Goal: Task Accomplishment & Management: Manage account settings

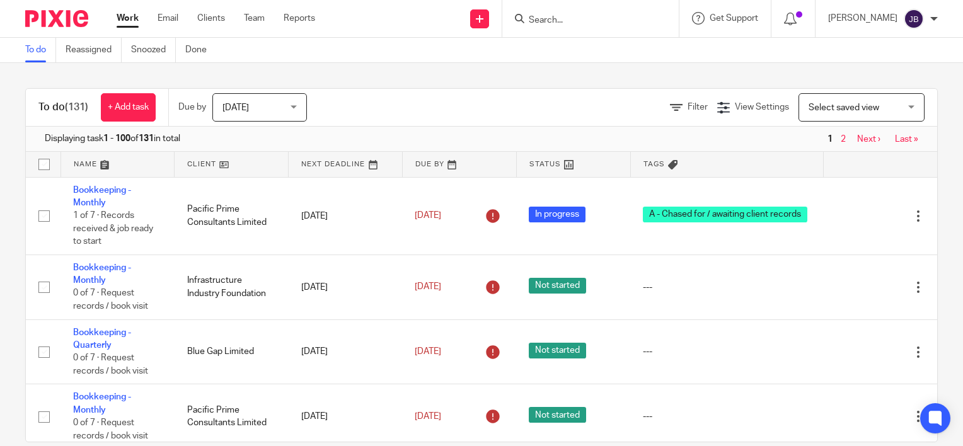
click at [563, 26] on div at bounding box center [590, 18] width 176 height 37
click at [563, 20] on input "Search" at bounding box center [584, 20] width 113 height 11
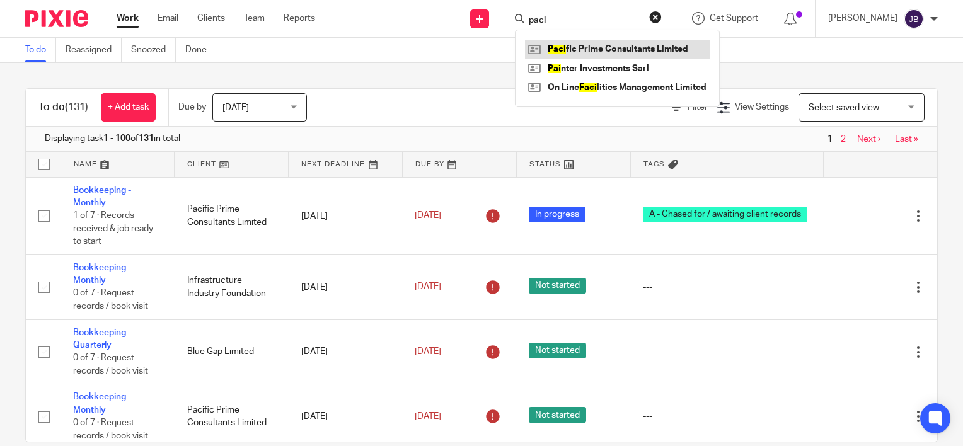
type input "paci"
click at [601, 45] on link at bounding box center [617, 49] width 185 height 19
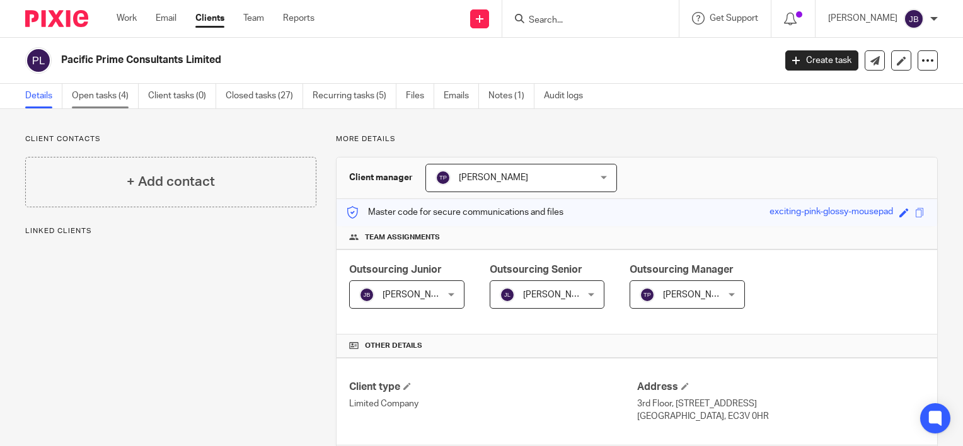
click at [110, 96] on link "Open tasks (4)" at bounding box center [105, 96] width 67 height 25
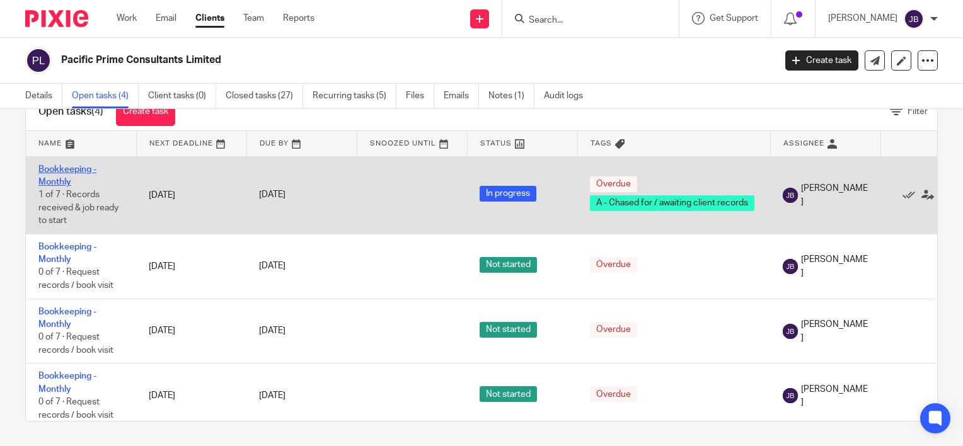
click at [81, 171] on link "Bookkeeping - Monthly" at bounding box center [67, 175] width 58 height 21
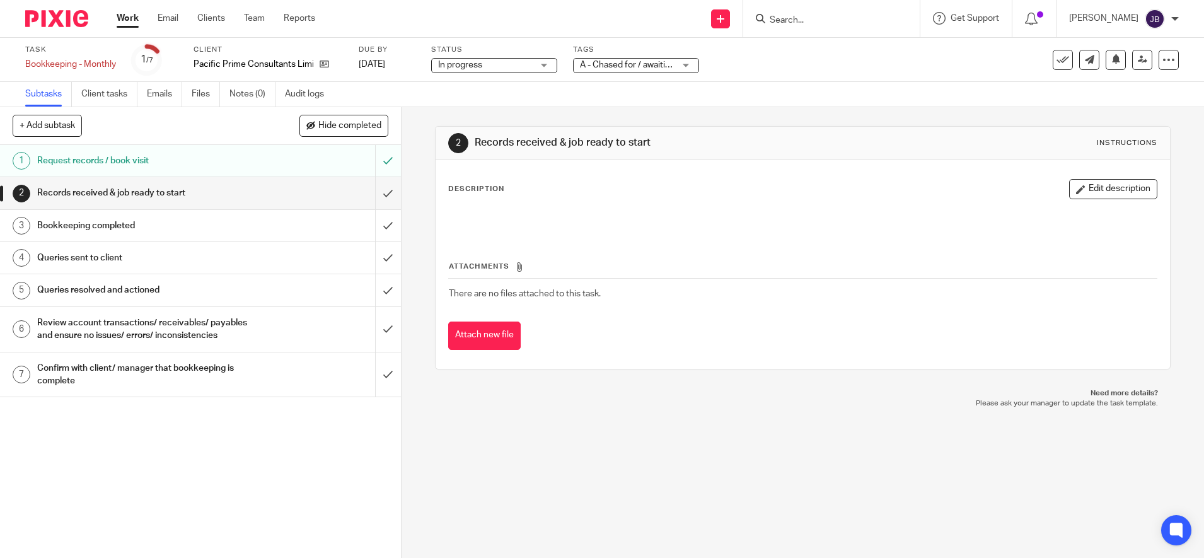
drag, startPoint x: 891, startPoint y: 1, endPoint x: 799, endPoint y: 131, distance: 160.0
click at [799, 131] on div "2 Records received & job ready to start Instructions" at bounding box center [803, 143] width 734 height 33
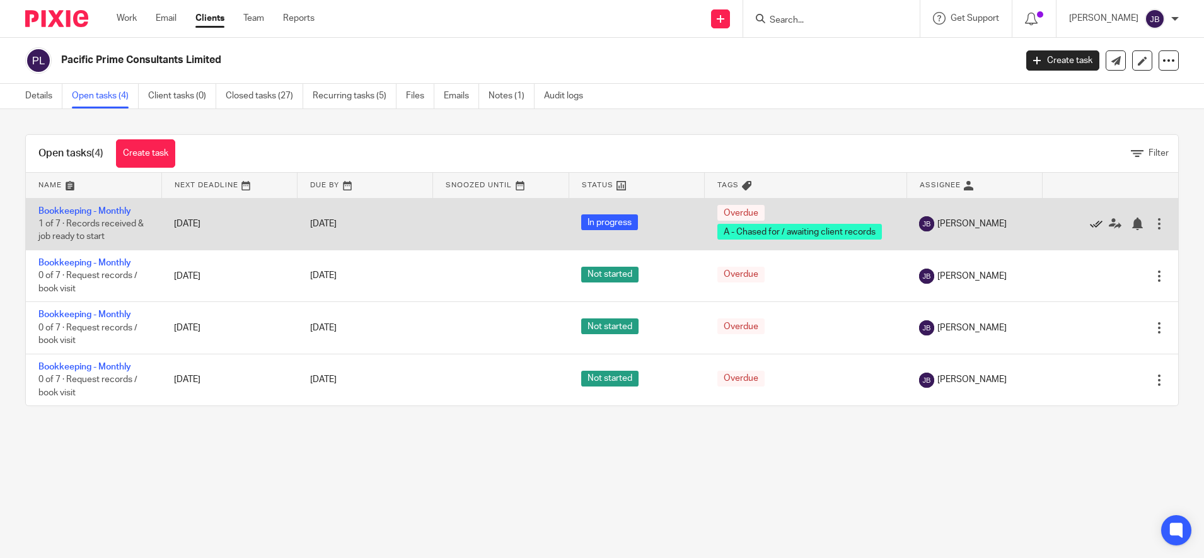
click at [1090, 224] on icon at bounding box center [1096, 223] width 13 height 13
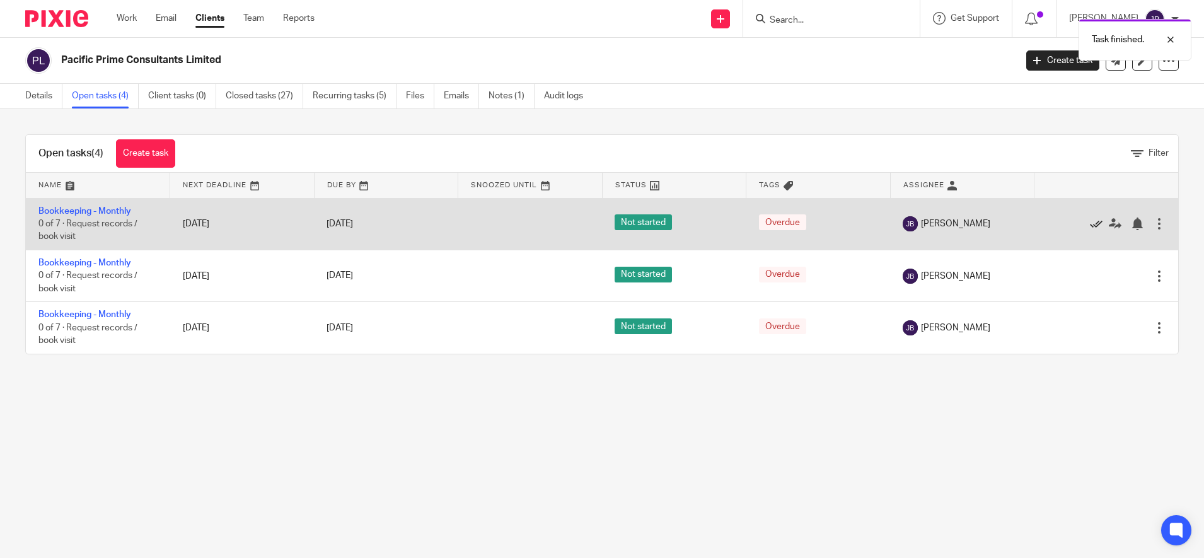
click at [1090, 219] on icon at bounding box center [1096, 223] width 13 height 13
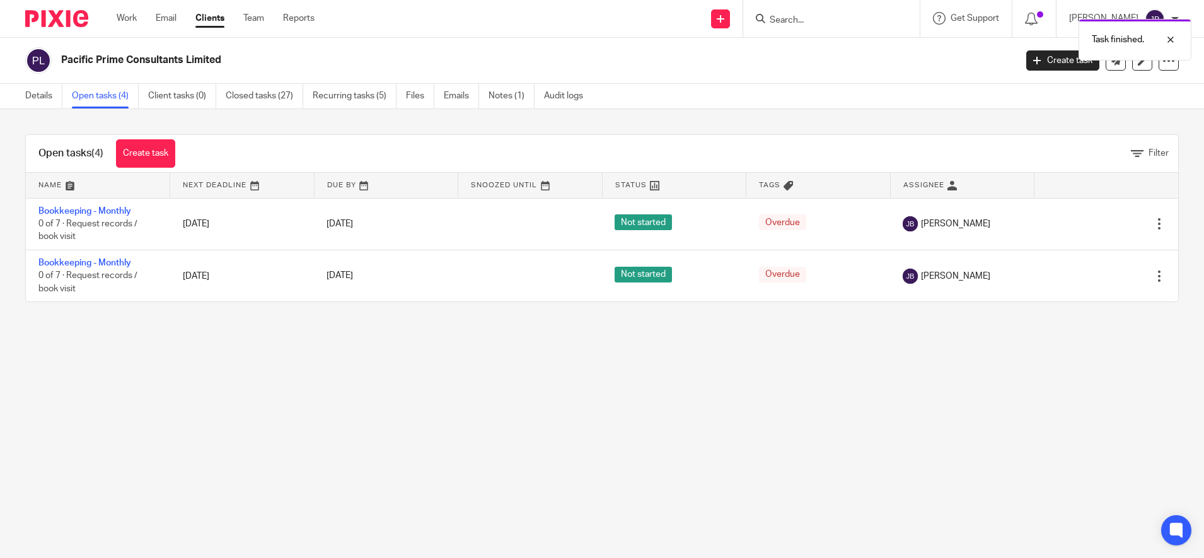
click at [1090, 219] on icon at bounding box center [1096, 223] width 13 height 13
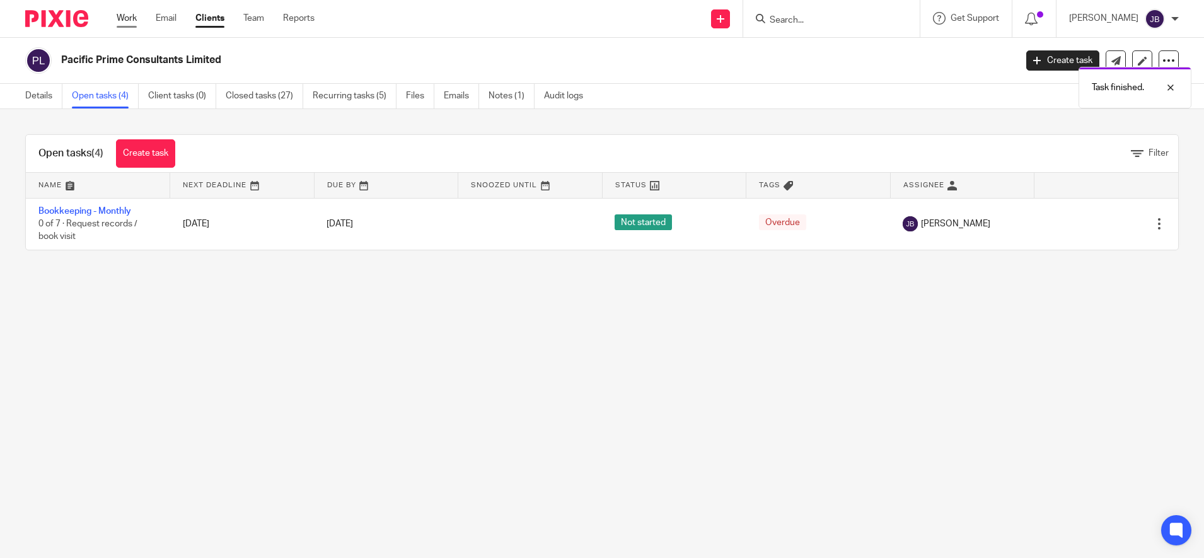
click at [132, 13] on link "Work" at bounding box center [127, 18] width 20 height 13
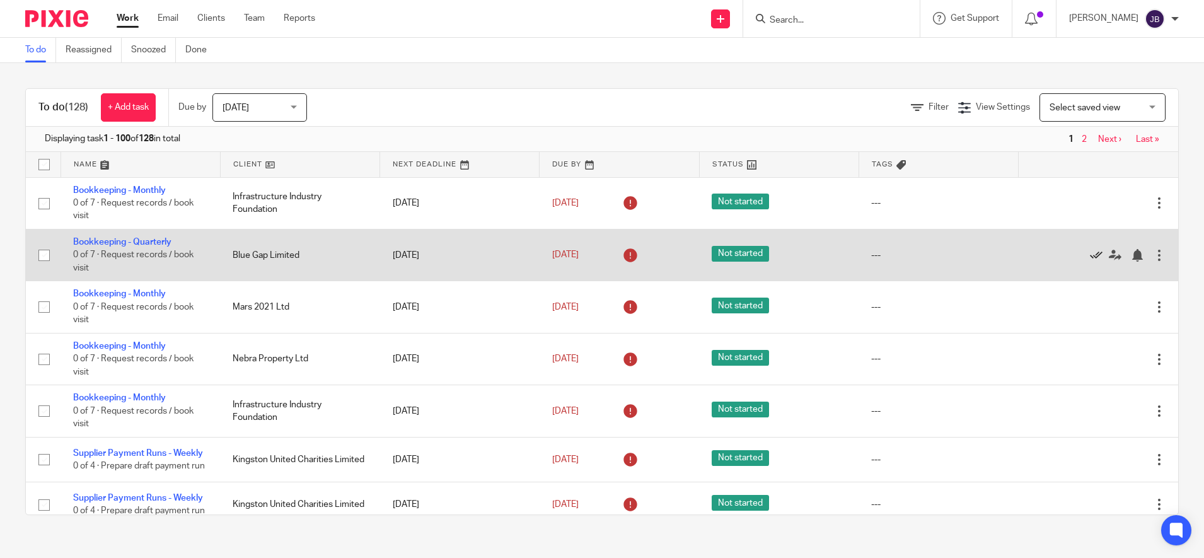
click at [1090, 251] on icon at bounding box center [1096, 255] width 13 height 13
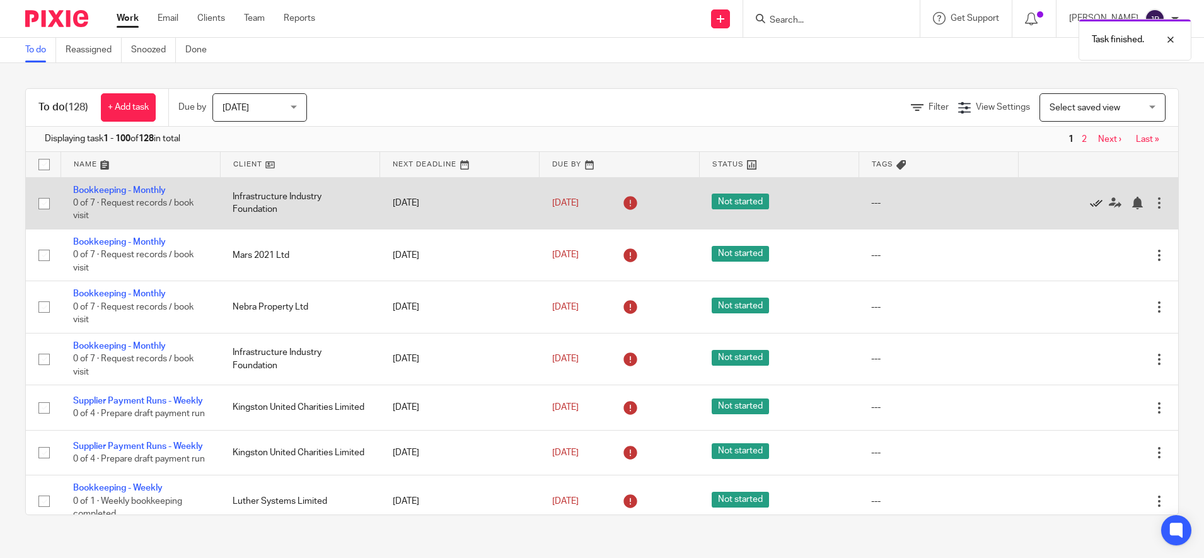
click at [1090, 200] on icon at bounding box center [1096, 203] width 13 height 13
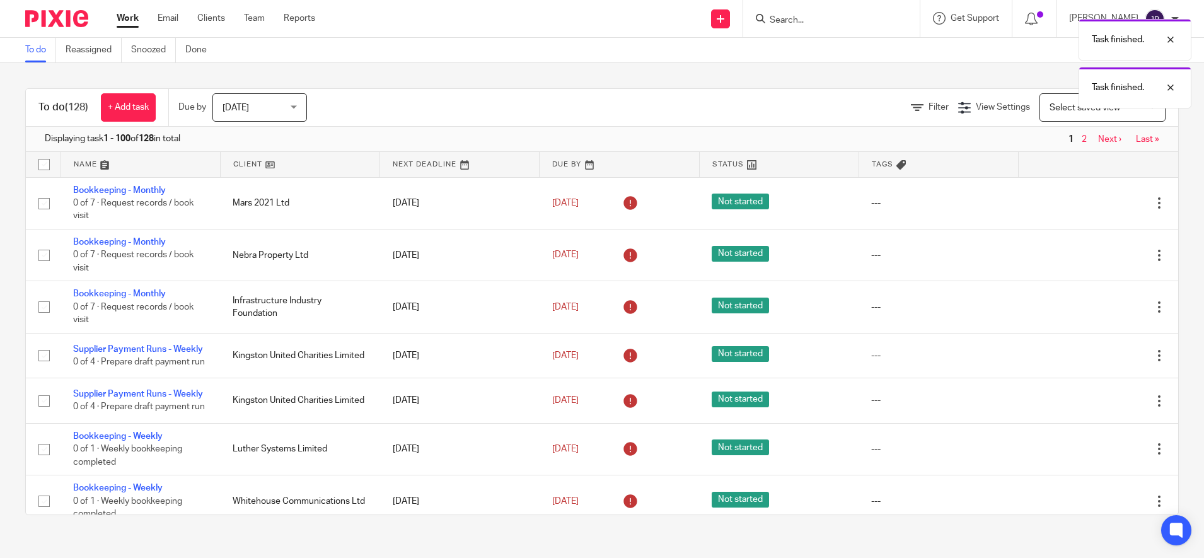
click at [1090, 200] on icon at bounding box center [1096, 203] width 13 height 13
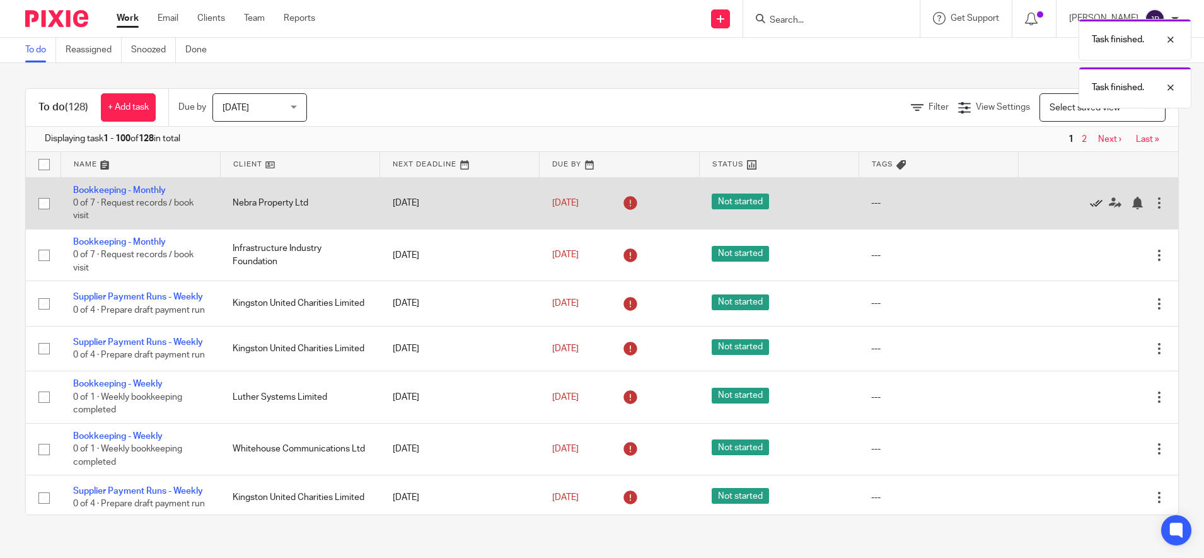
click at [1090, 200] on icon at bounding box center [1096, 203] width 13 height 13
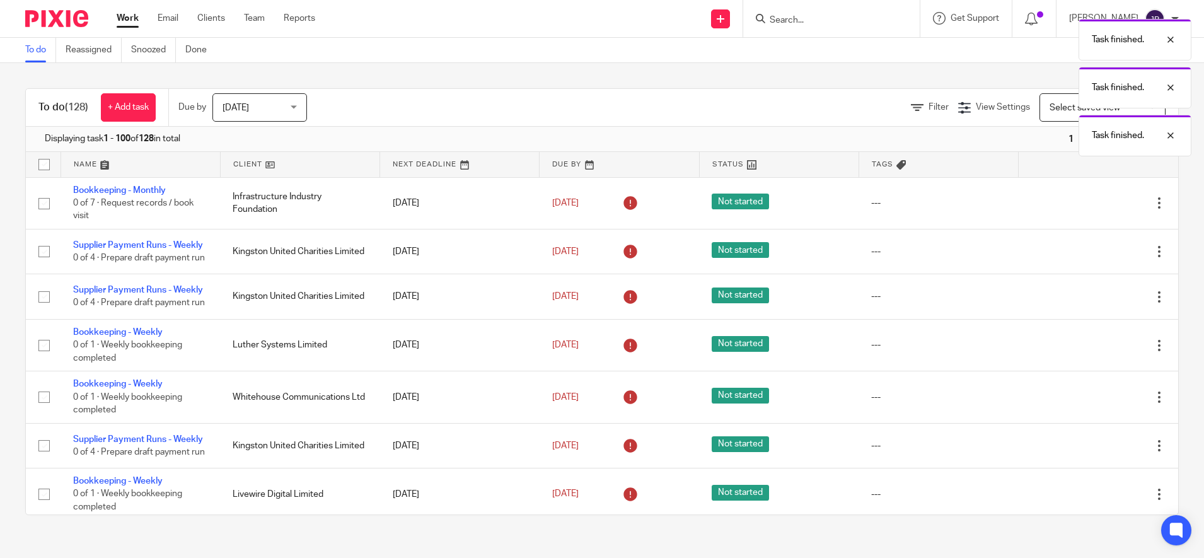
click at [1090, 200] on icon at bounding box center [1096, 203] width 13 height 13
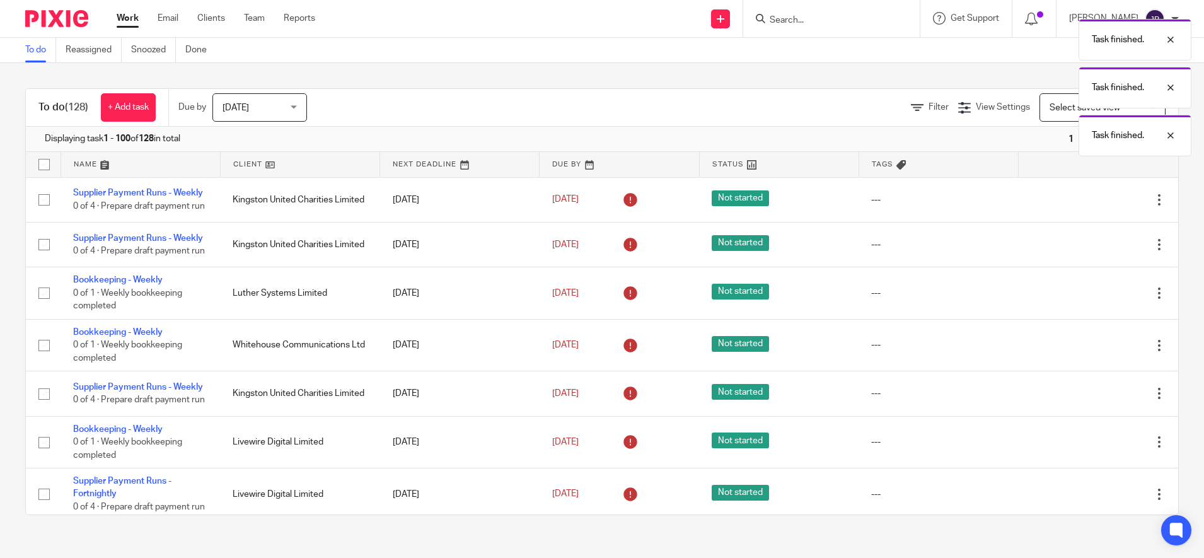
click at [822, 20] on div "Task finished. Task finished. Task finished." at bounding box center [896, 85] width 589 height 144
click at [801, 20] on div "Task finished. Task finished." at bounding box center [896, 85] width 589 height 144
click at [811, 16] on div "Task finished. Task finished." at bounding box center [896, 61] width 589 height 96
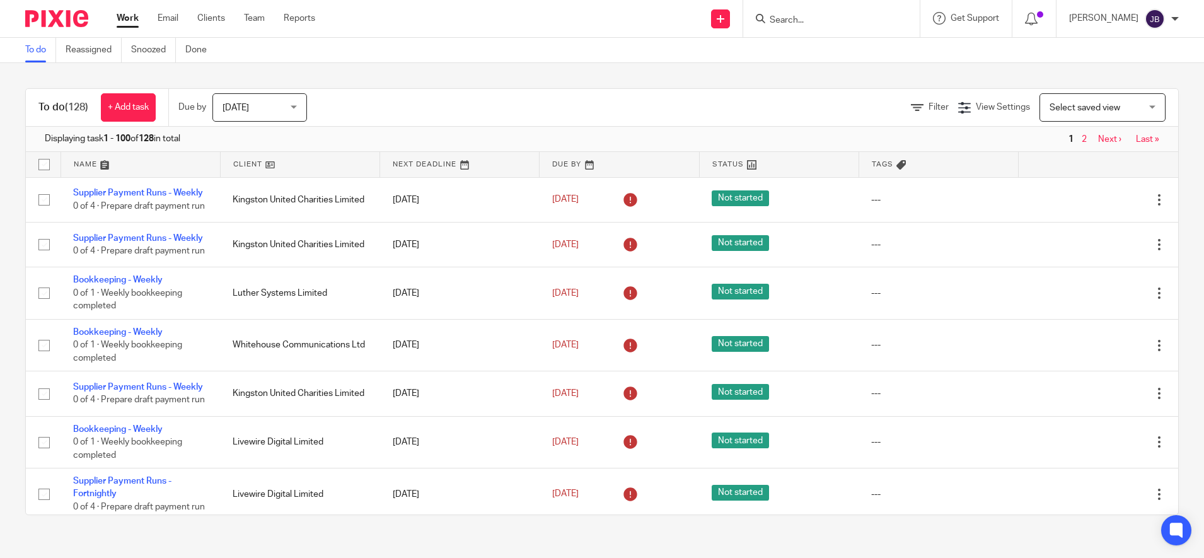
click at [811, 20] on input "Search" at bounding box center [824, 20] width 113 height 11
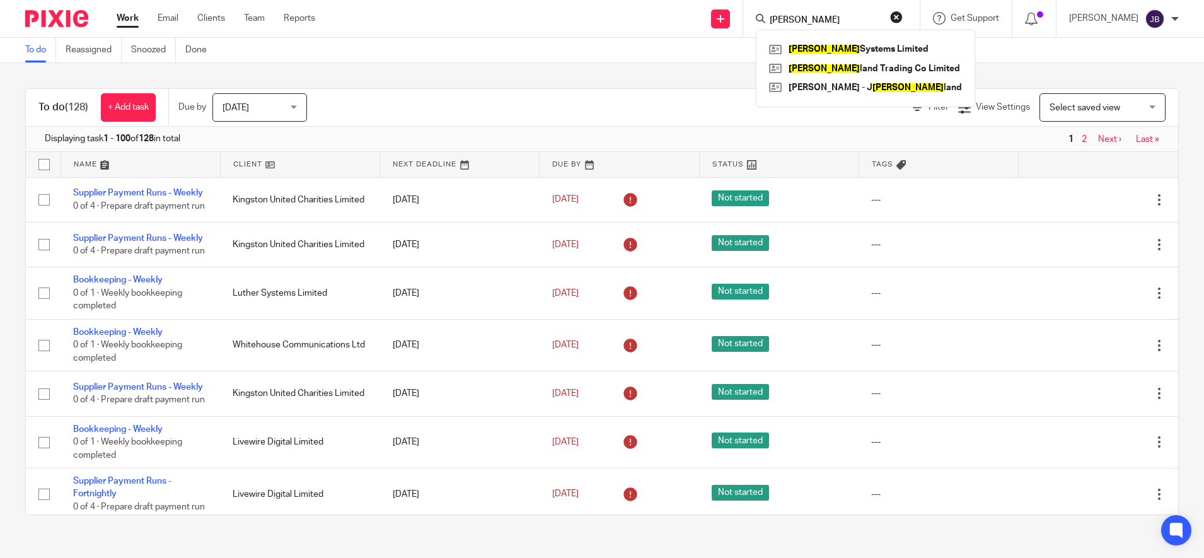
type input "luther"
click button "submit" at bounding box center [0, 0] width 0 height 0
click at [833, 44] on link at bounding box center [865, 49] width 199 height 19
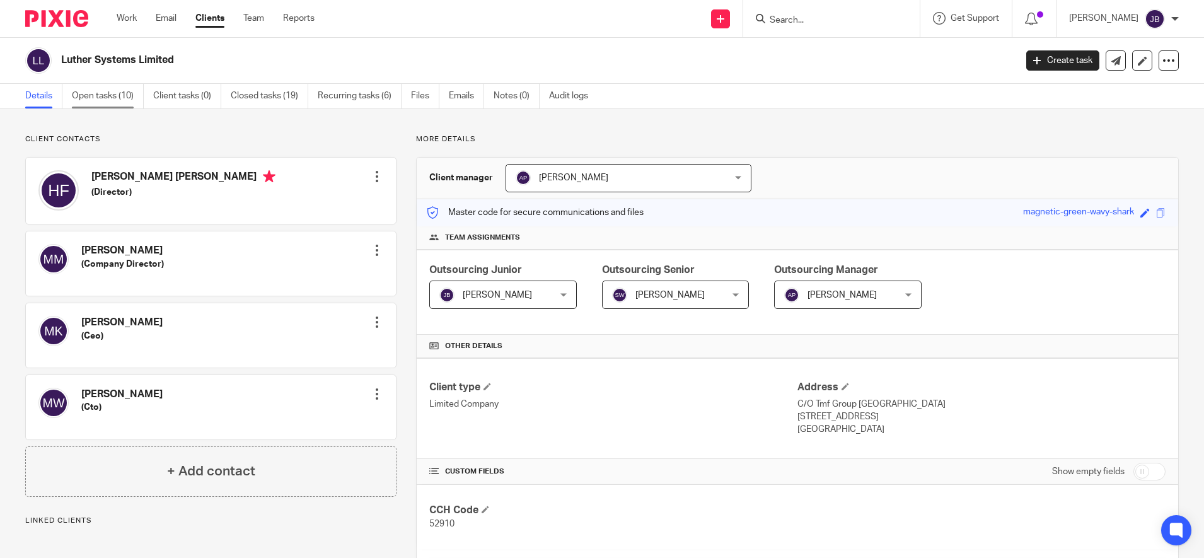
click at [131, 90] on link "Open tasks (10)" at bounding box center [108, 96] width 72 height 25
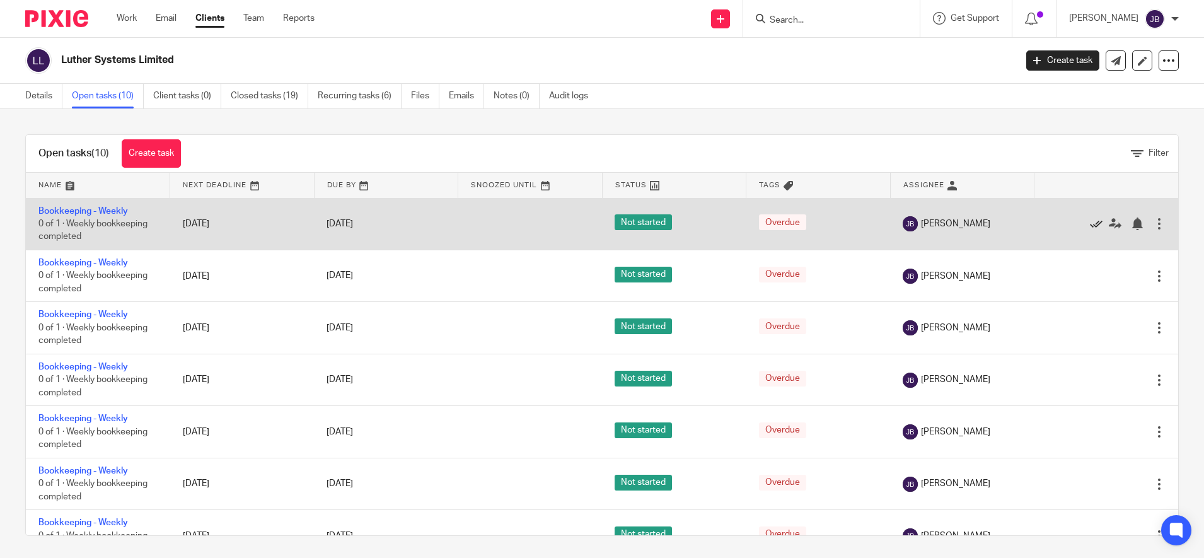
click at [1090, 220] on icon at bounding box center [1096, 223] width 13 height 13
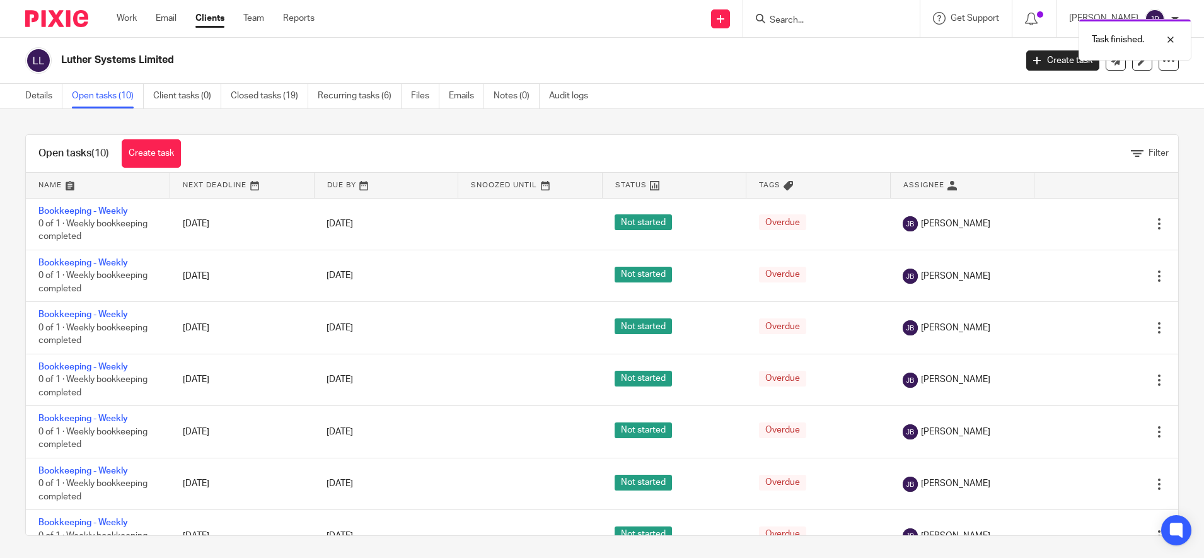
click at [1090, 220] on icon at bounding box center [1096, 223] width 13 height 13
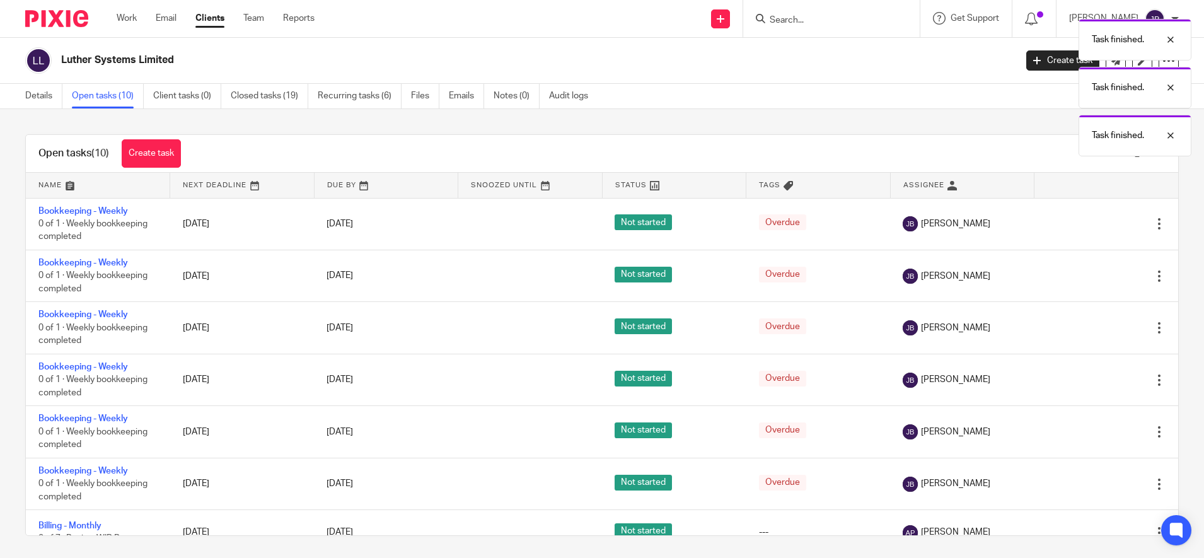
click at [1090, 220] on icon at bounding box center [1096, 223] width 13 height 13
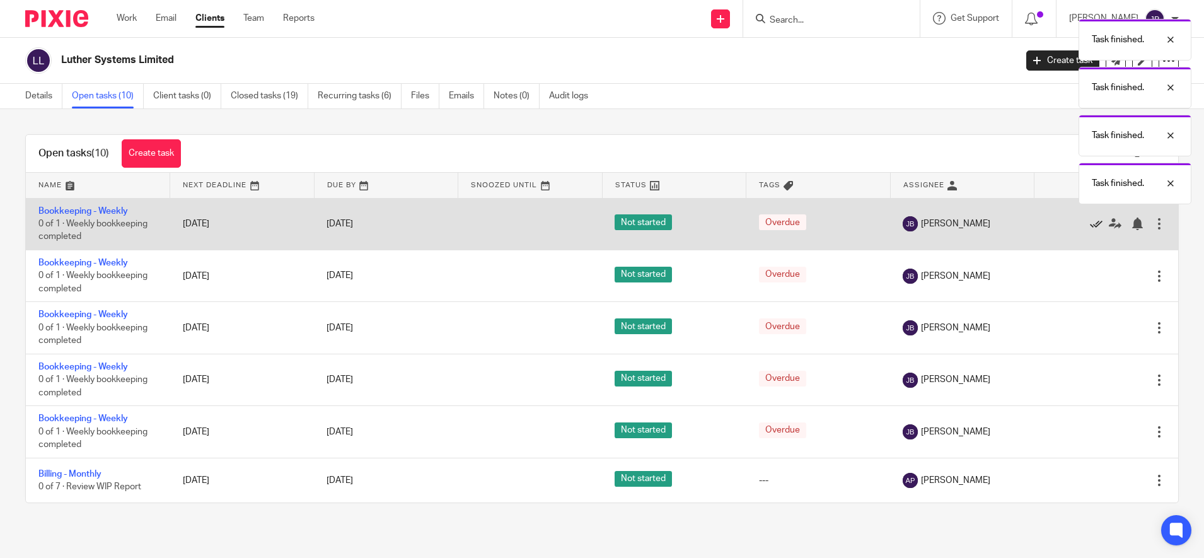
click at [1090, 224] on icon at bounding box center [1096, 223] width 13 height 13
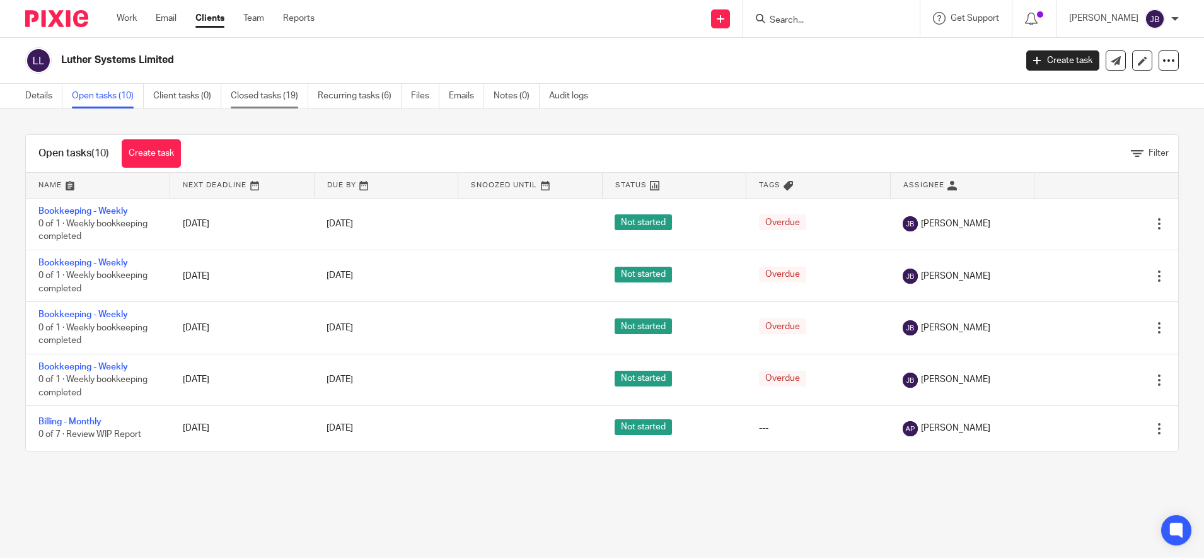
click at [265, 87] on link "Closed tasks (19)" at bounding box center [270, 96] width 78 height 25
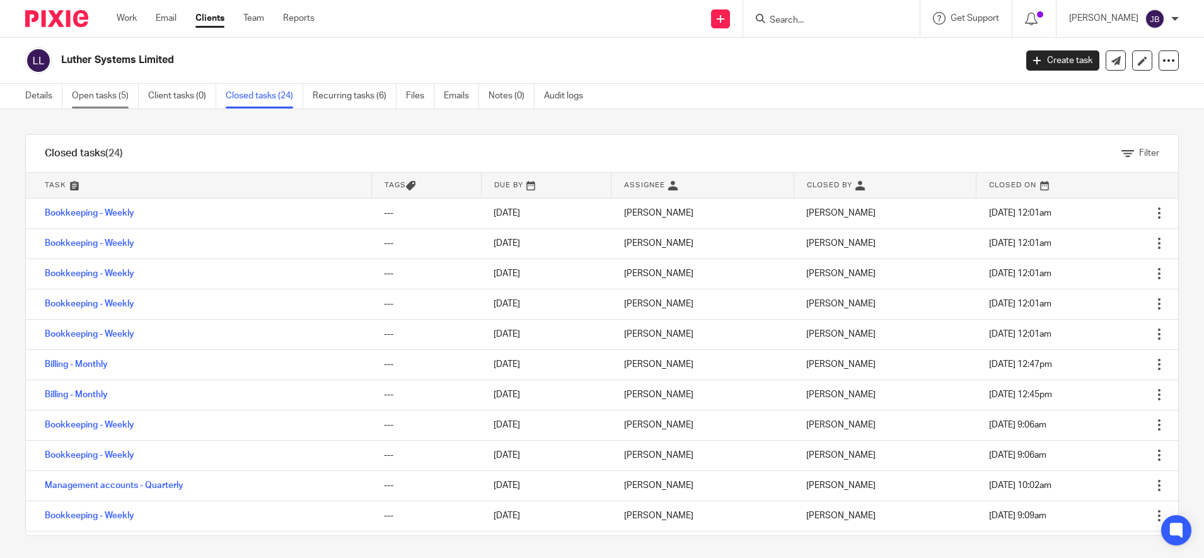
click at [107, 99] on link "Open tasks (5)" at bounding box center [105, 96] width 67 height 25
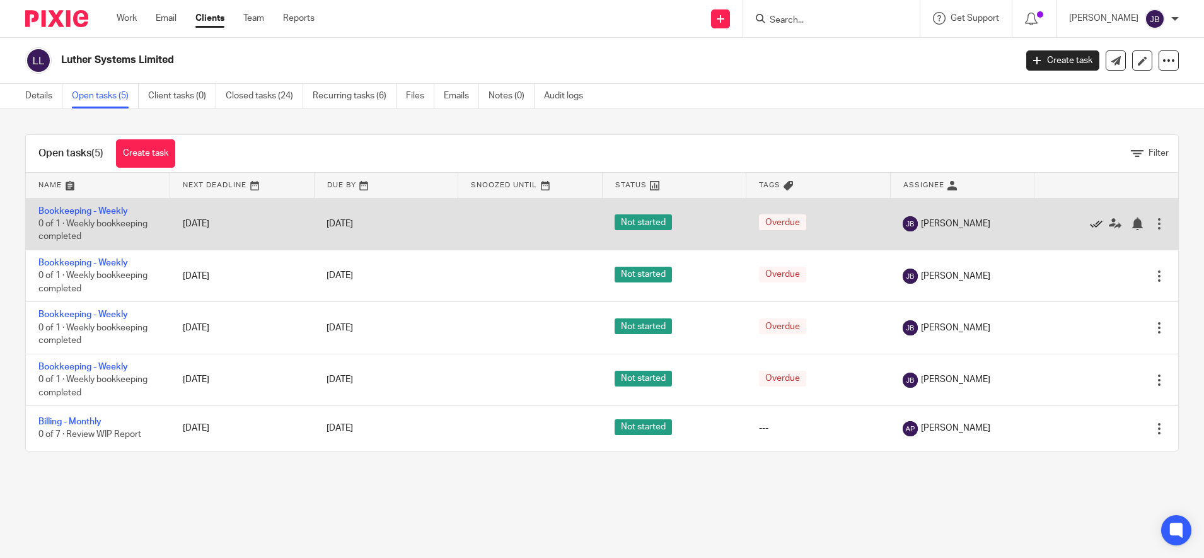
click at [1090, 221] on icon at bounding box center [1096, 223] width 13 height 13
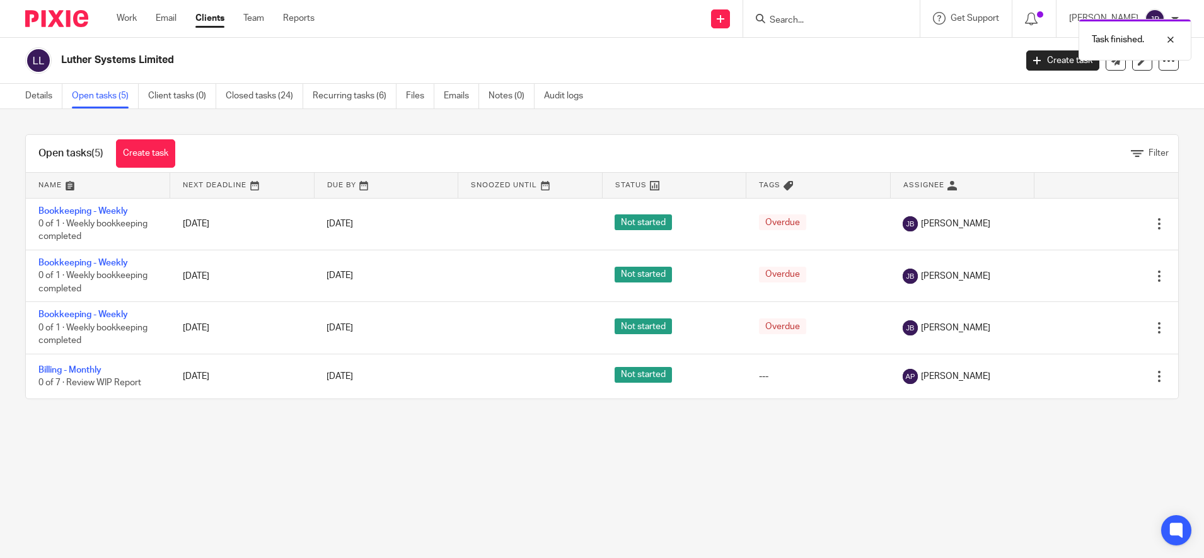
click at [1090, 221] on icon at bounding box center [1096, 223] width 13 height 13
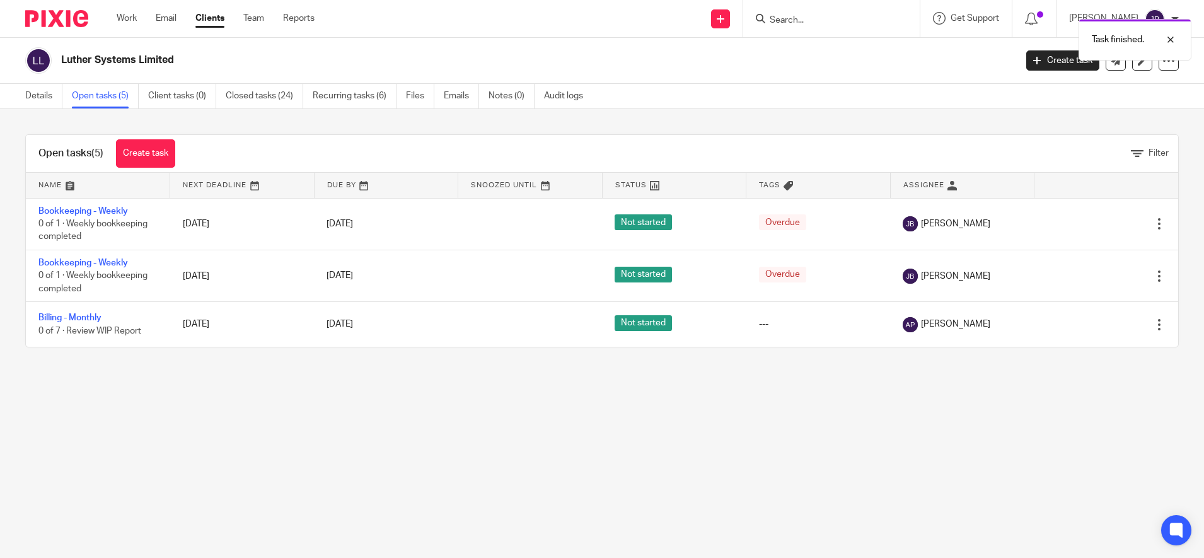
click at [1090, 221] on icon at bounding box center [1096, 223] width 13 height 13
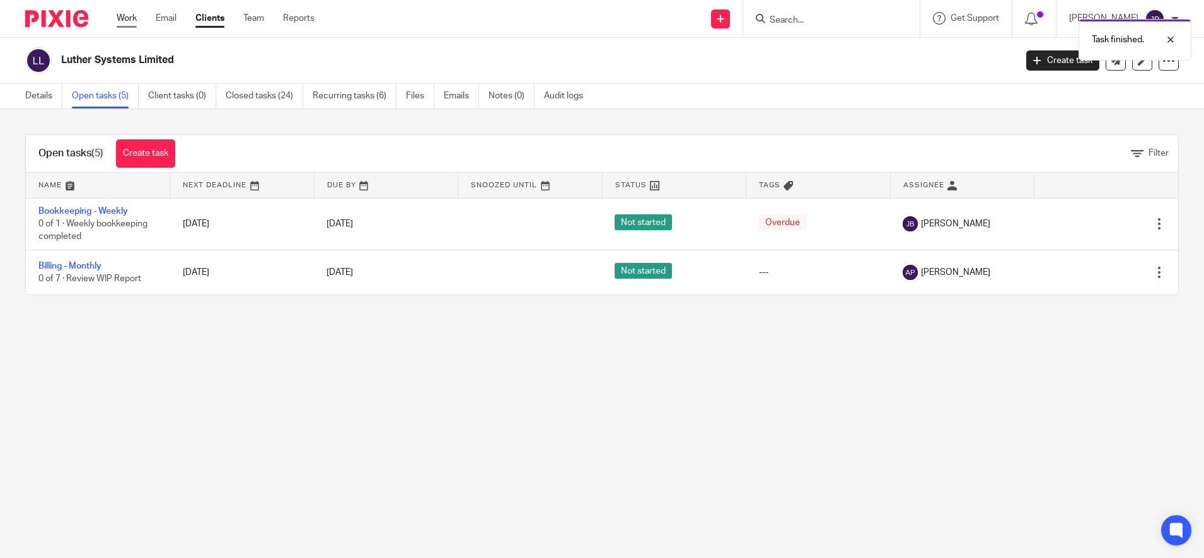
click at [125, 18] on link "Work" at bounding box center [127, 18] width 20 height 13
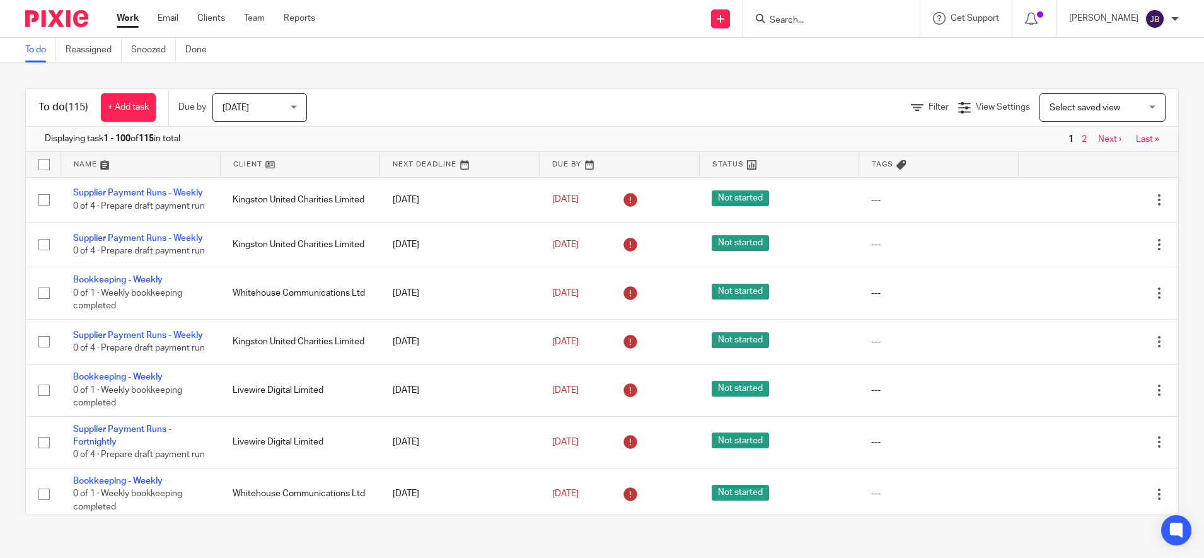
click at [803, 23] on input "Search" at bounding box center [824, 20] width 113 height 11
type input "kingst"
click at [871, 68] on link at bounding box center [849, 68] width 166 height 19
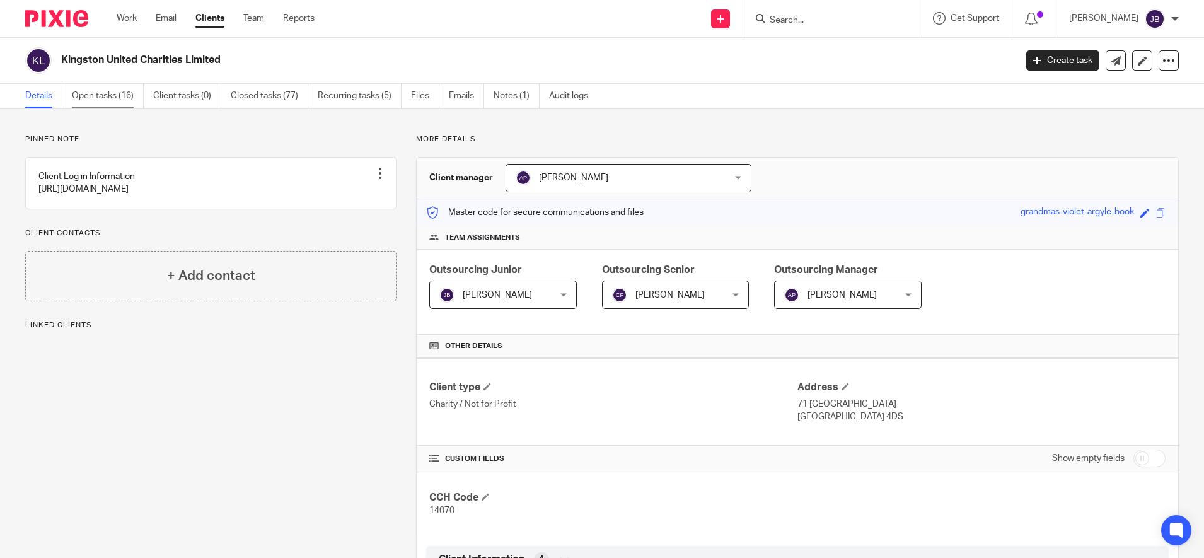
click at [115, 96] on link "Open tasks (16)" at bounding box center [108, 96] width 72 height 25
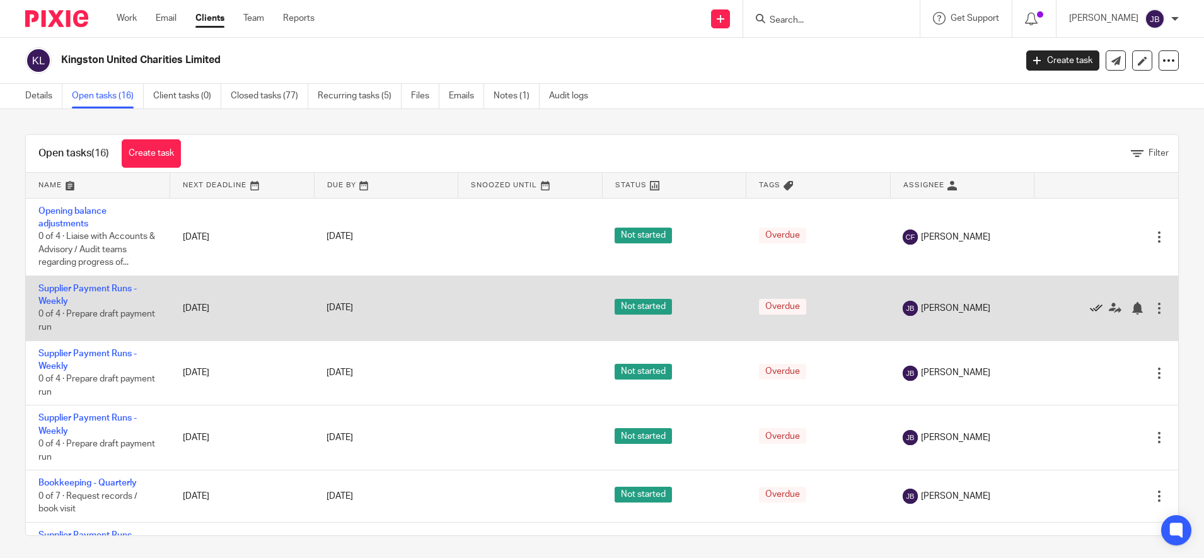
click at [1090, 305] on icon at bounding box center [1096, 308] width 13 height 13
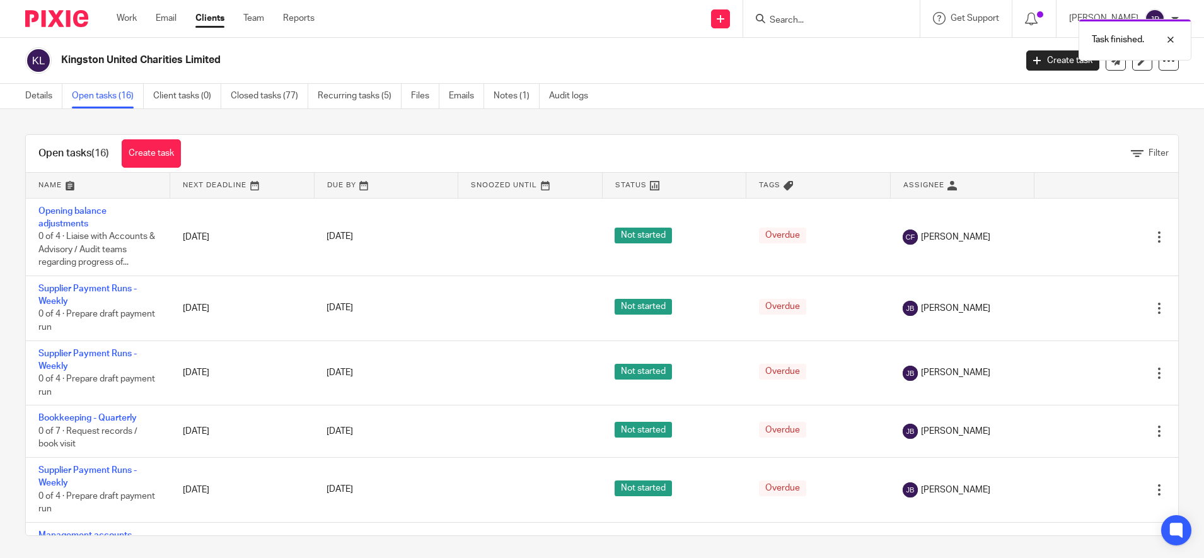
click at [1090, 305] on icon at bounding box center [1096, 308] width 13 height 13
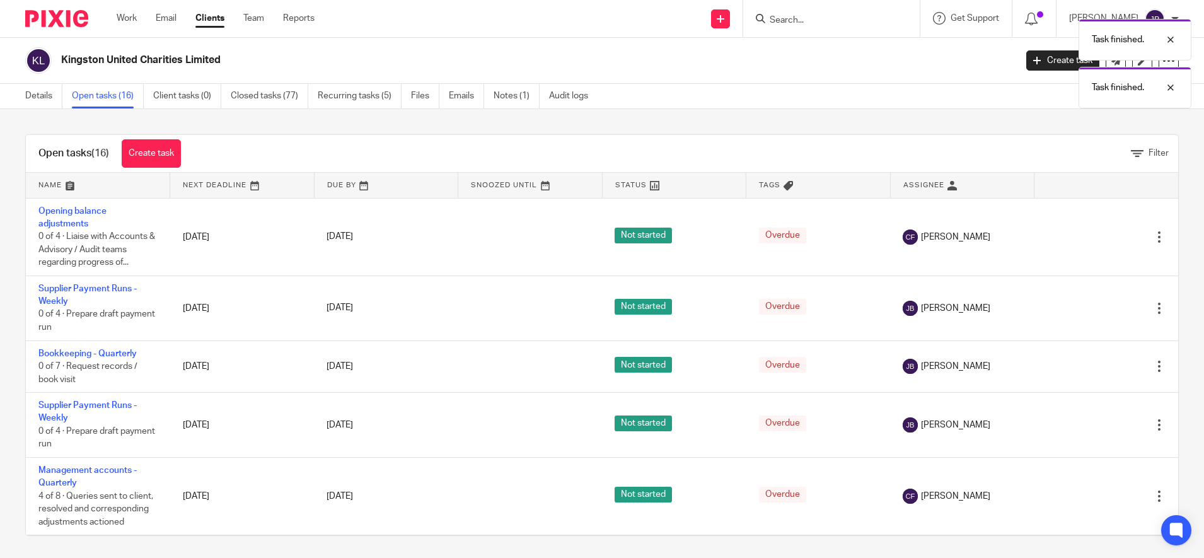
click at [1090, 305] on icon at bounding box center [1096, 308] width 13 height 13
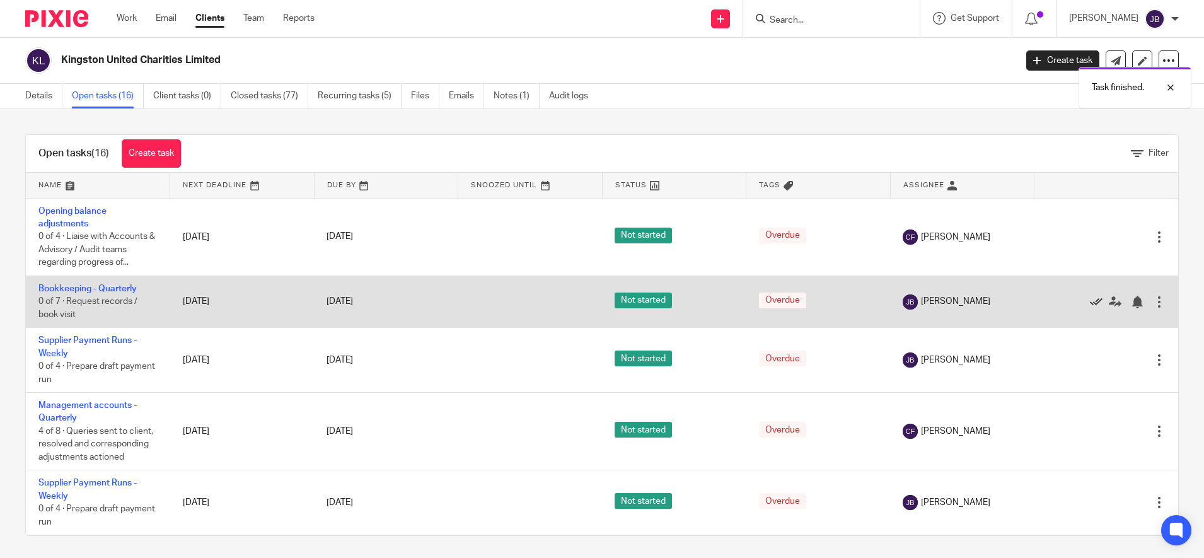
click at [1090, 299] on icon at bounding box center [1096, 302] width 13 height 13
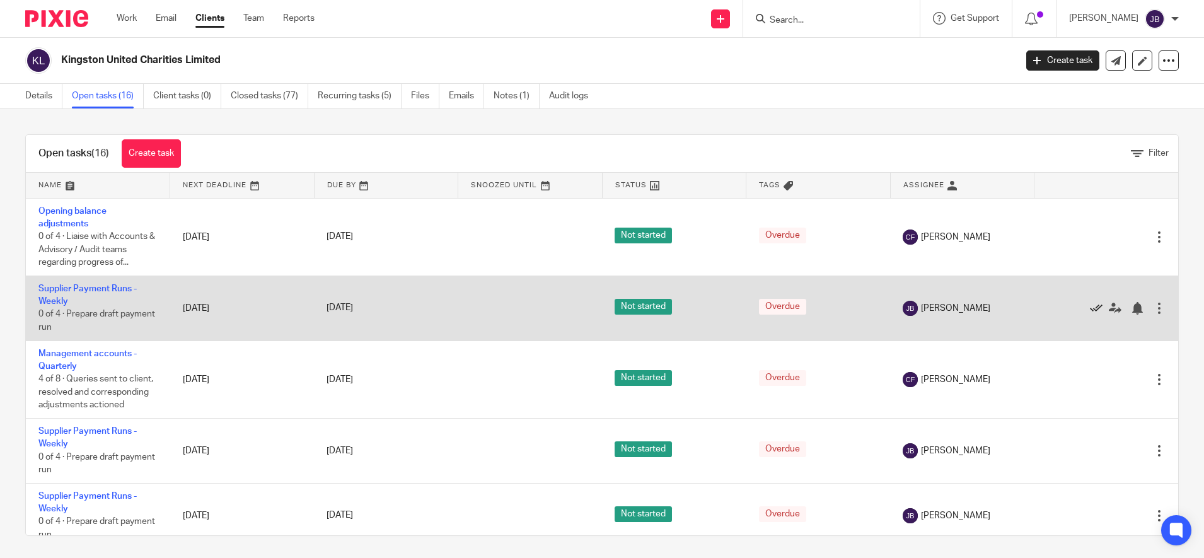
click at [1090, 303] on icon at bounding box center [1096, 308] width 13 height 13
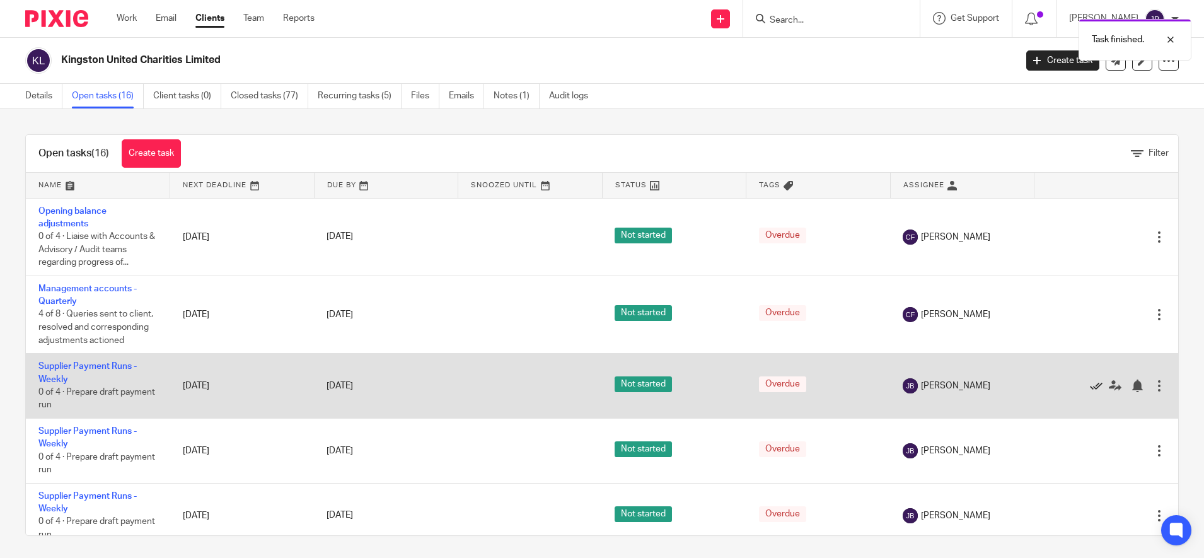
click at [1090, 392] on icon at bounding box center [1096, 385] width 13 height 13
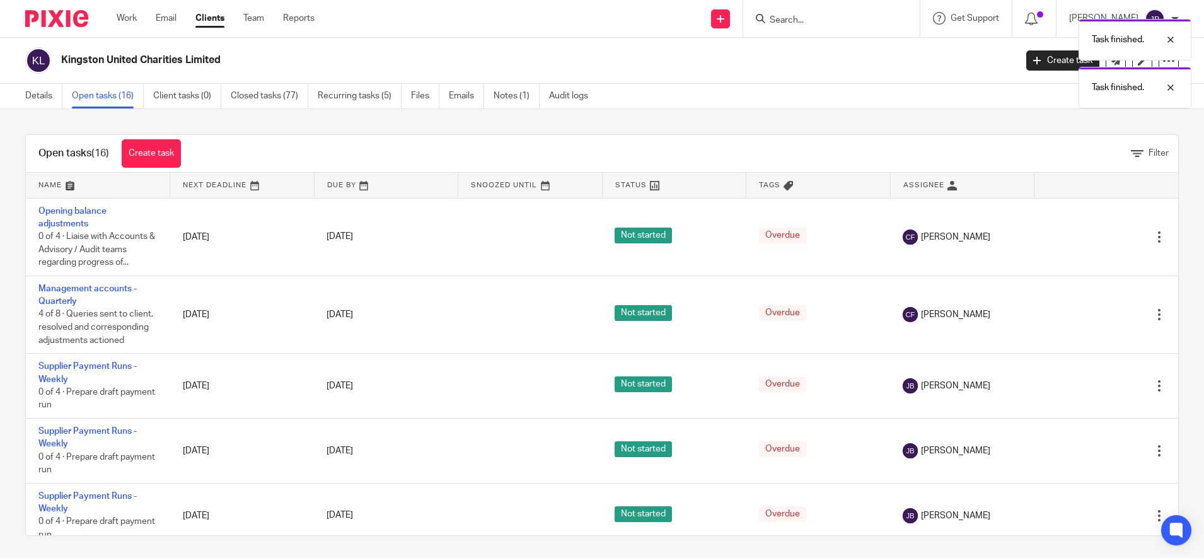
click at [1090, 392] on icon at bounding box center [1096, 385] width 13 height 13
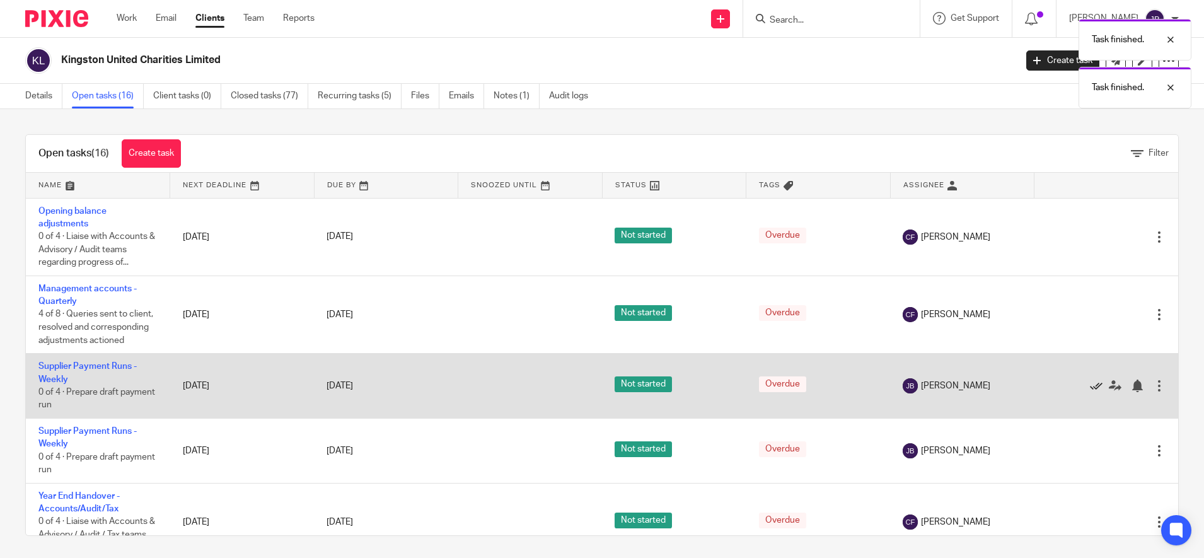
click at [1090, 392] on icon at bounding box center [1096, 385] width 13 height 13
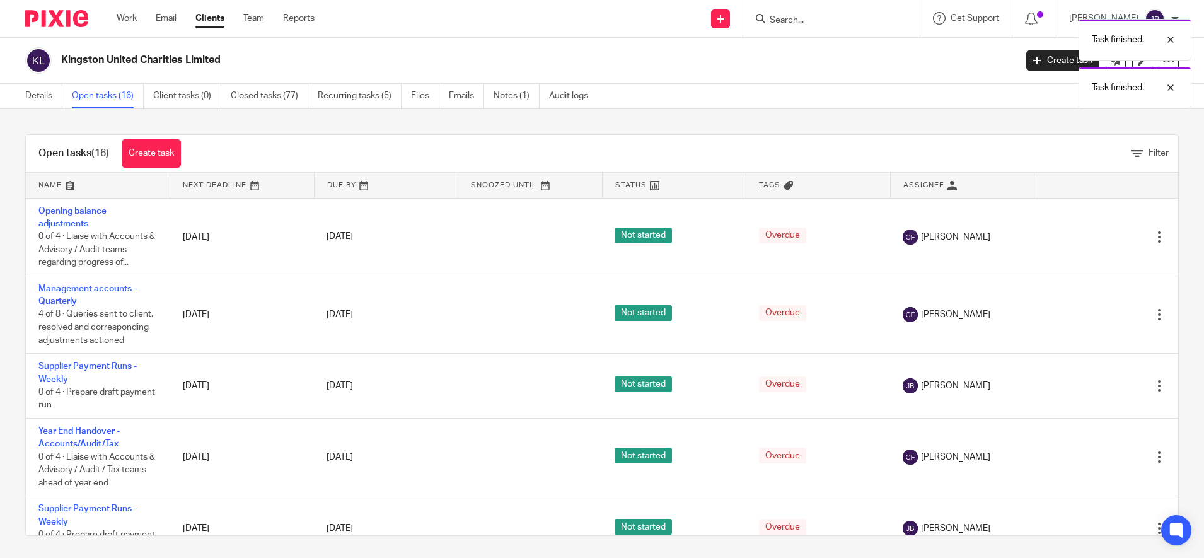
click at [1090, 392] on icon at bounding box center [1096, 385] width 13 height 13
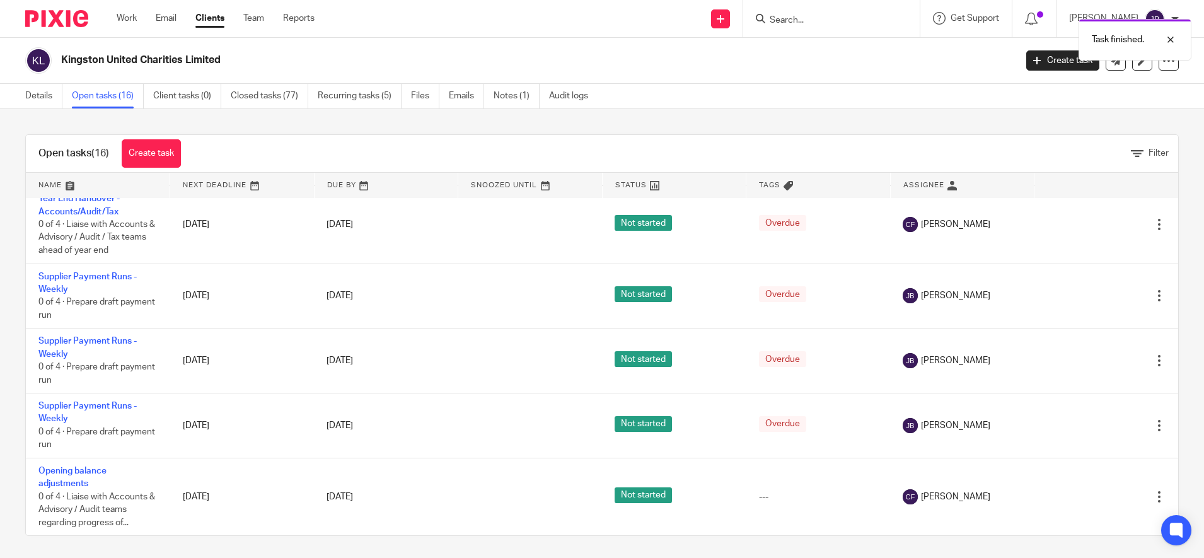
scroll to position [181, 0]
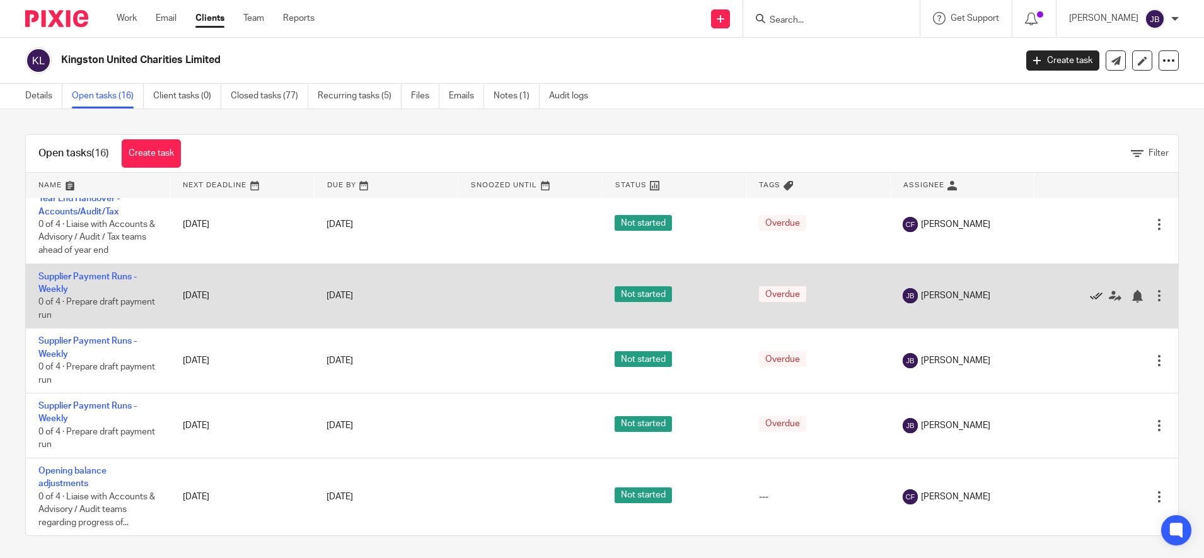
click at [1090, 292] on icon at bounding box center [1096, 296] width 13 height 13
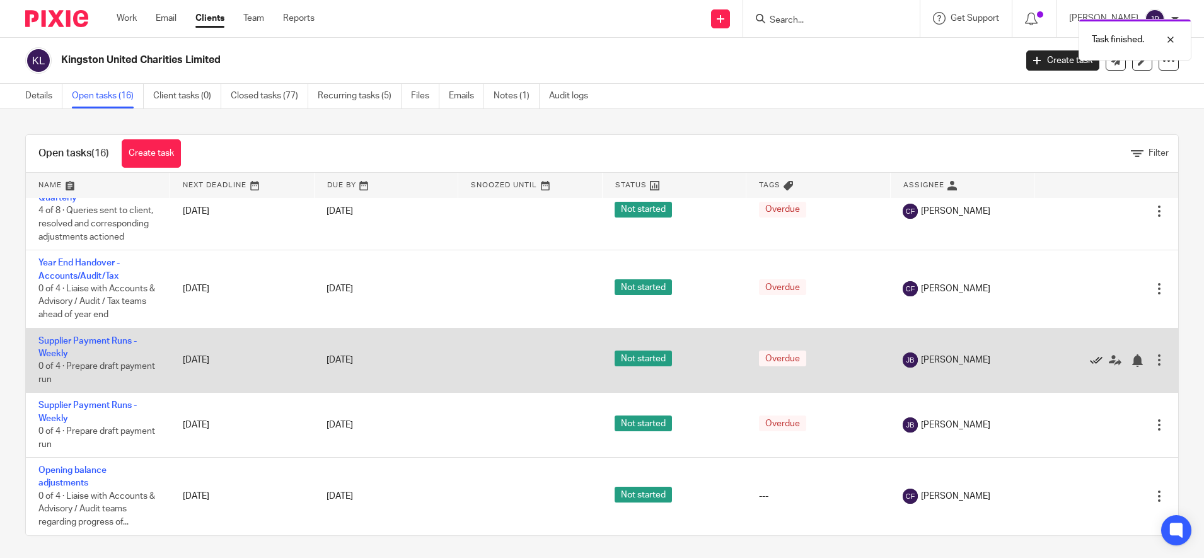
click at [1090, 359] on icon at bounding box center [1096, 360] width 13 height 13
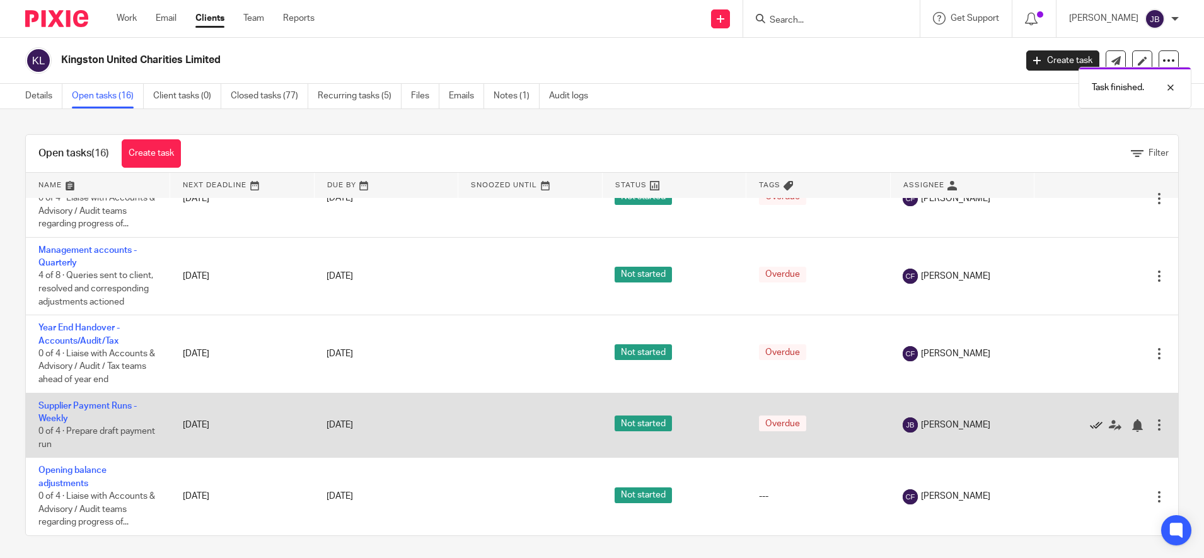
click at [1090, 423] on icon at bounding box center [1096, 425] width 13 height 13
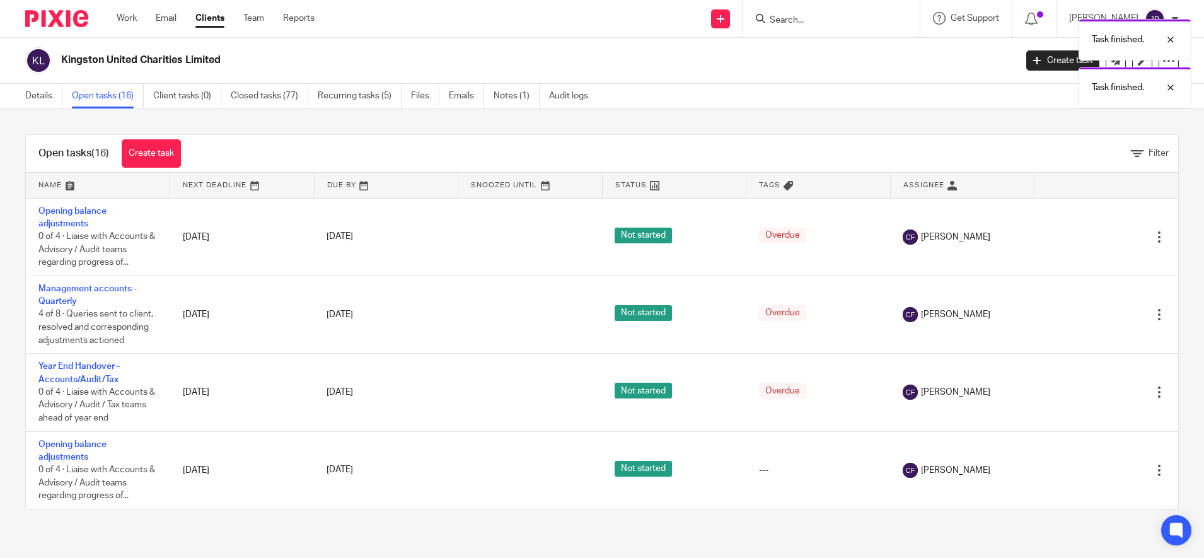
scroll to position [0, 0]
click at [134, 12] on link "Work" at bounding box center [127, 18] width 20 height 13
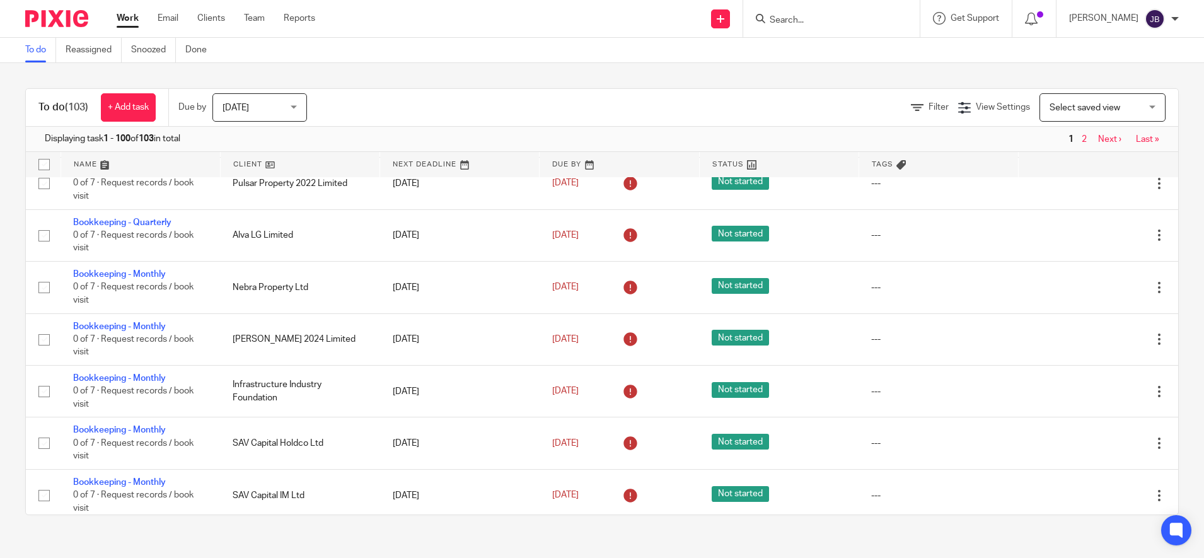
scroll to position [238, 0]
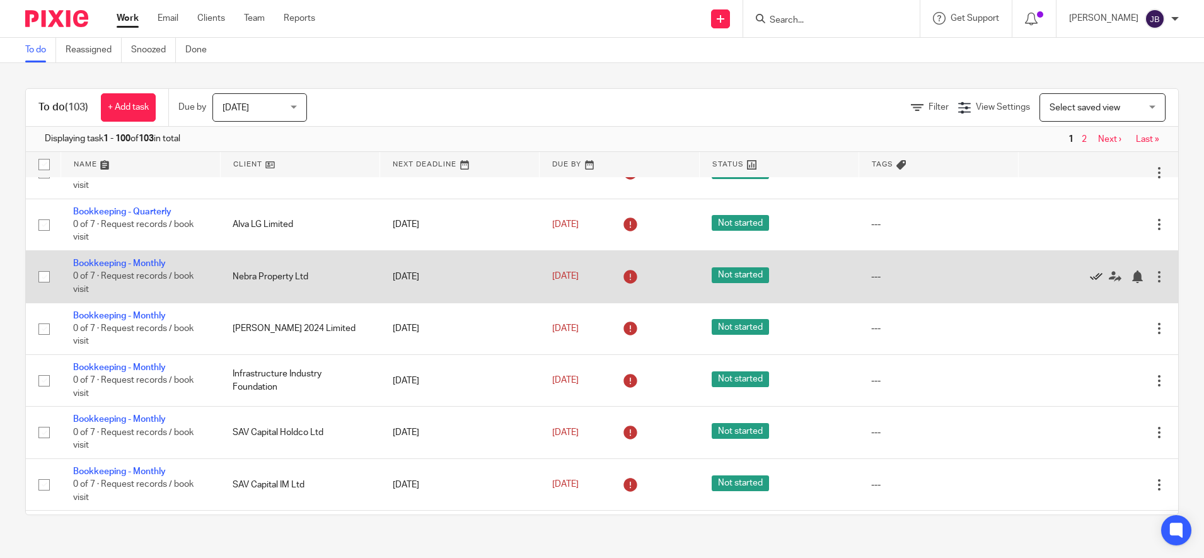
click at [1090, 283] on icon at bounding box center [1096, 276] width 13 height 13
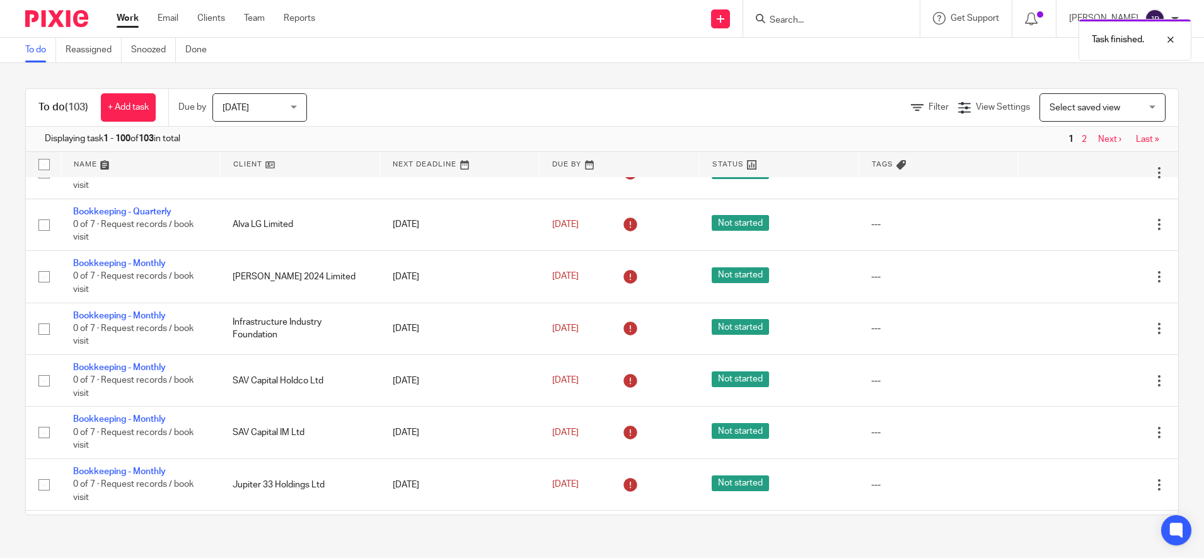
click at [1090, 283] on icon at bounding box center [1096, 276] width 13 height 13
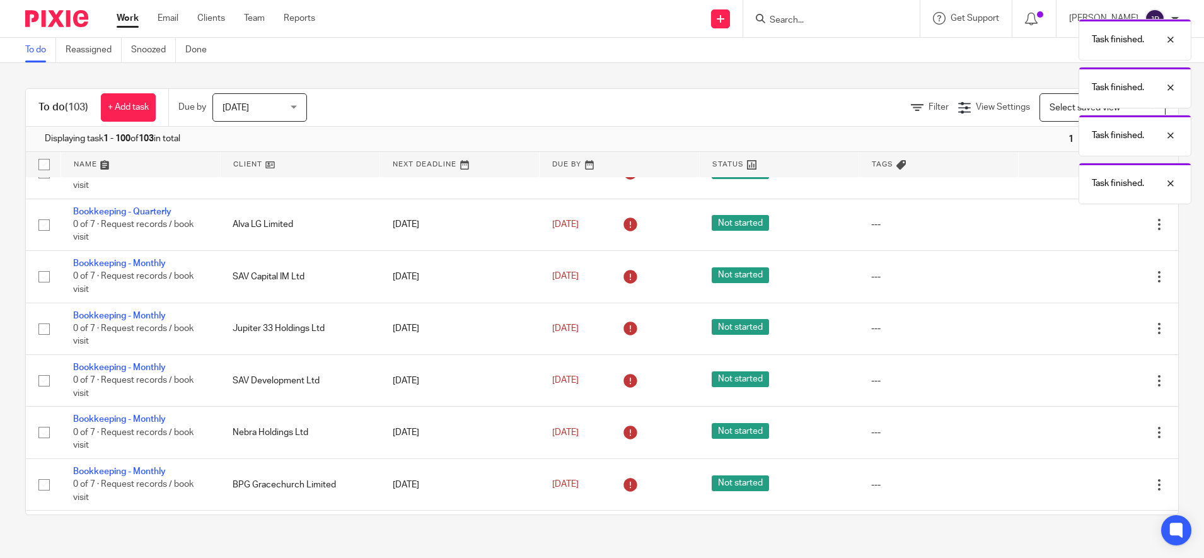
click at [1090, 283] on icon at bounding box center [1096, 276] width 13 height 13
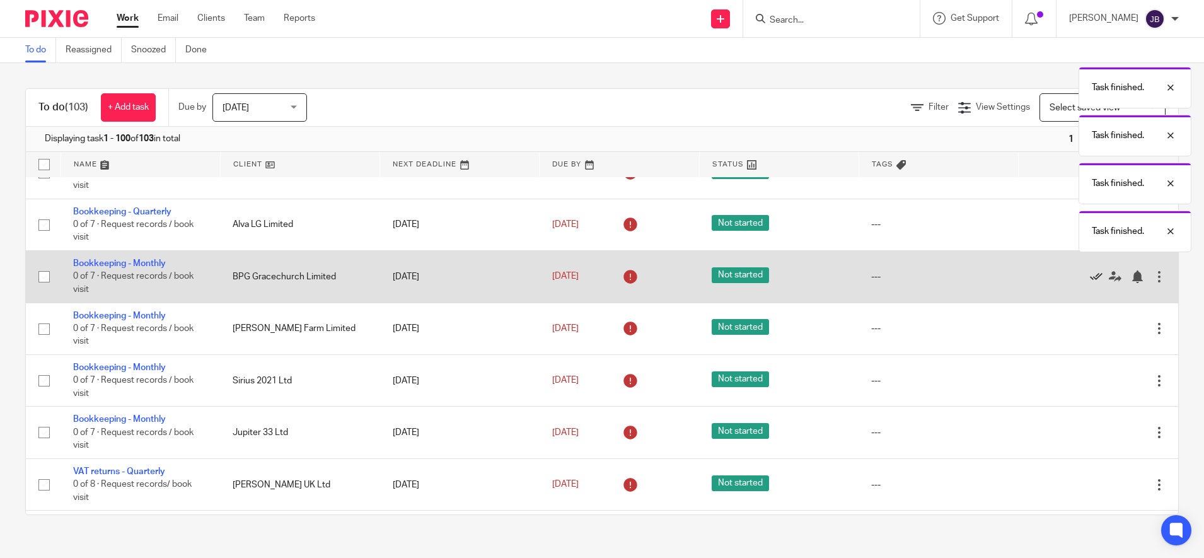
click at [1090, 283] on icon at bounding box center [1096, 276] width 13 height 13
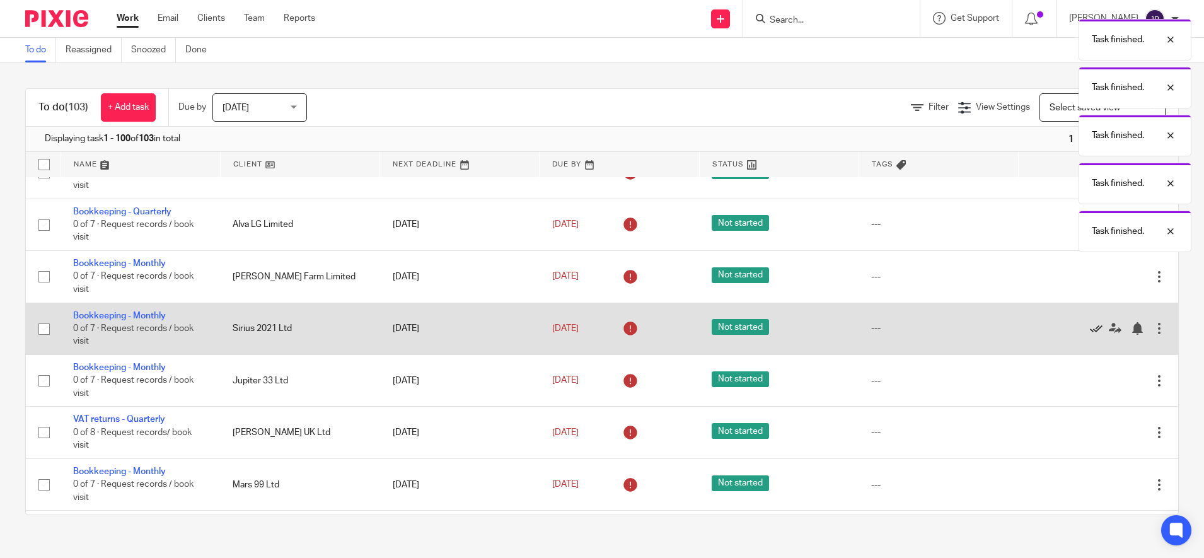
click at [1090, 335] on icon at bounding box center [1096, 328] width 13 height 13
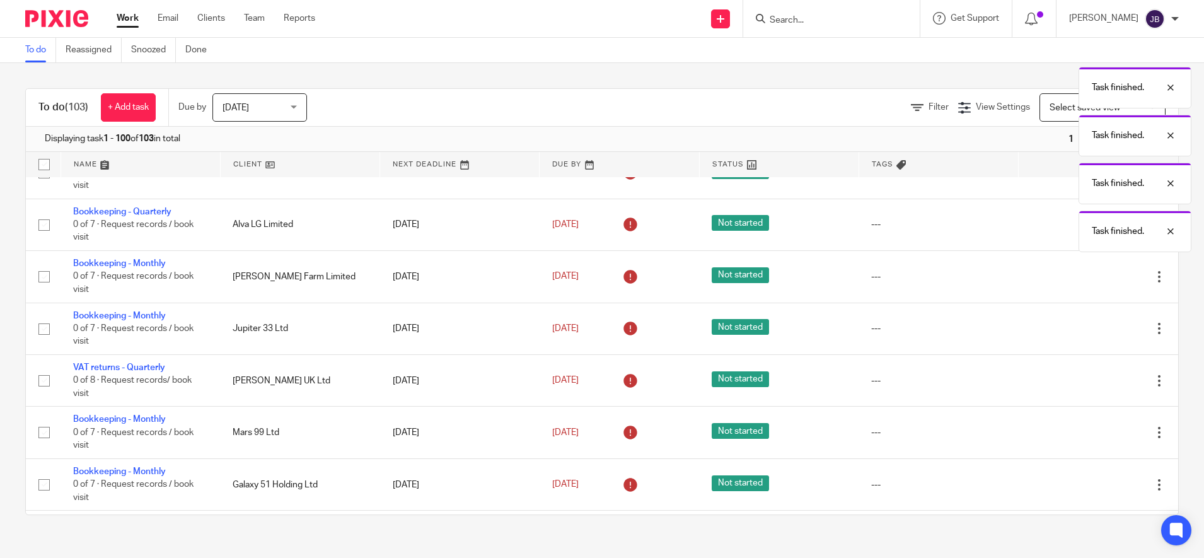
click at [1090, 335] on icon at bounding box center [1096, 328] width 13 height 13
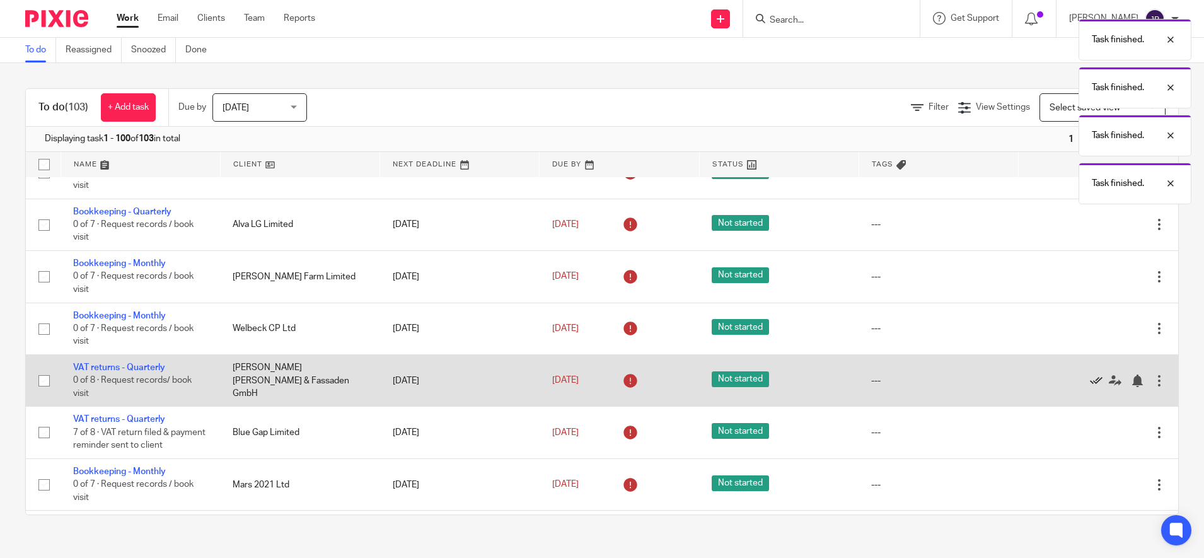
click at [1090, 387] on icon at bounding box center [1096, 380] width 13 height 13
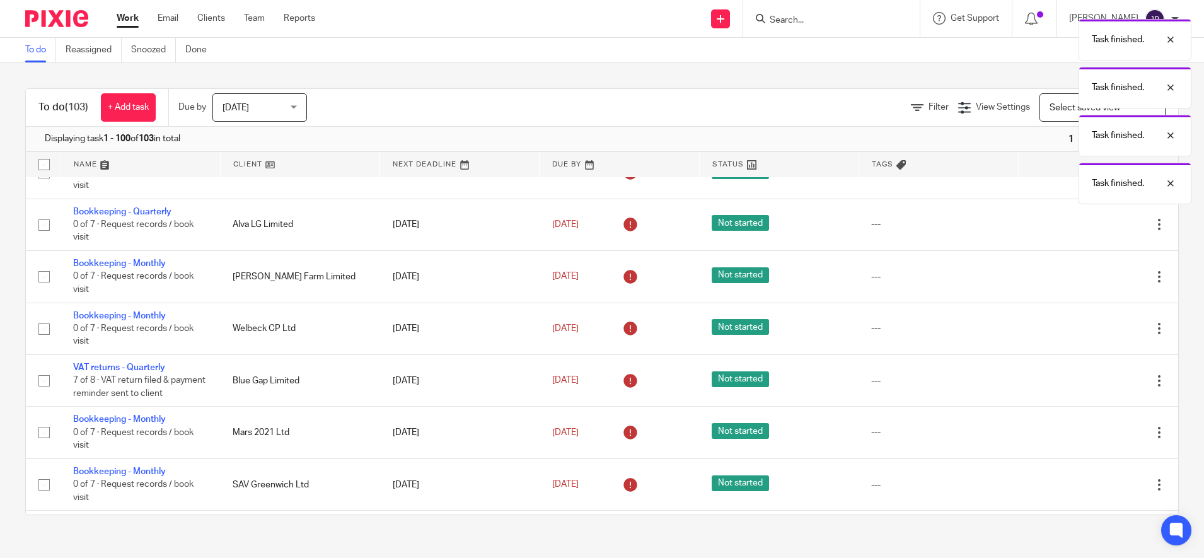
click at [1090, 387] on icon at bounding box center [1096, 380] width 13 height 13
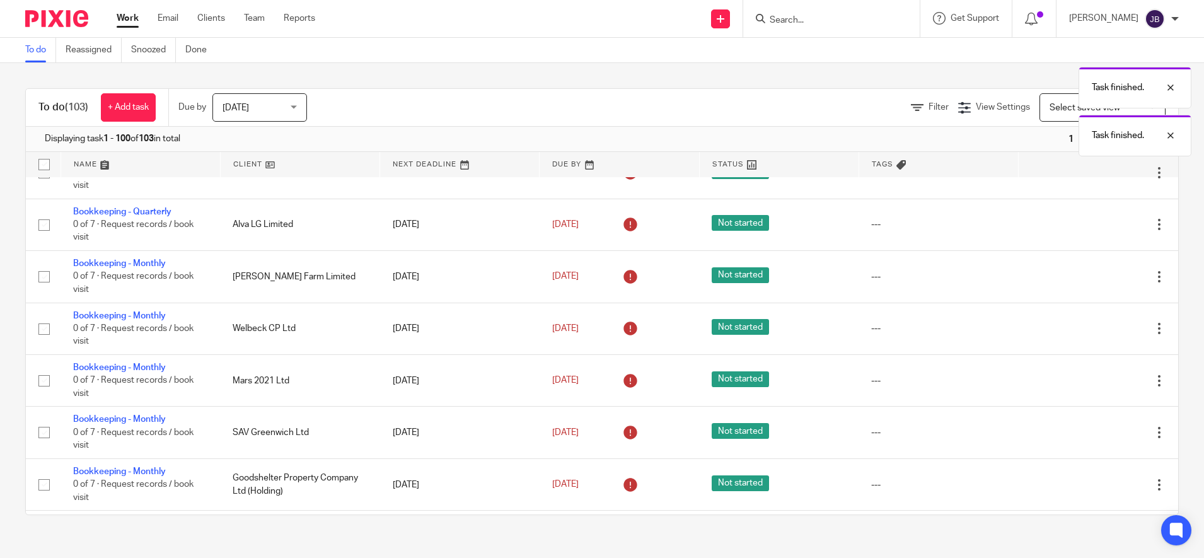
click at [1090, 387] on icon at bounding box center [1096, 380] width 13 height 13
click at [808, 11] on form at bounding box center [835, 19] width 134 height 16
click at [812, 21] on div "Task finished. Task finished. Task finished." at bounding box center [896, 85] width 589 height 144
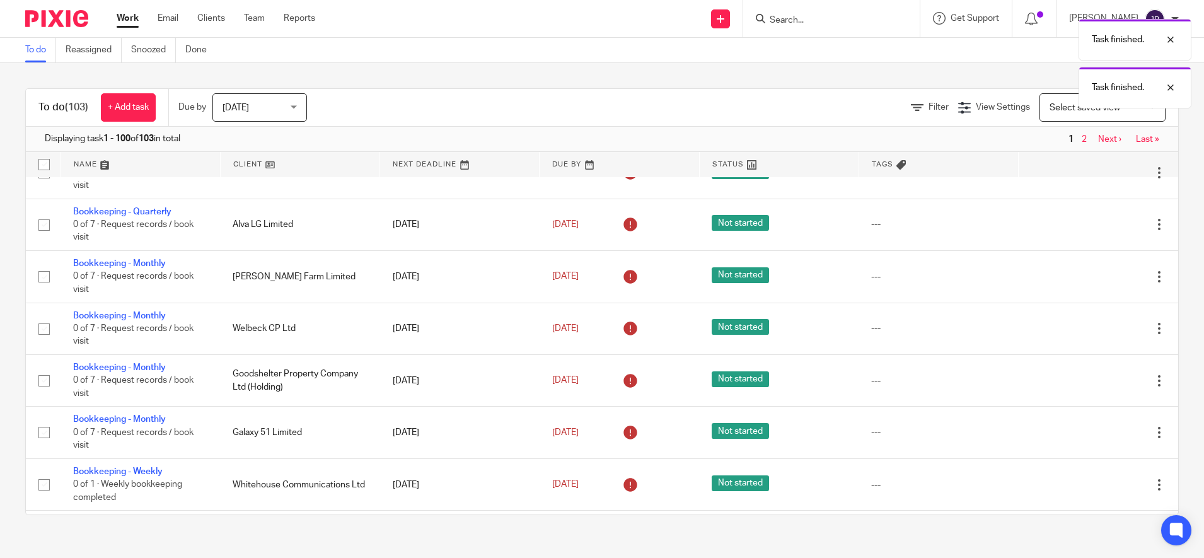
click at [812, 21] on div "Task finished. Task finished." at bounding box center [896, 61] width 589 height 96
click at [807, 20] on div "Task finished. Task finished." at bounding box center [896, 61] width 589 height 96
click at [803, 20] on input "Search" at bounding box center [824, 20] width 113 height 11
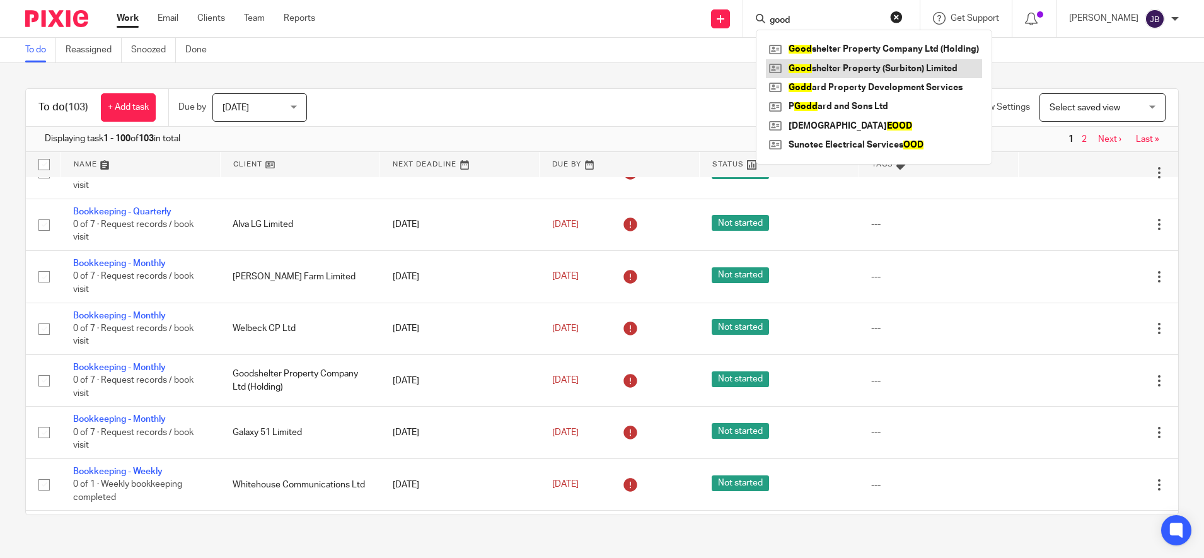
type input "good"
click at [855, 60] on link at bounding box center [874, 68] width 216 height 19
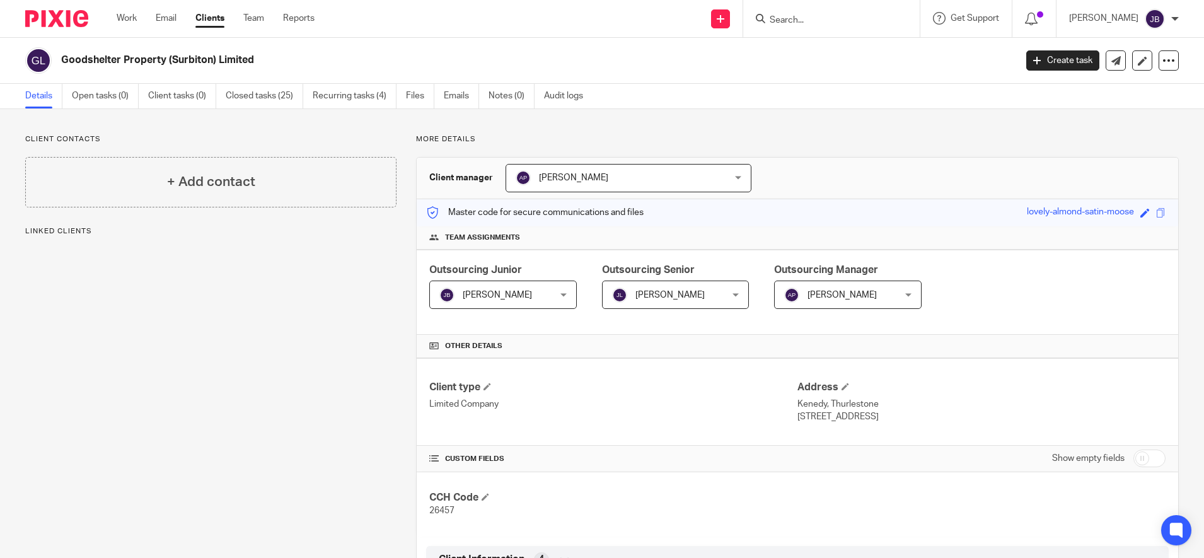
click at [816, 21] on input "Search" at bounding box center [824, 20] width 113 height 11
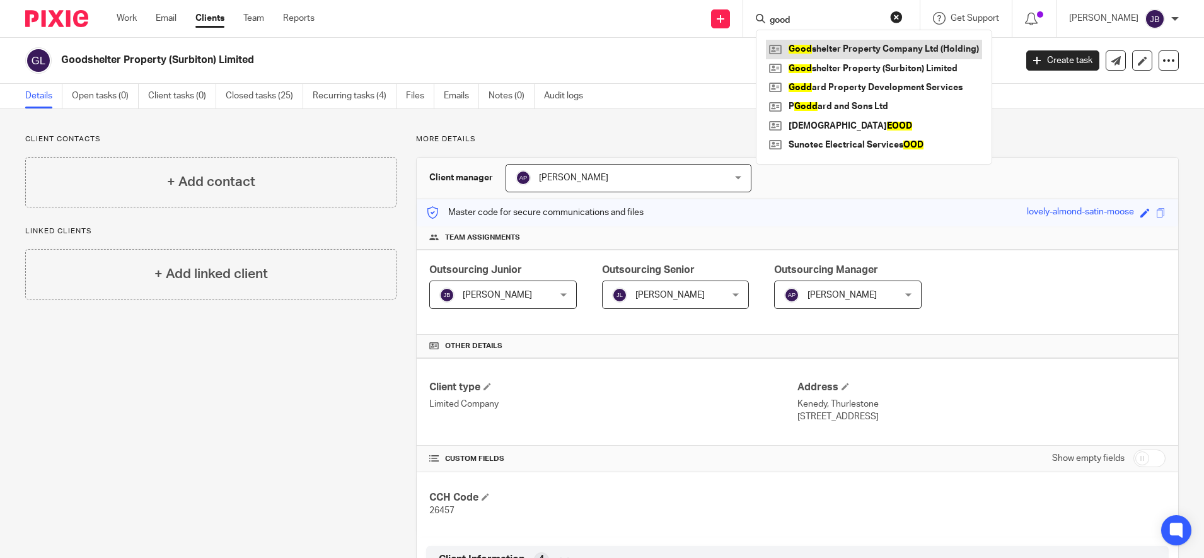
type input "good"
click at [855, 45] on link at bounding box center [874, 49] width 216 height 19
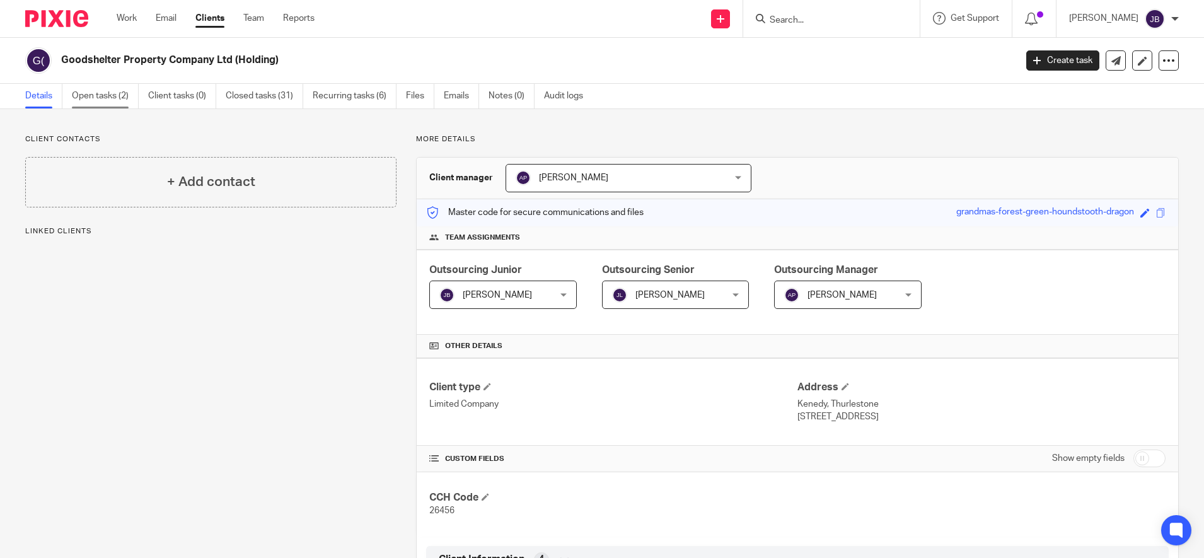
click at [101, 90] on link "Open tasks (2)" at bounding box center [105, 96] width 67 height 25
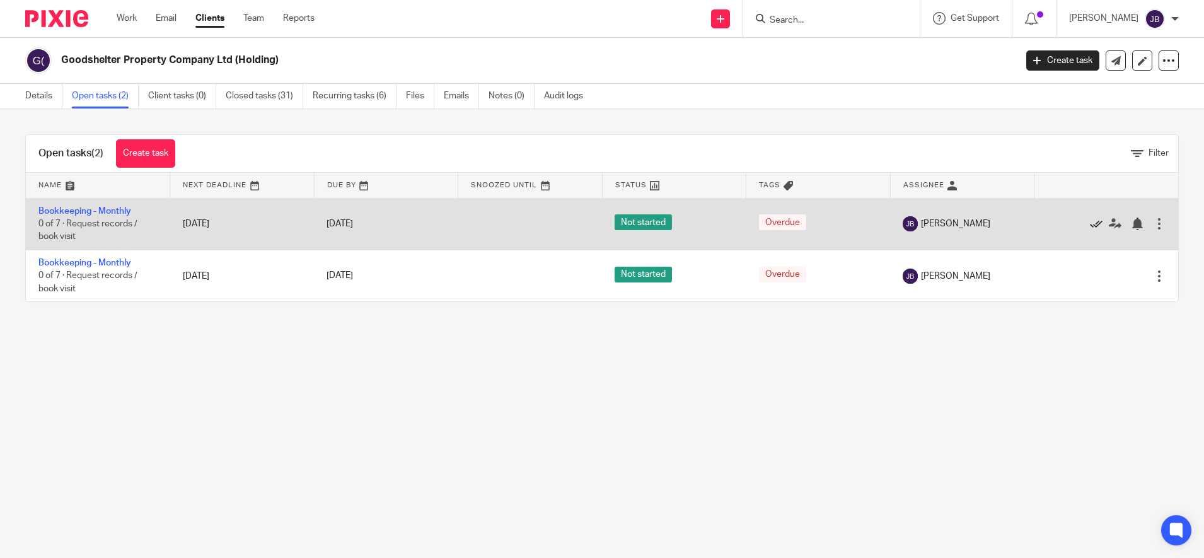
click at [1090, 222] on icon at bounding box center [1096, 223] width 13 height 13
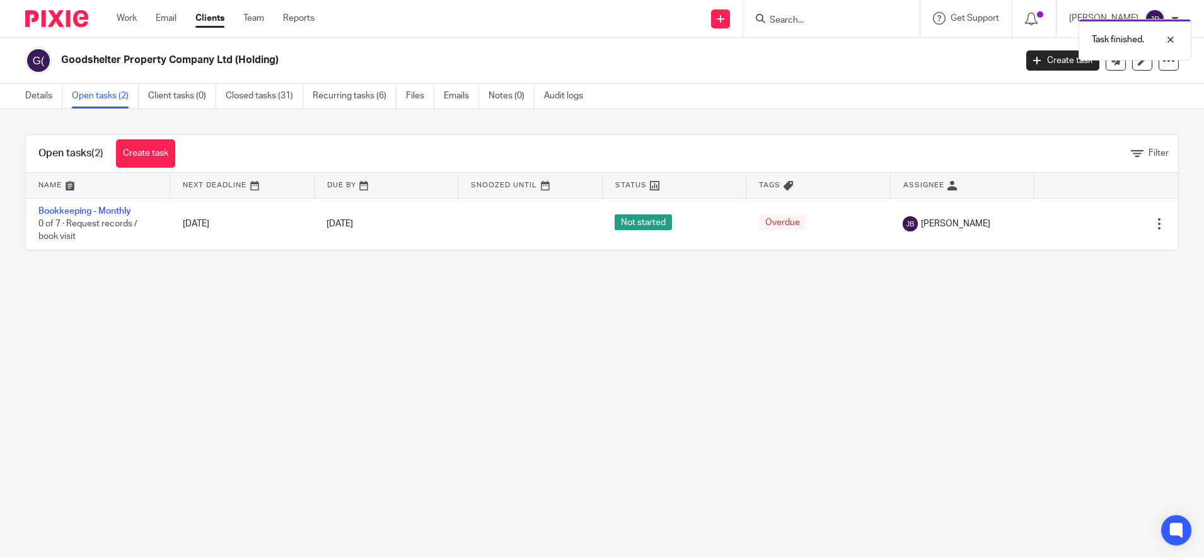
click at [1090, 222] on icon at bounding box center [1096, 223] width 13 height 13
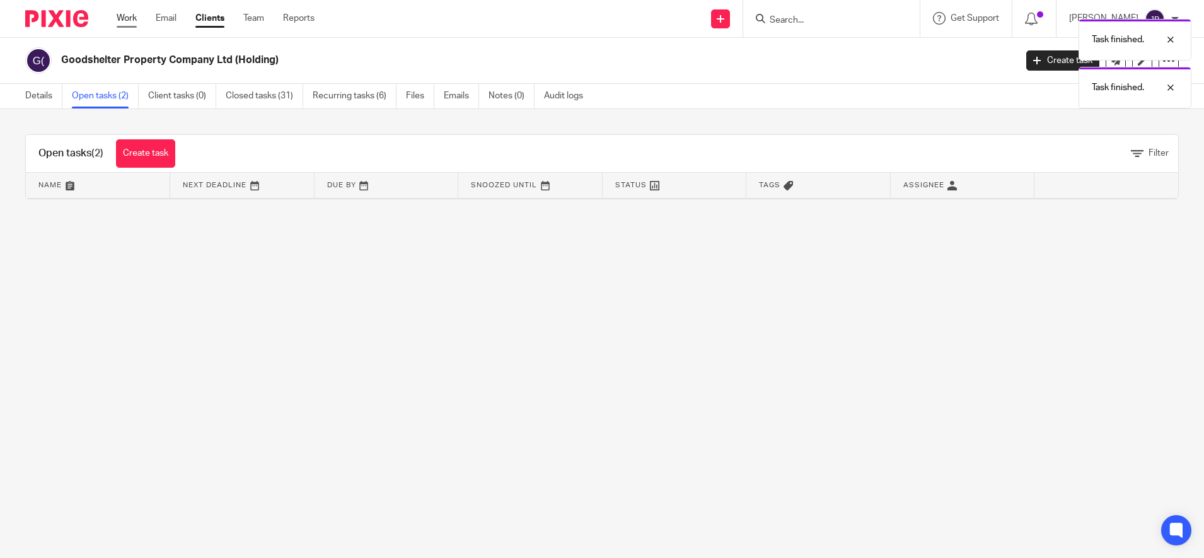
click at [125, 19] on link "Work" at bounding box center [127, 18] width 20 height 13
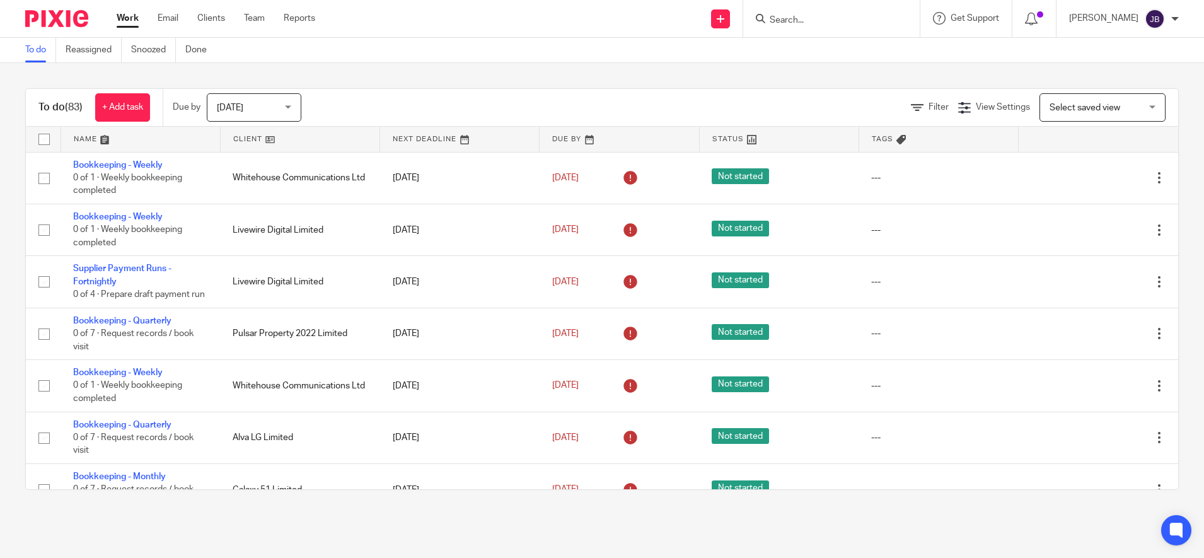
click at [257, 108] on span "[DATE]" at bounding box center [250, 107] width 67 height 26
click at [346, 89] on div "To do (83) + Add task Due by Today Today Today Tomorrow This week Next week Thi…" at bounding box center [602, 108] width 1152 height 38
click at [816, 18] on input "Search" at bounding box center [824, 20] width 113 height 11
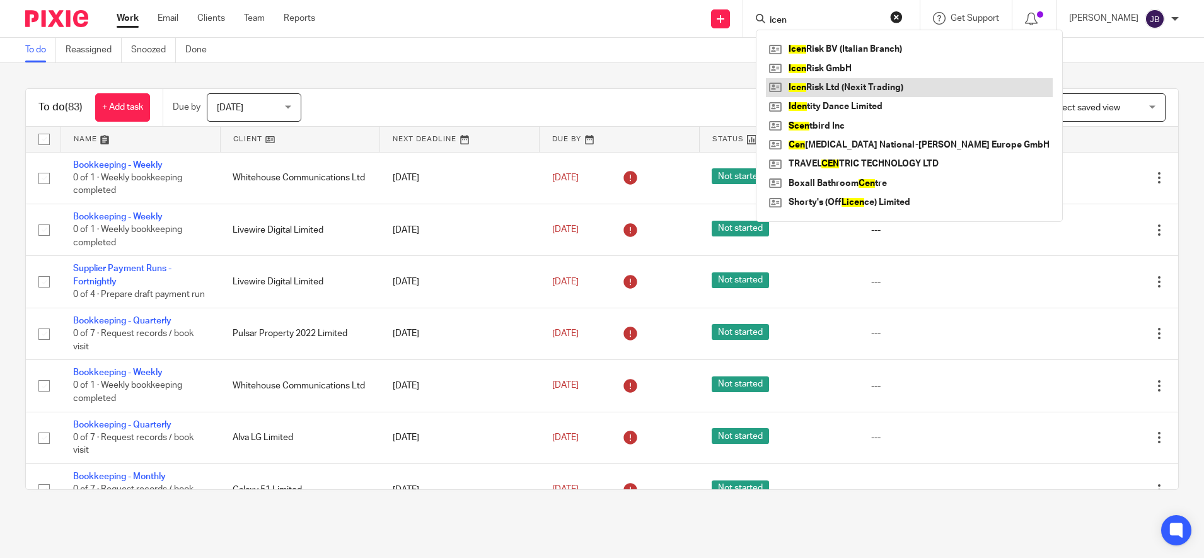
type input "icen"
click at [846, 86] on link at bounding box center [909, 87] width 287 height 19
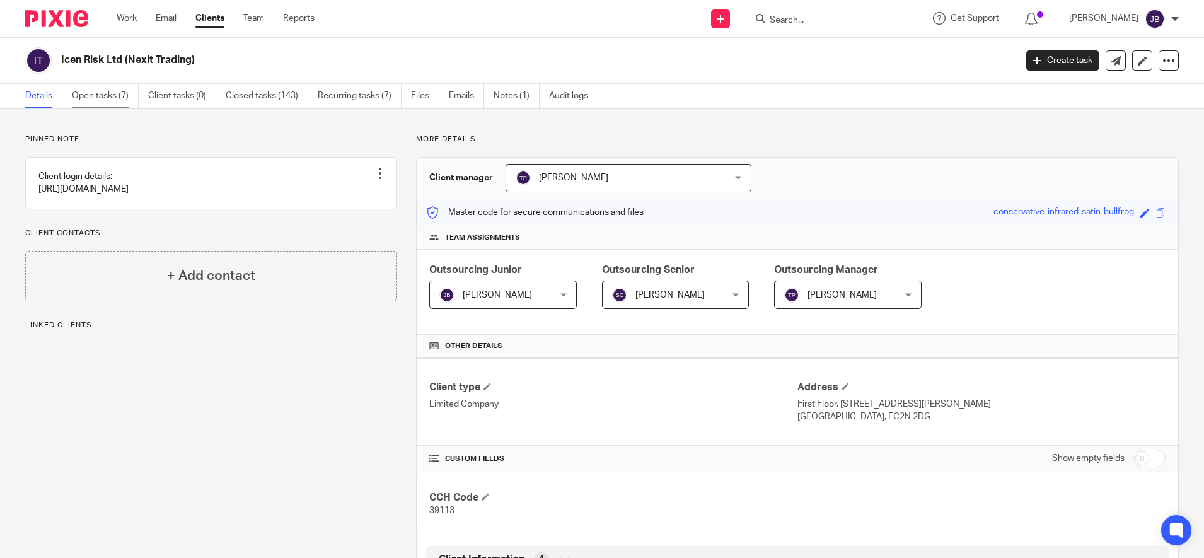
click at [110, 87] on link "Open tasks (7)" at bounding box center [105, 96] width 67 height 25
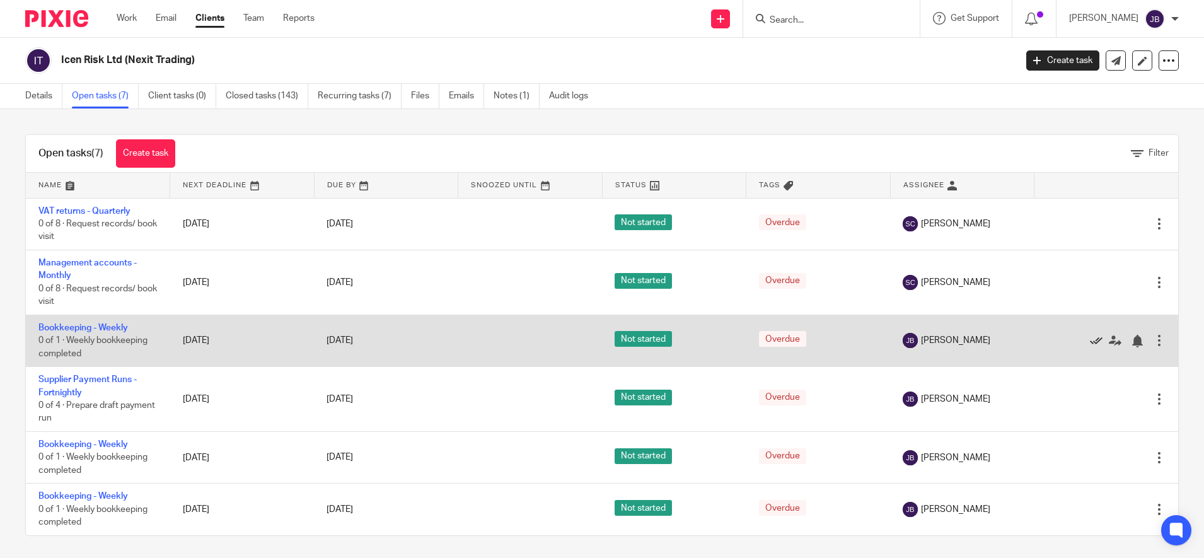
click at [1090, 335] on icon at bounding box center [1096, 341] width 13 height 13
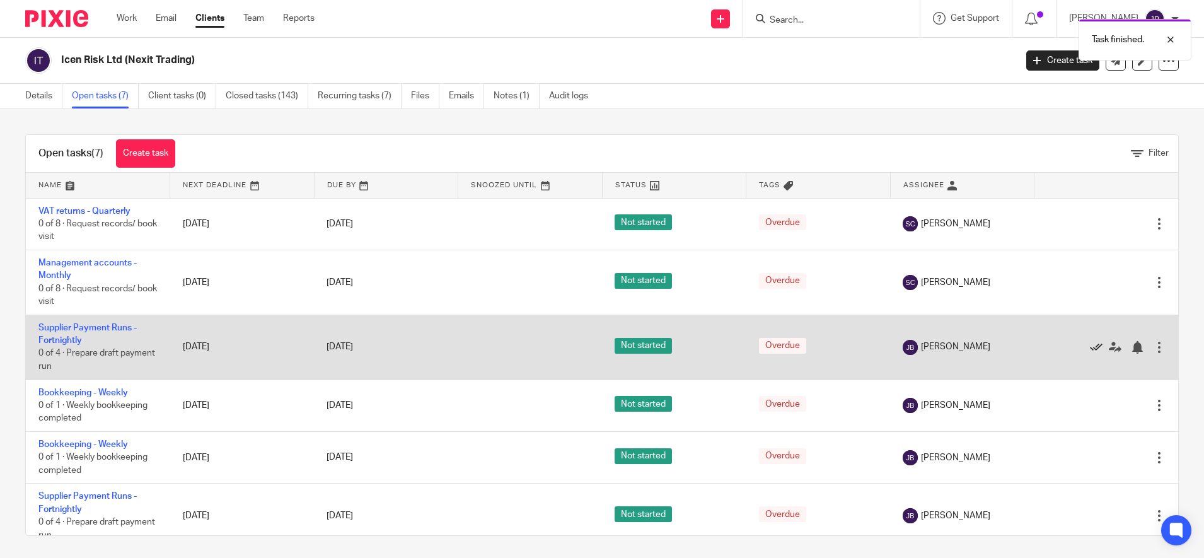
click at [1090, 342] on icon at bounding box center [1096, 347] width 13 height 13
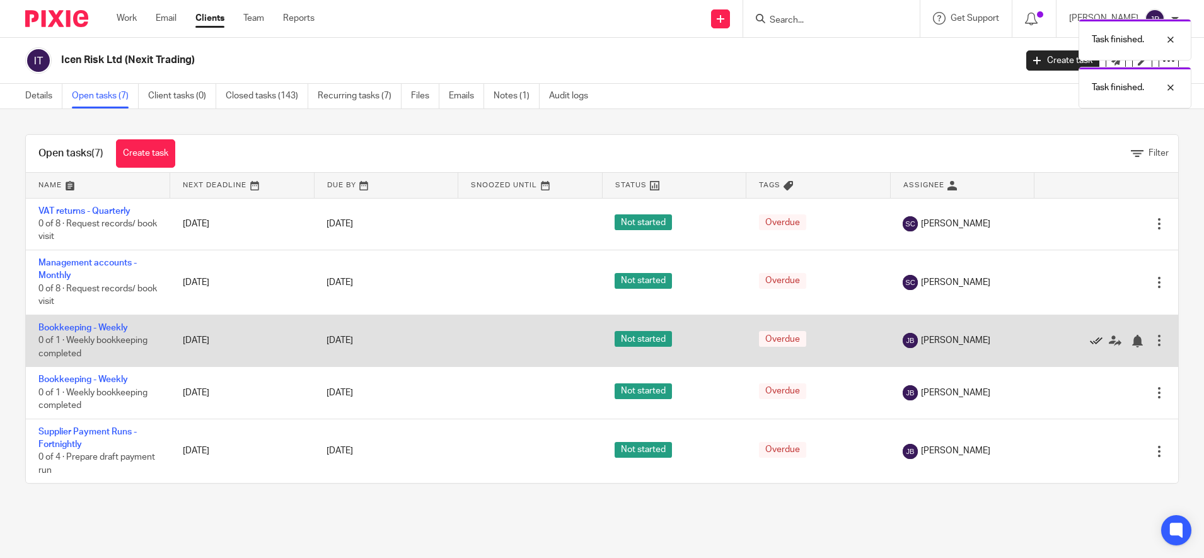
click at [1090, 337] on icon at bounding box center [1096, 341] width 13 height 13
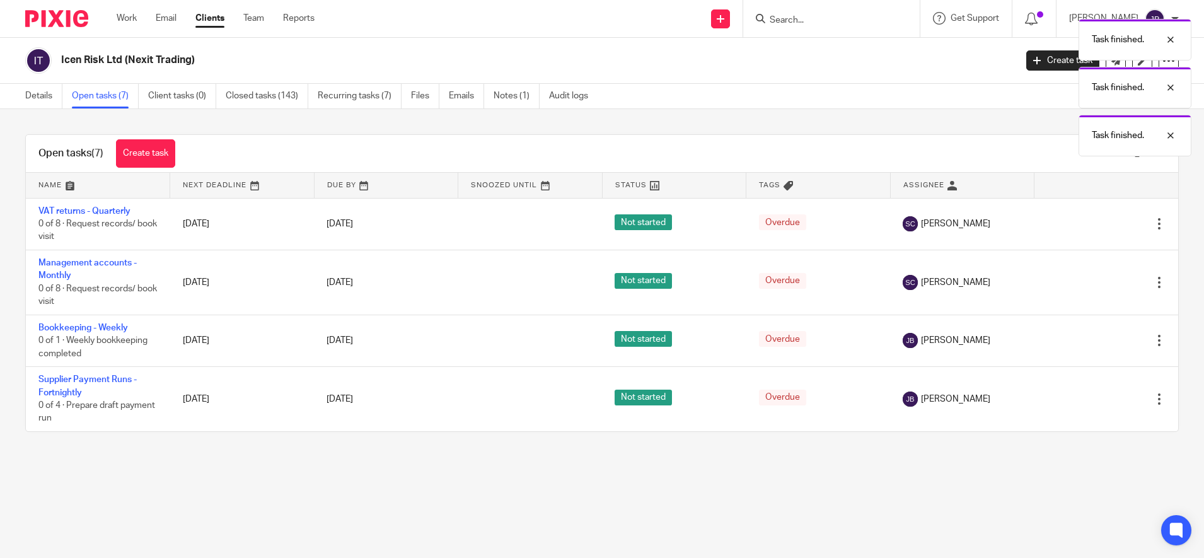
click at [1090, 337] on icon at bounding box center [1096, 341] width 13 height 13
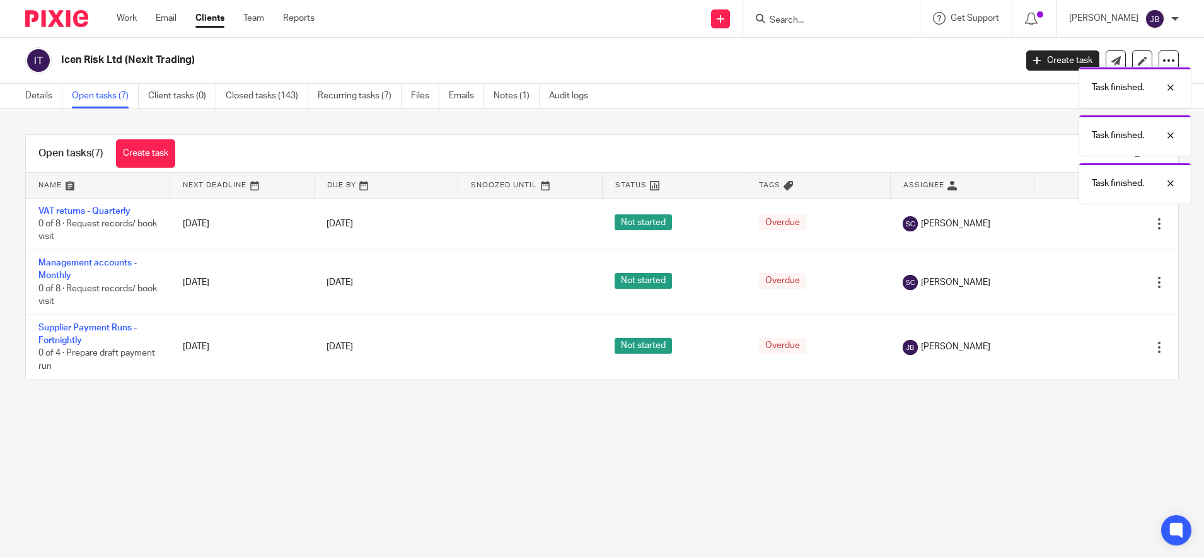
click at [1069, 337] on div "Edit task Delete" at bounding box center [1106, 347] width 119 height 32
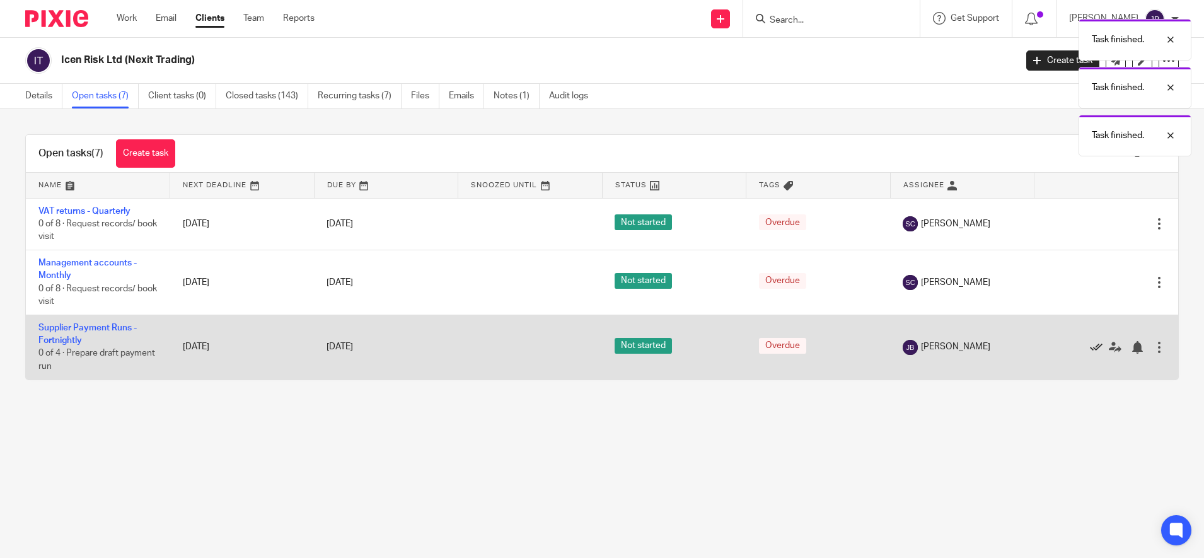
click at [1090, 344] on icon at bounding box center [1096, 347] width 13 height 13
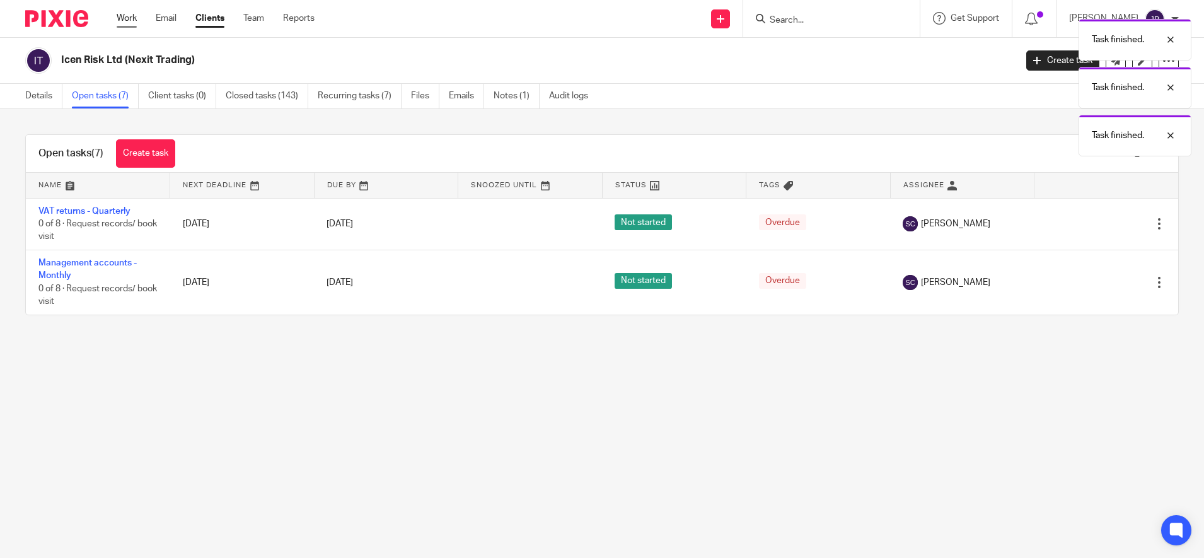
click at [125, 14] on link "Work" at bounding box center [127, 18] width 20 height 13
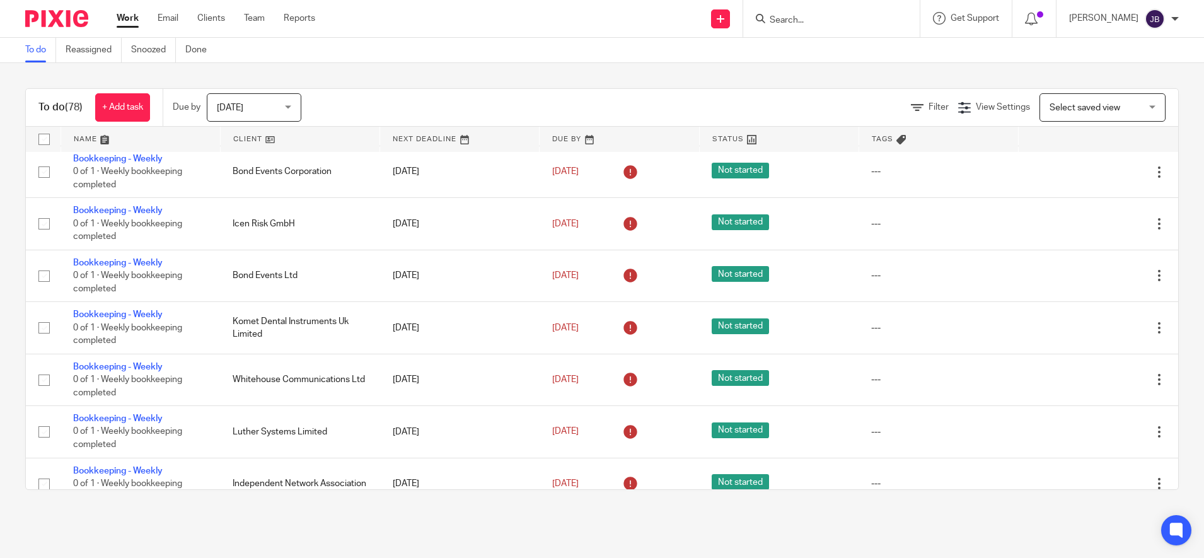
scroll to position [3499, 0]
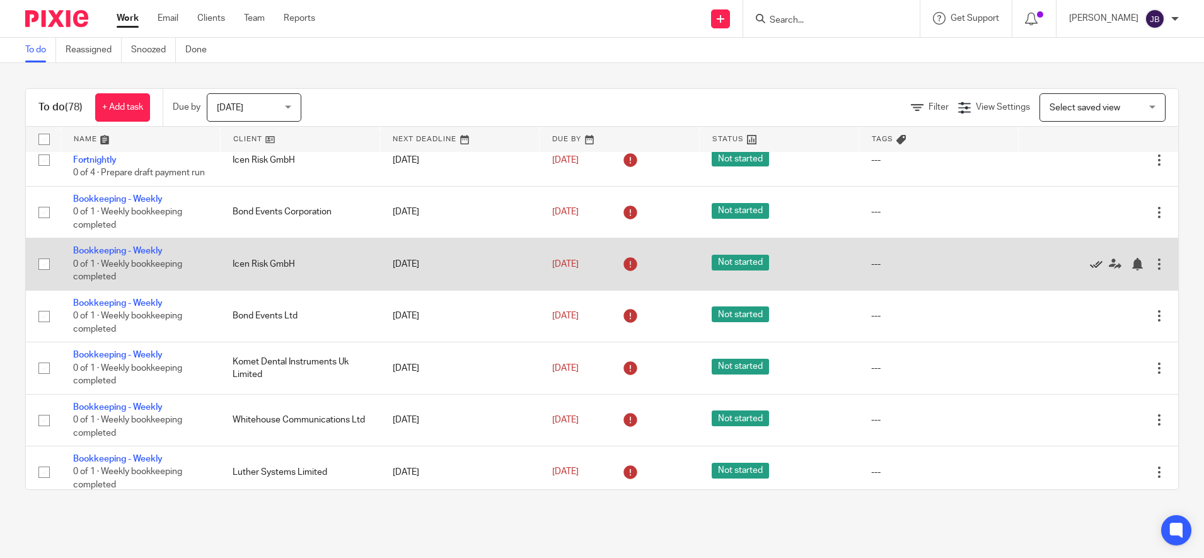
click at [1090, 270] on icon at bounding box center [1096, 264] width 13 height 13
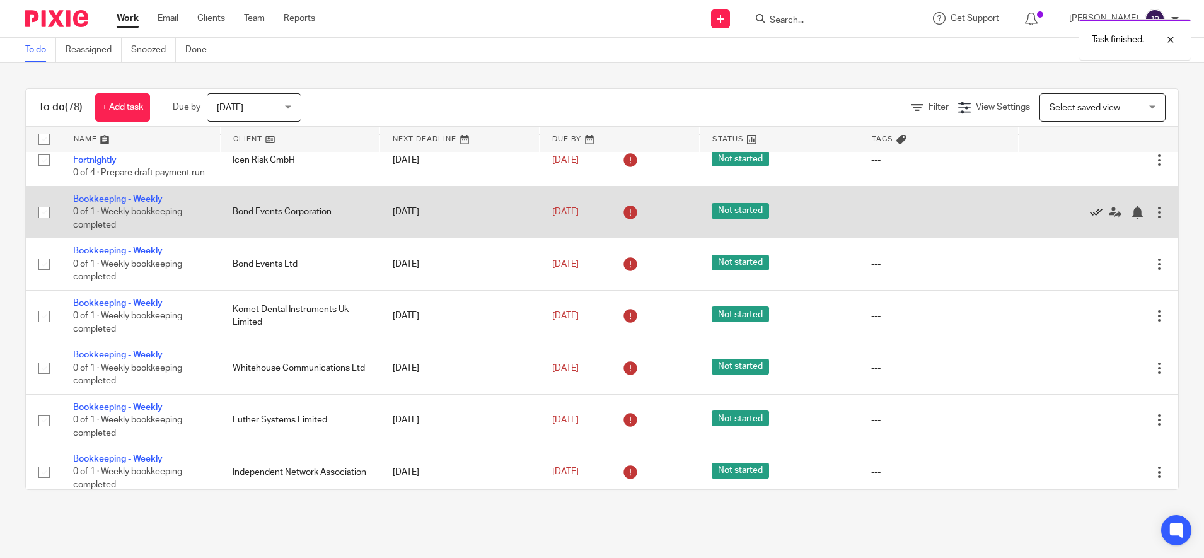
click at [1090, 219] on icon at bounding box center [1096, 212] width 13 height 13
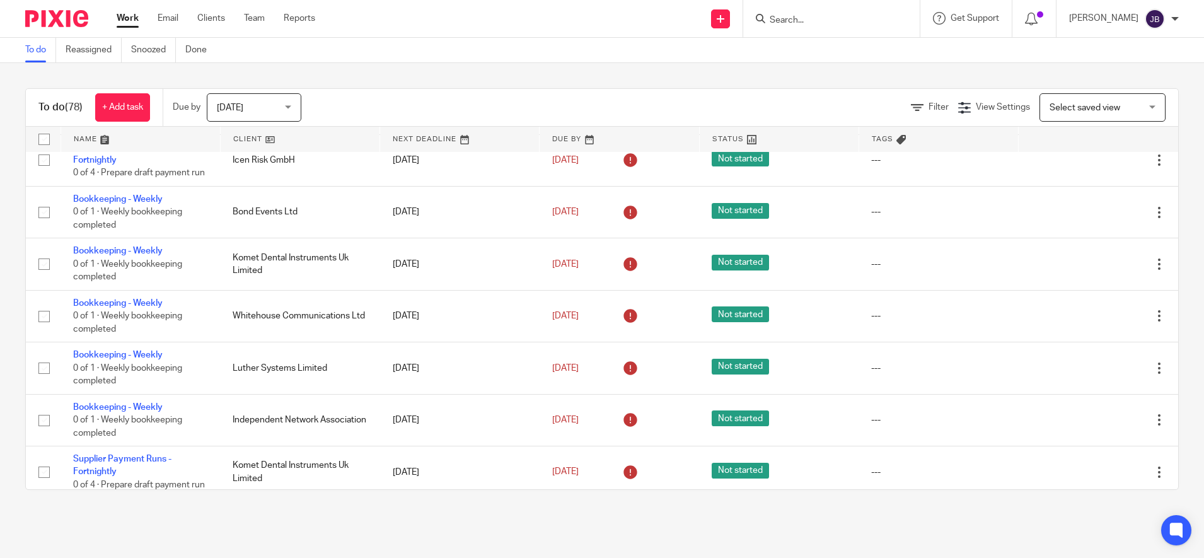
click at [813, 20] on input "Search" at bounding box center [824, 20] width 113 height 11
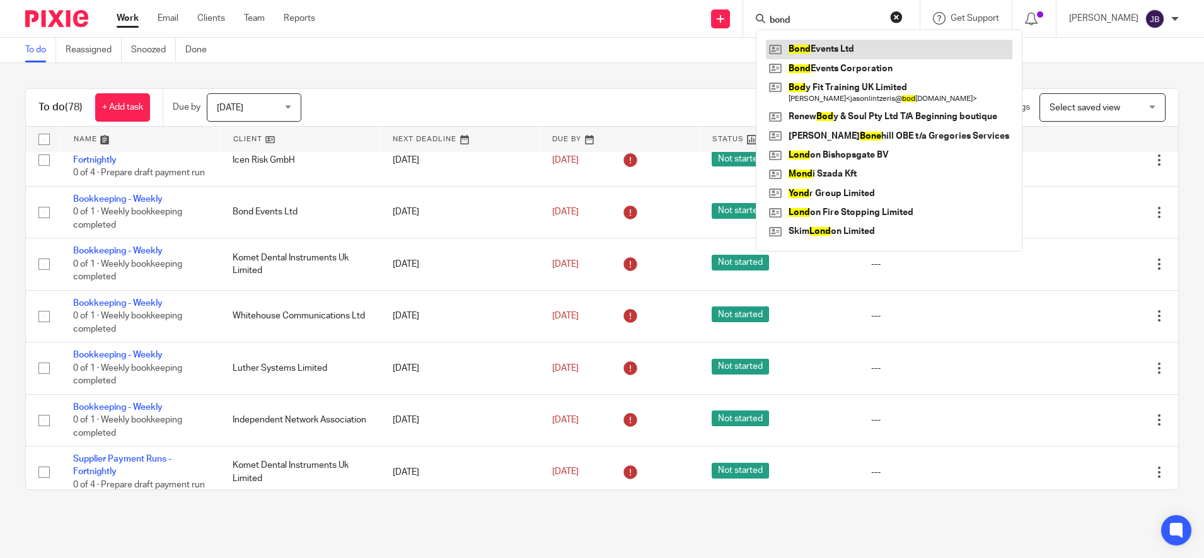
type input "bond"
click at [824, 41] on link at bounding box center [889, 49] width 246 height 19
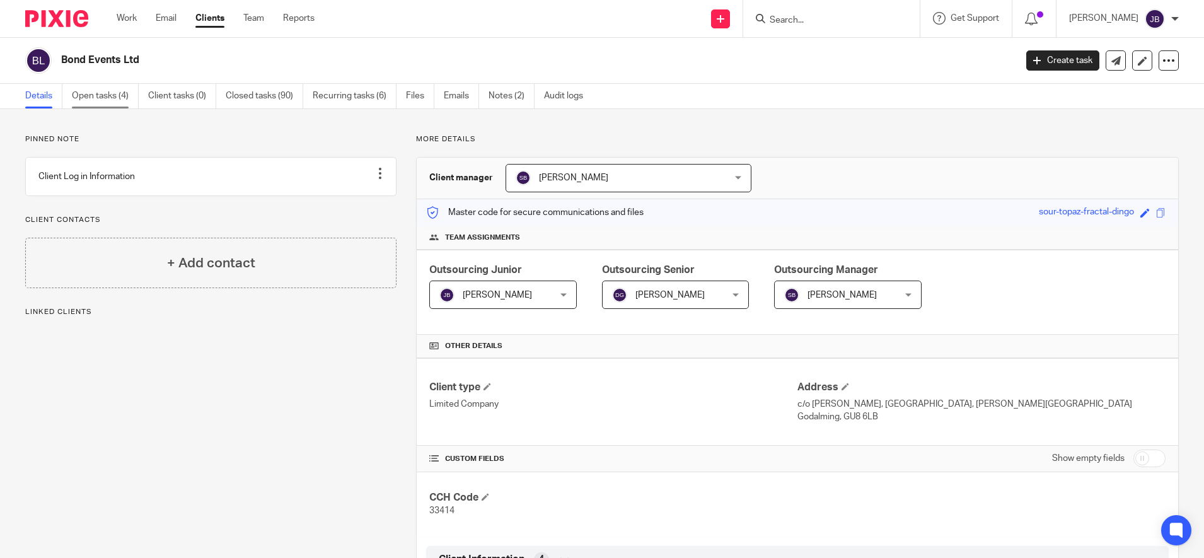
click at [96, 94] on link "Open tasks (4)" at bounding box center [105, 96] width 67 height 25
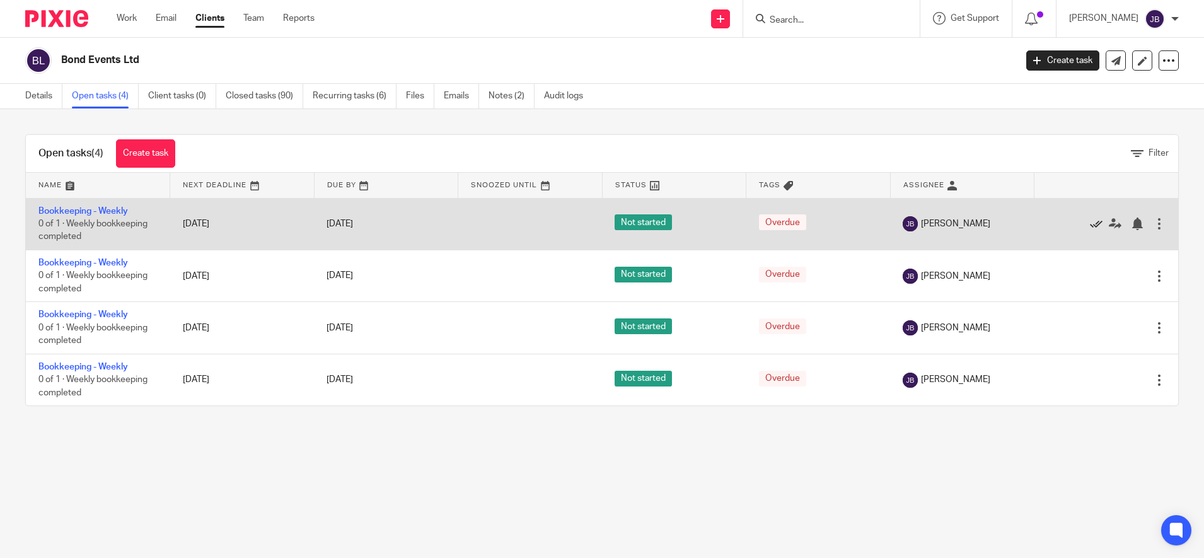
click at [1090, 220] on icon at bounding box center [1096, 223] width 13 height 13
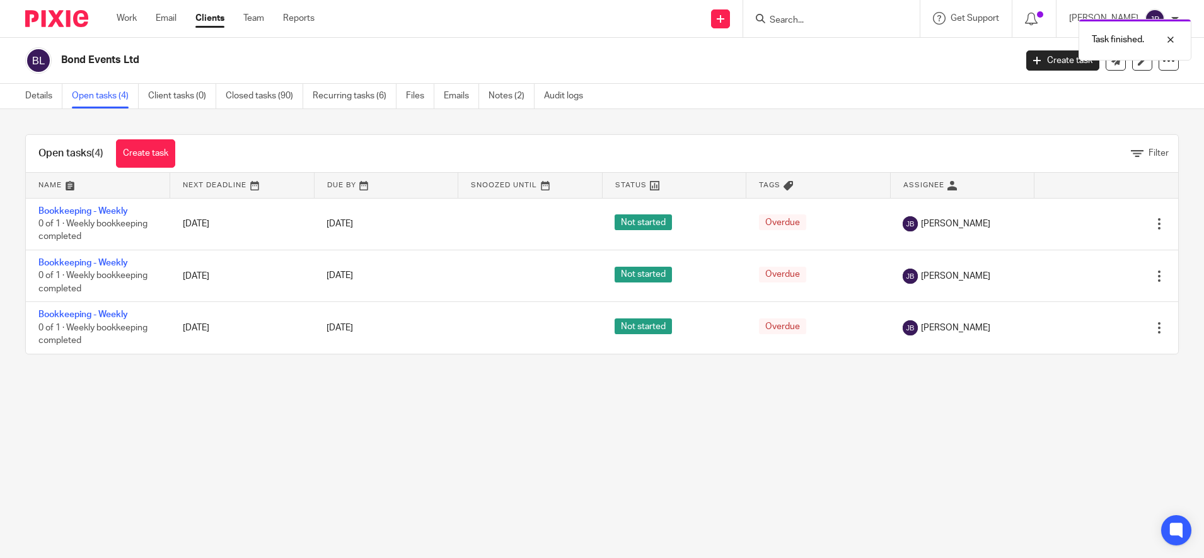
click at [1090, 220] on icon at bounding box center [1096, 223] width 13 height 13
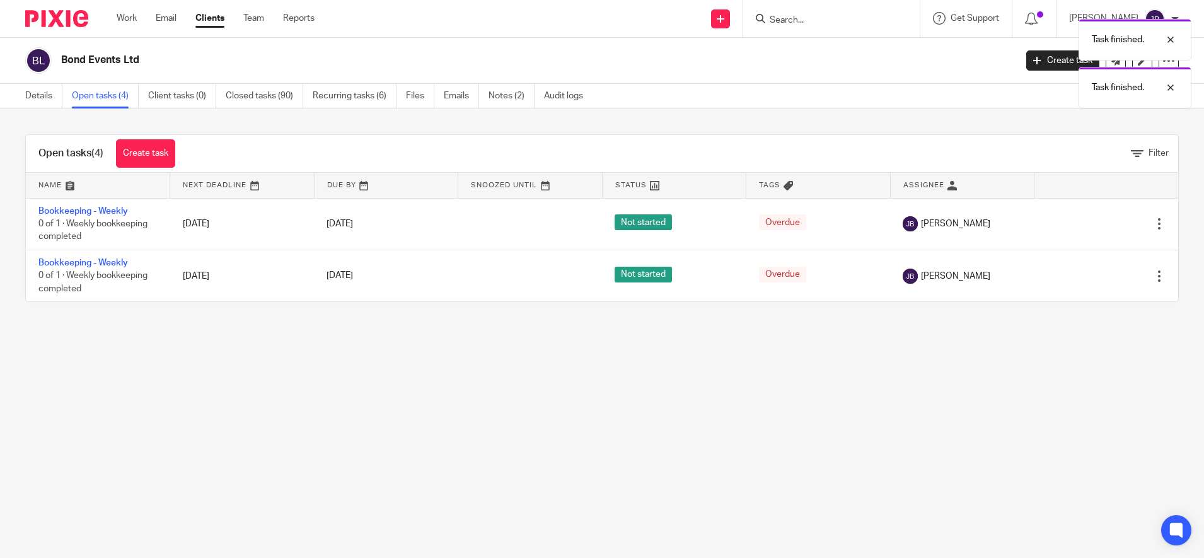
click at [1090, 220] on icon at bounding box center [1096, 223] width 13 height 13
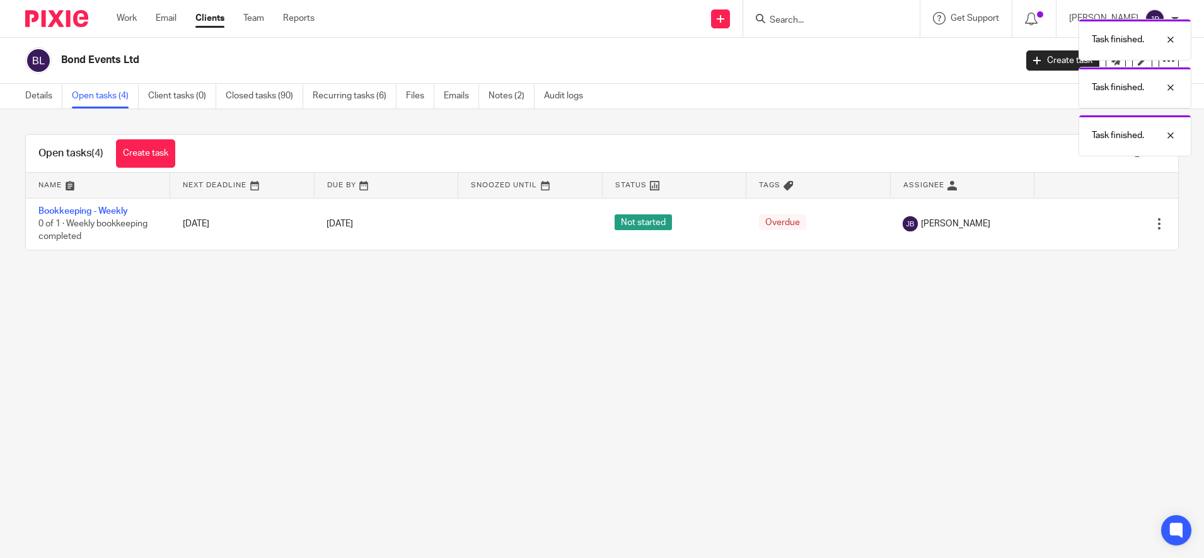
click at [1090, 220] on icon at bounding box center [1096, 223] width 13 height 13
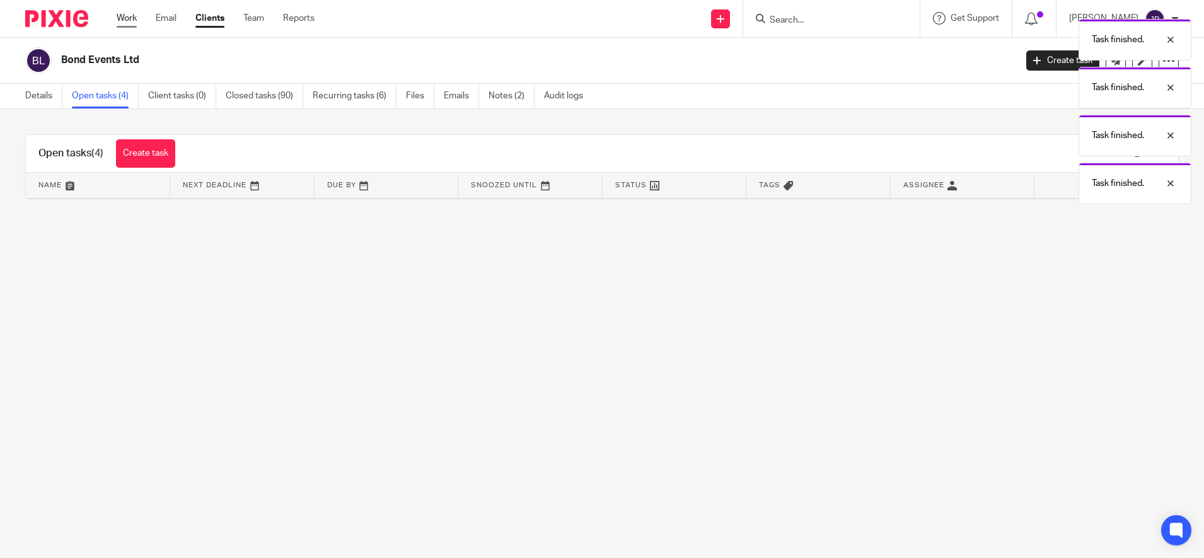
click at [130, 13] on link "Work" at bounding box center [127, 18] width 20 height 13
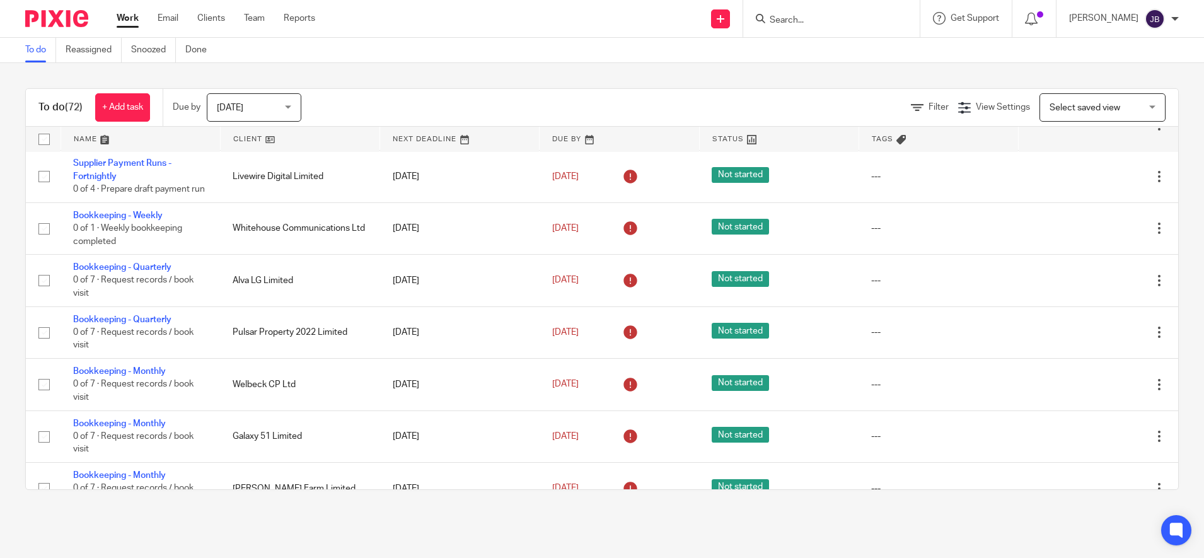
scroll to position [113, 0]
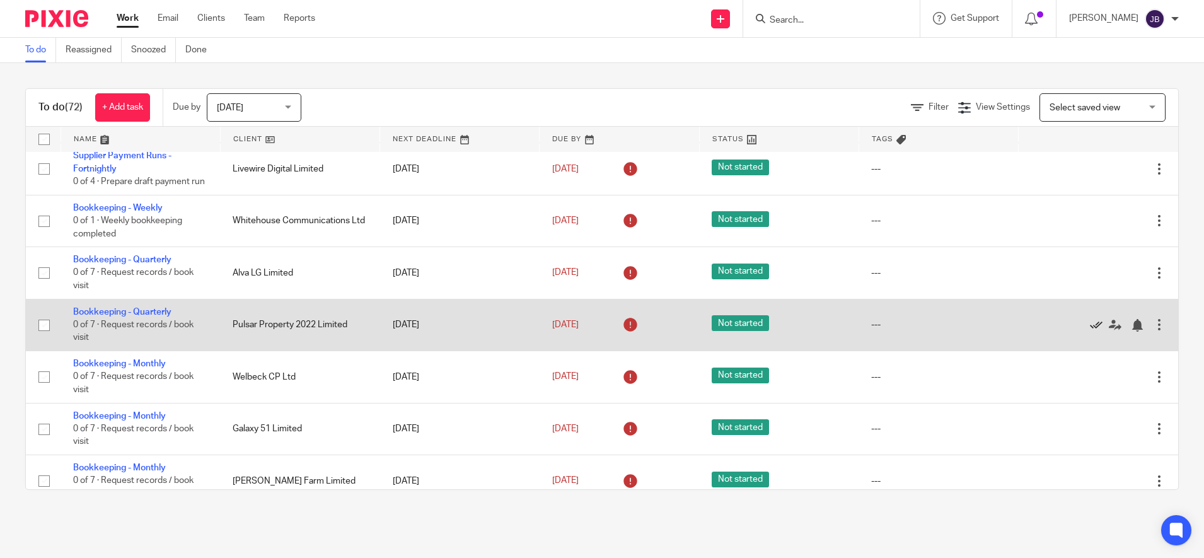
click at [1090, 332] on icon at bounding box center [1096, 325] width 13 height 13
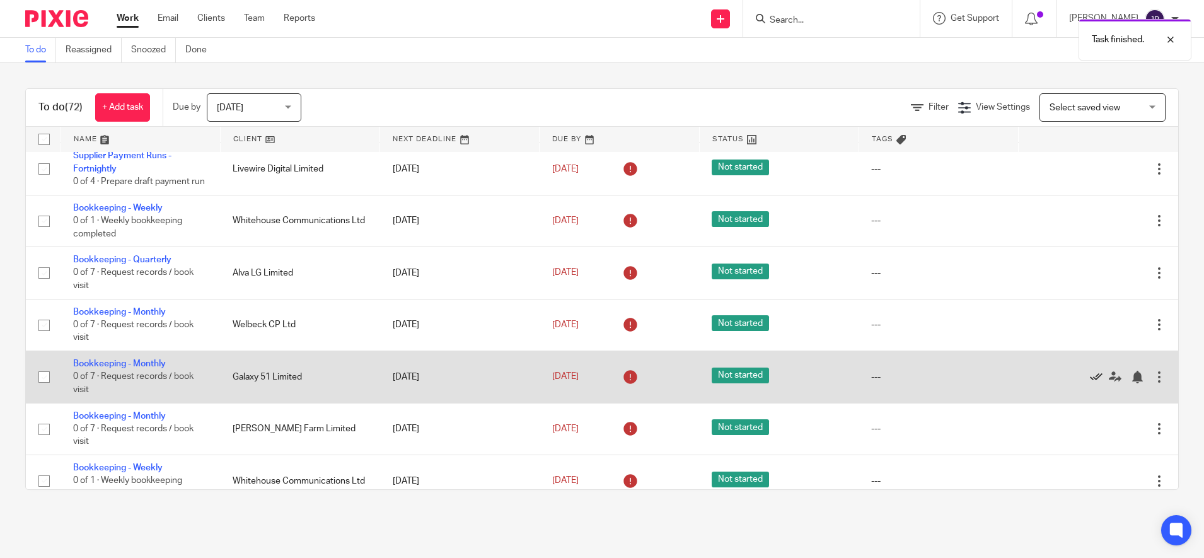
click at [1090, 383] on icon at bounding box center [1096, 377] width 13 height 13
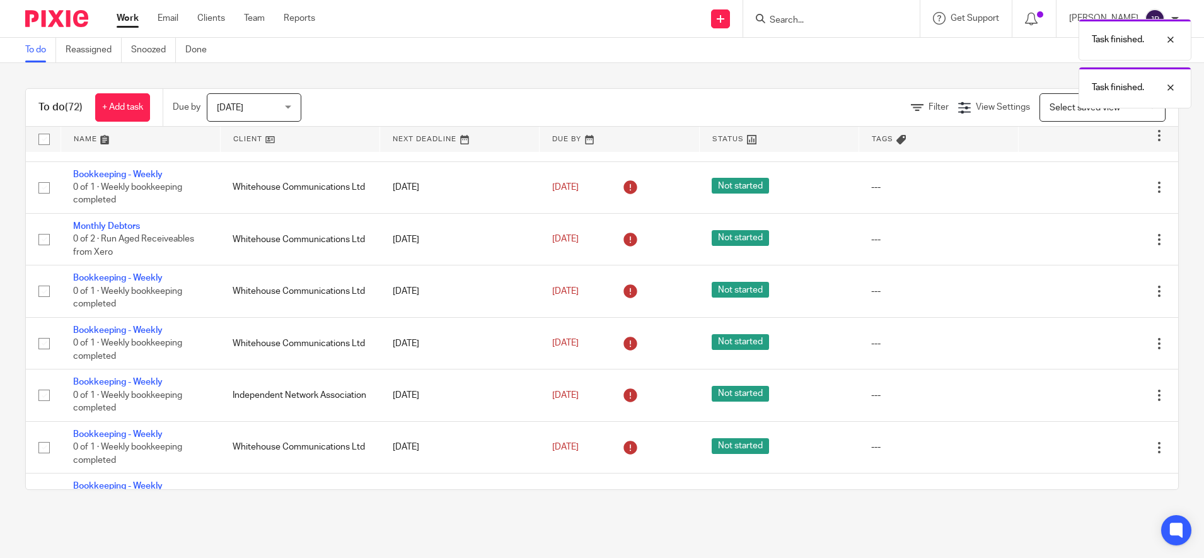
scroll to position [0, 0]
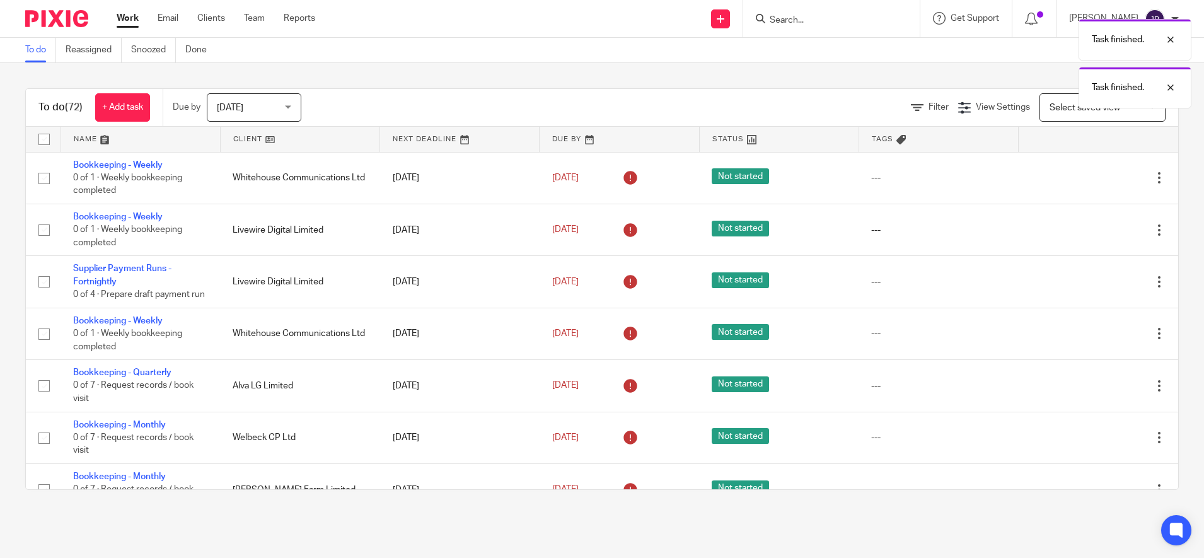
click at [802, 18] on div "Task finished. Task finished." at bounding box center [896, 61] width 589 height 96
click at [809, 18] on div "Task finished." at bounding box center [896, 37] width 589 height 48
click at [802, 18] on div "Task finished." at bounding box center [896, 37] width 589 height 48
click at [800, 20] on div "Task finished." at bounding box center [896, 37] width 589 height 48
click at [801, 19] on input "Search" at bounding box center [824, 20] width 113 height 11
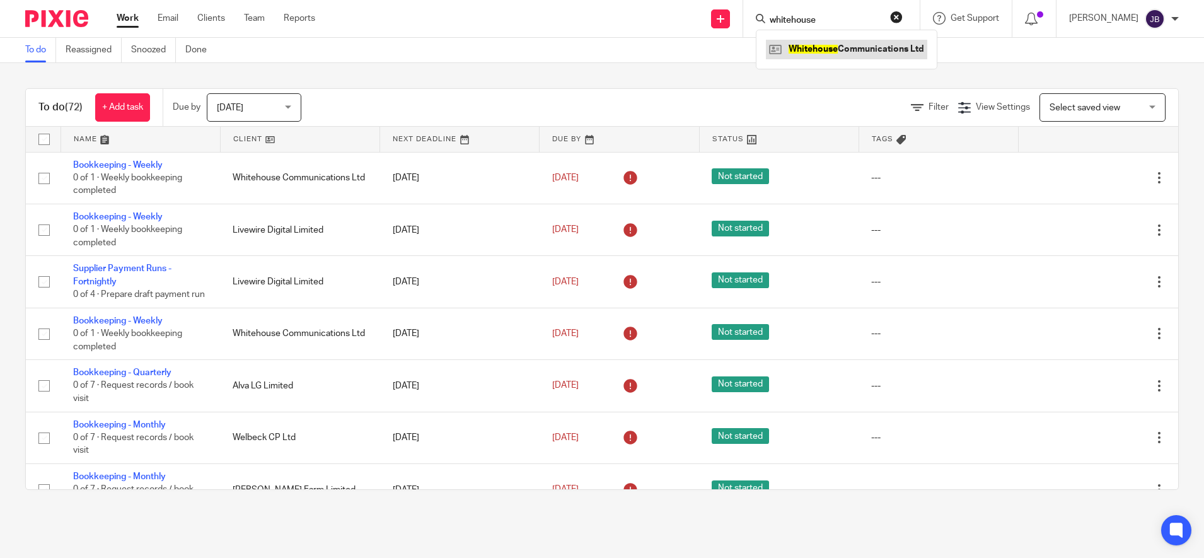
type input "whitehouse"
click at [828, 51] on link at bounding box center [846, 49] width 161 height 19
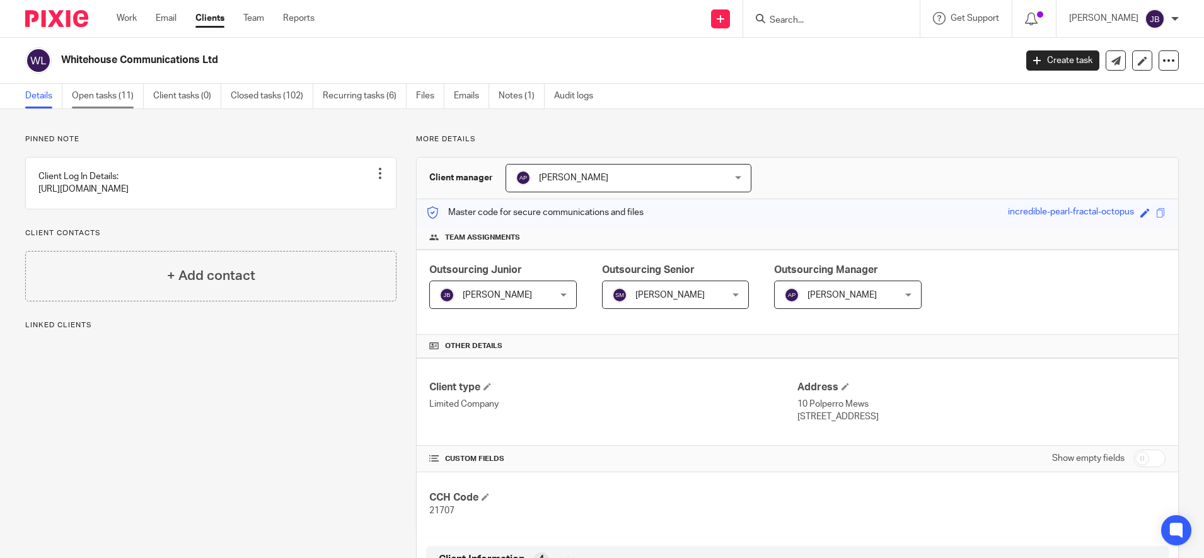
click at [108, 92] on link "Open tasks (11)" at bounding box center [108, 96] width 72 height 25
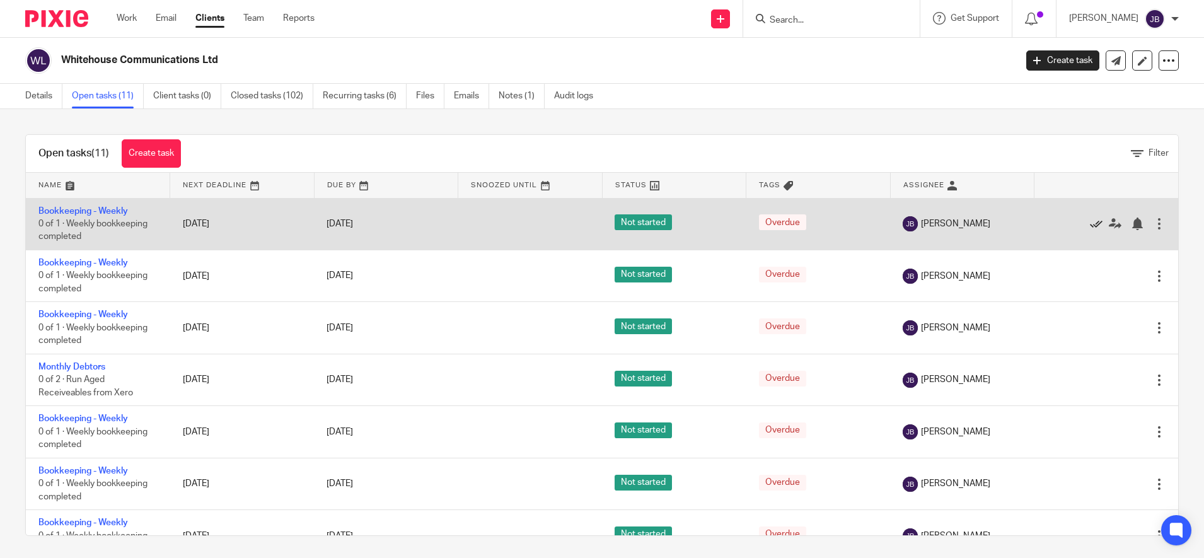
click at [1090, 223] on icon at bounding box center [1096, 223] width 13 height 13
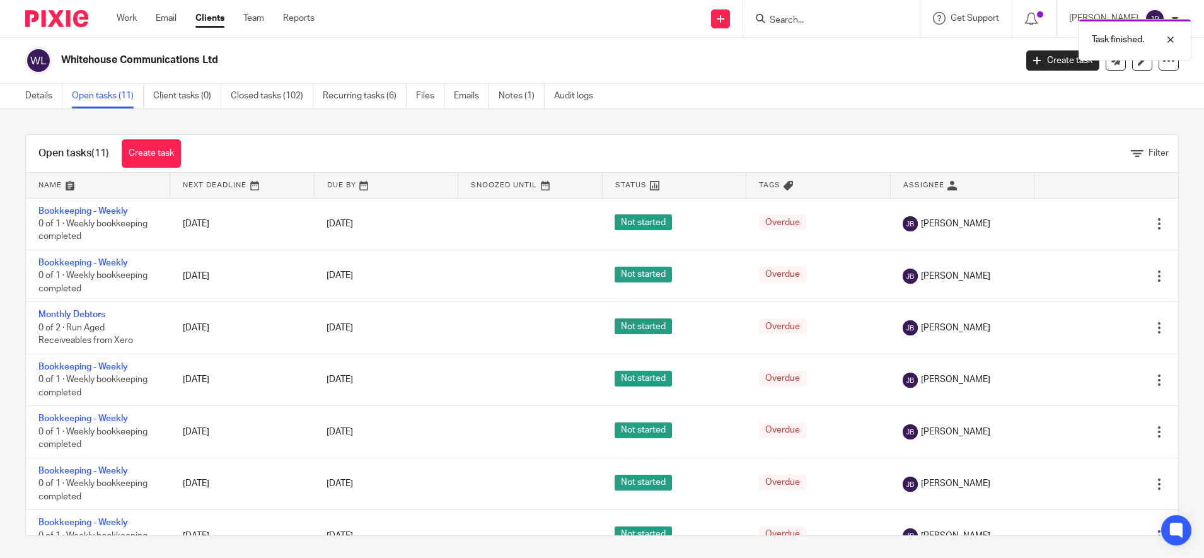
click at [1090, 223] on icon at bounding box center [1096, 223] width 13 height 13
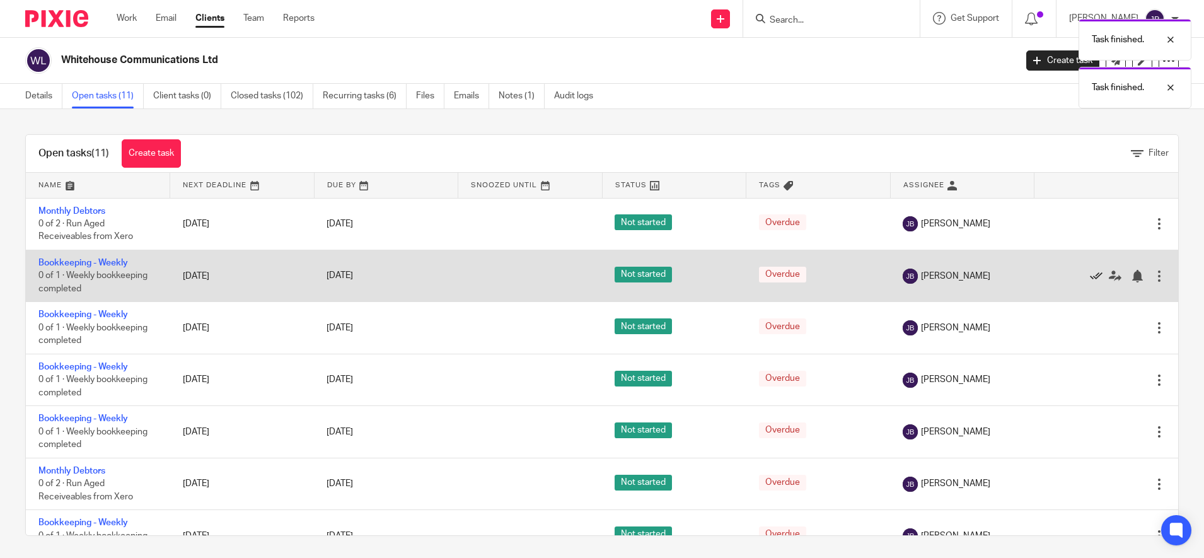
click at [1090, 274] on icon at bounding box center [1096, 276] width 13 height 13
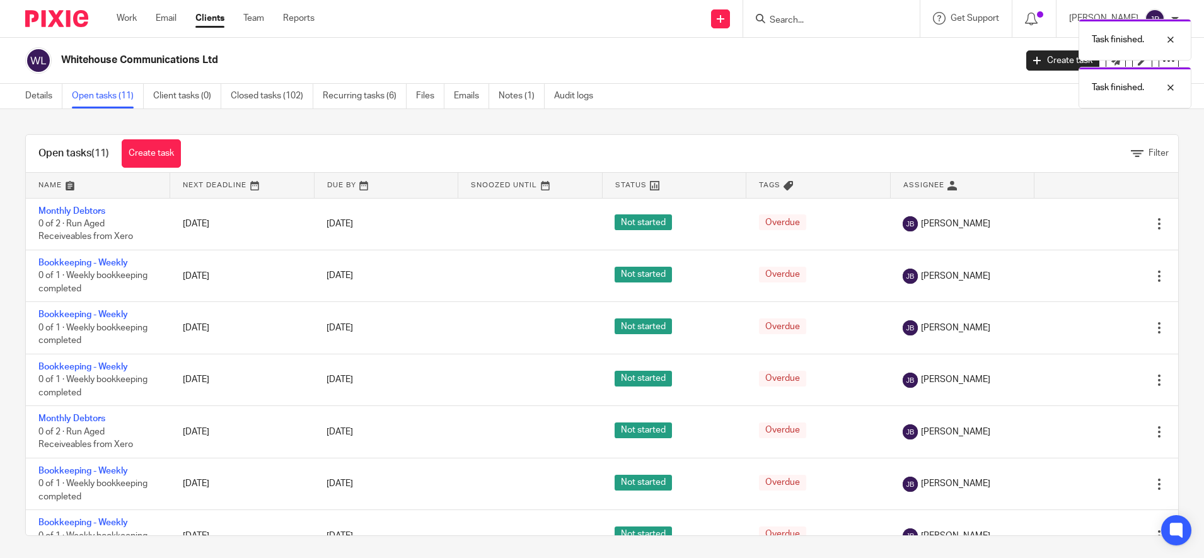
click at [1090, 274] on icon at bounding box center [1096, 276] width 13 height 13
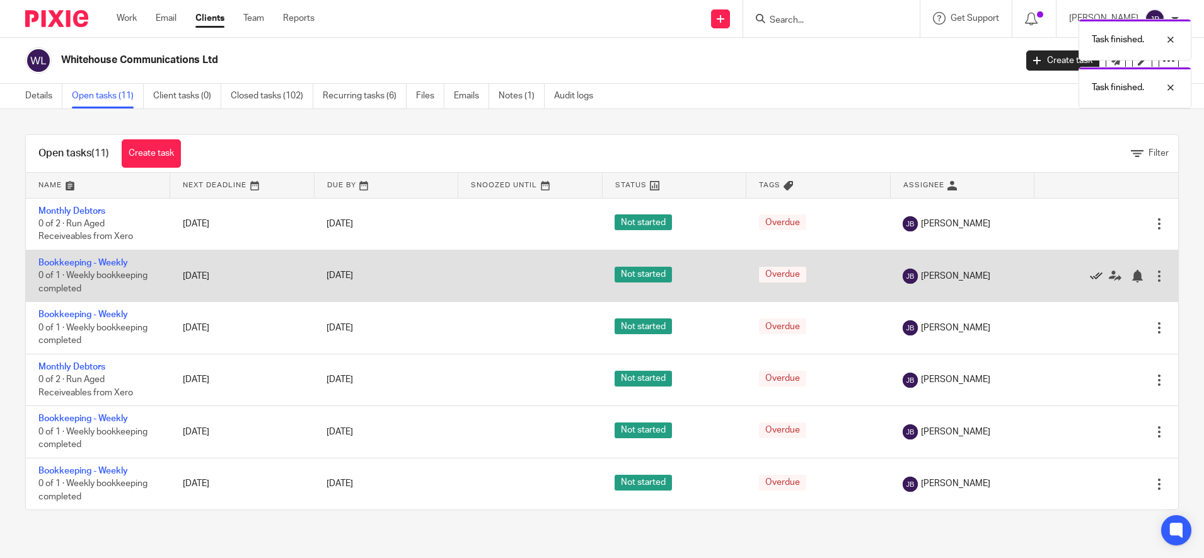
click at [1090, 272] on icon at bounding box center [1096, 276] width 13 height 13
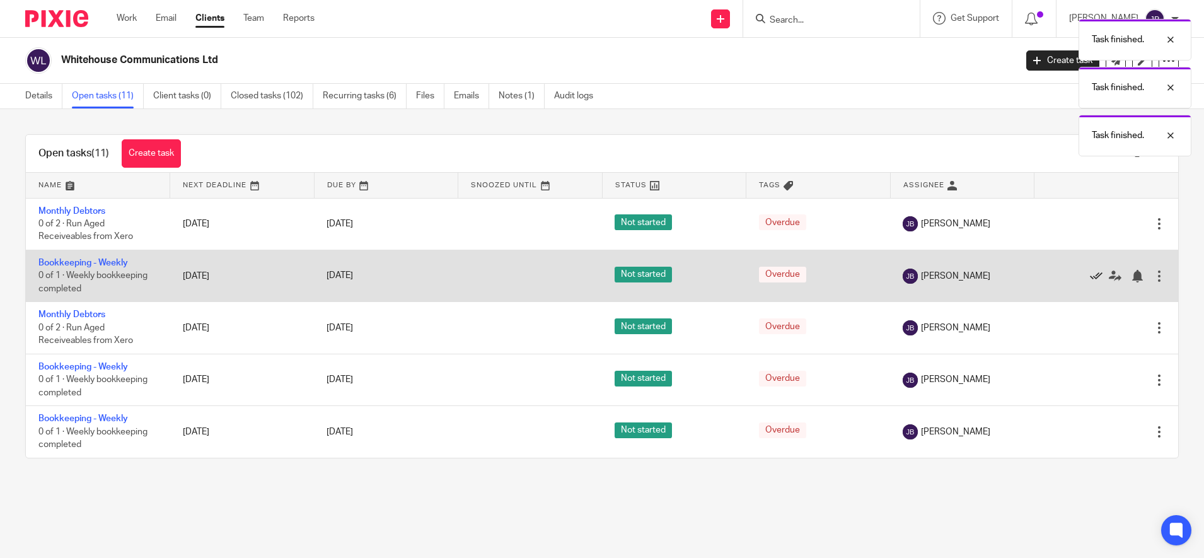
click at [1090, 270] on icon at bounding box center [1096, 276] width 13 height 13
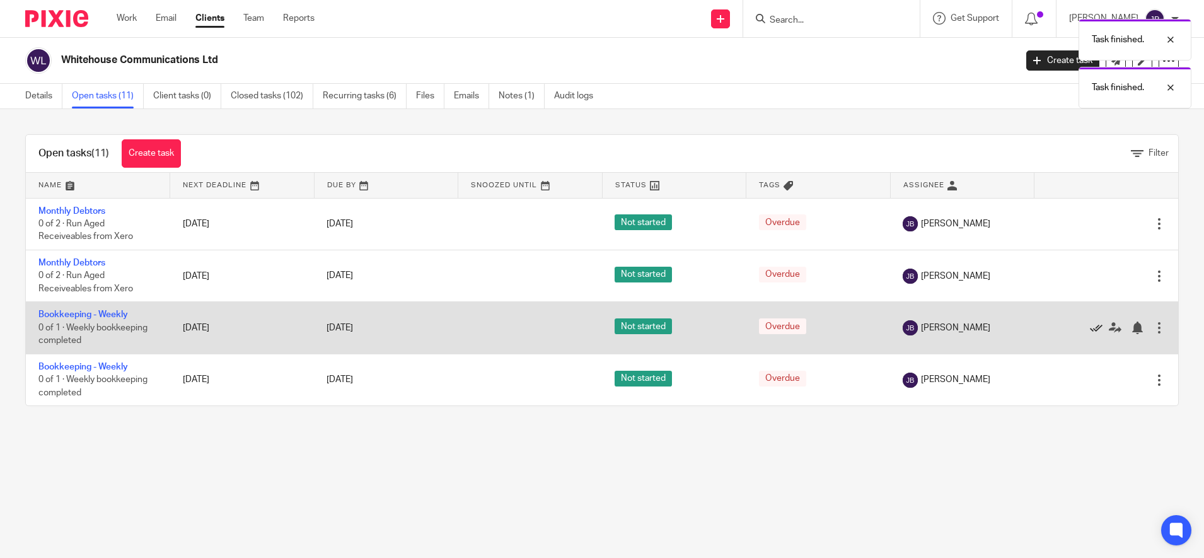
click at [1090, 326] on icon at bounding box center [1096, 327] width 13 height 13
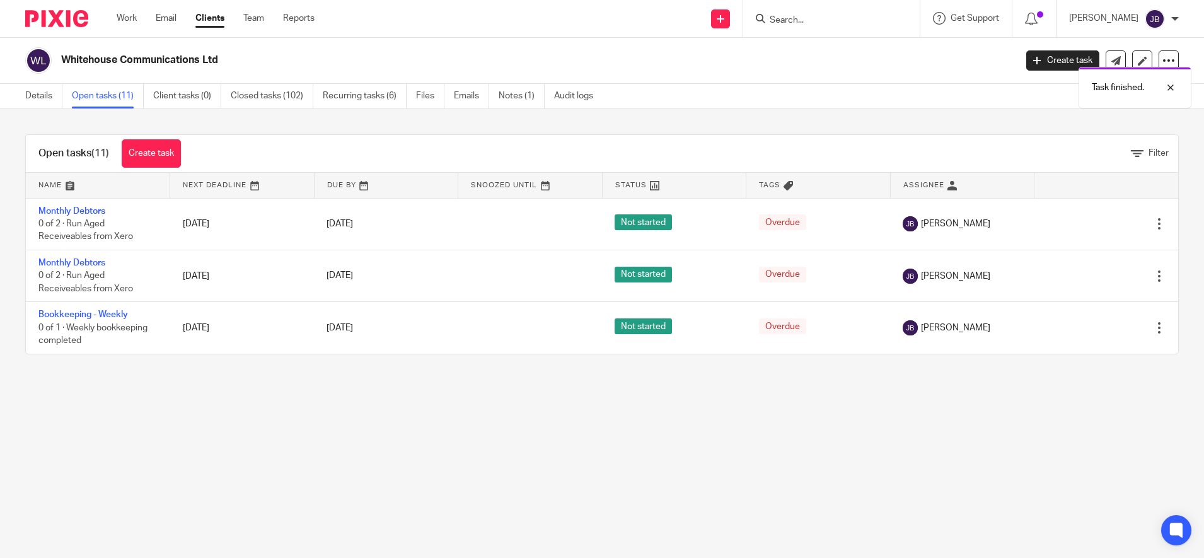
click at [1090, 326] on icon at bounding box center [1096, 327] width 13 height 13
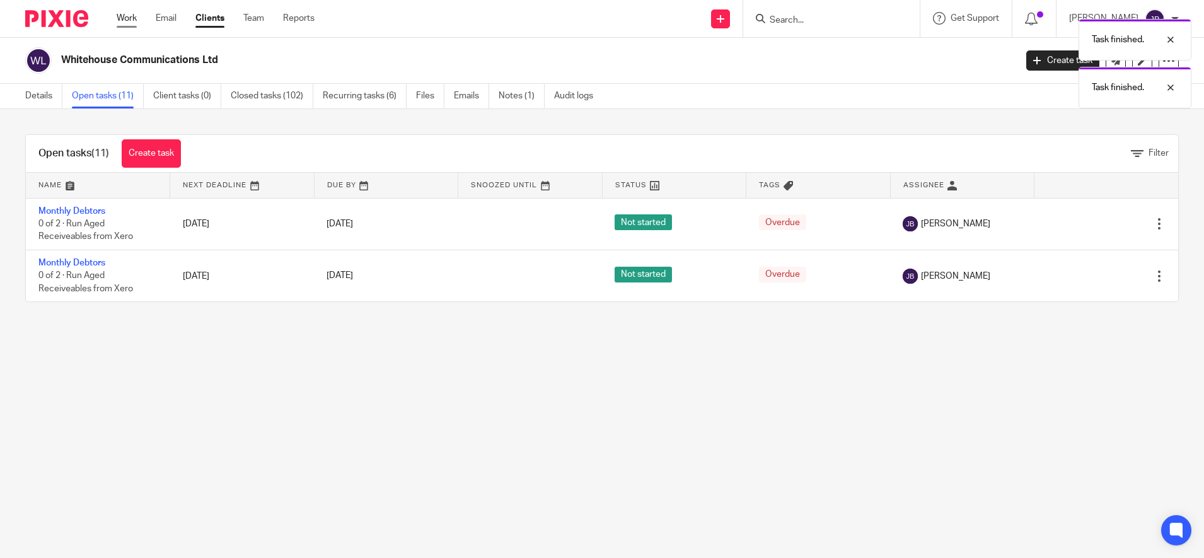
click at [130, 21] on link "Work" at bounding box center [127, 18] width 20 height 13
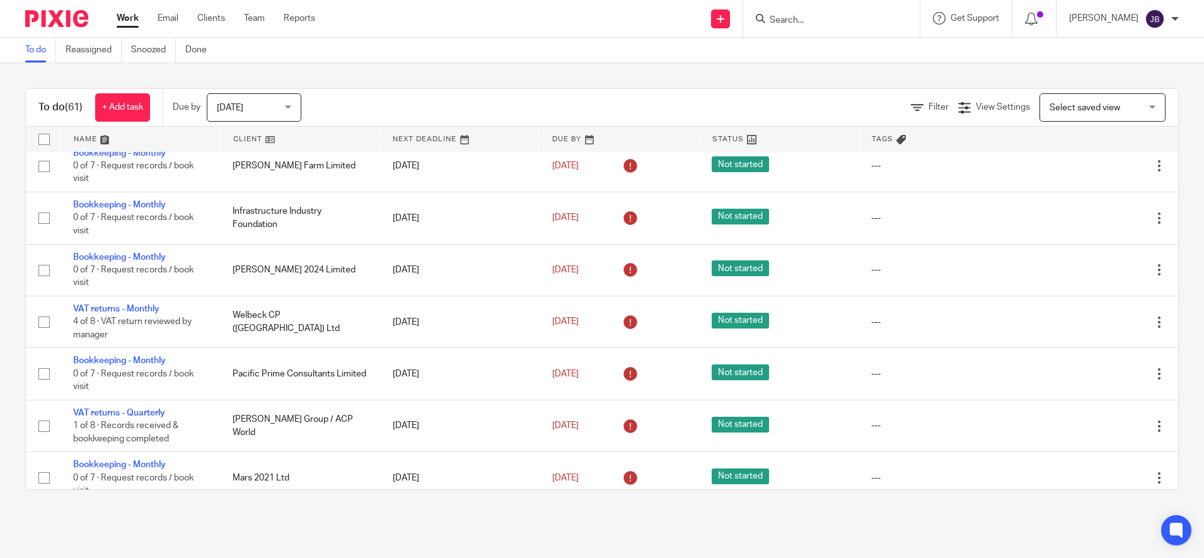
scroll to position [1679, 0]
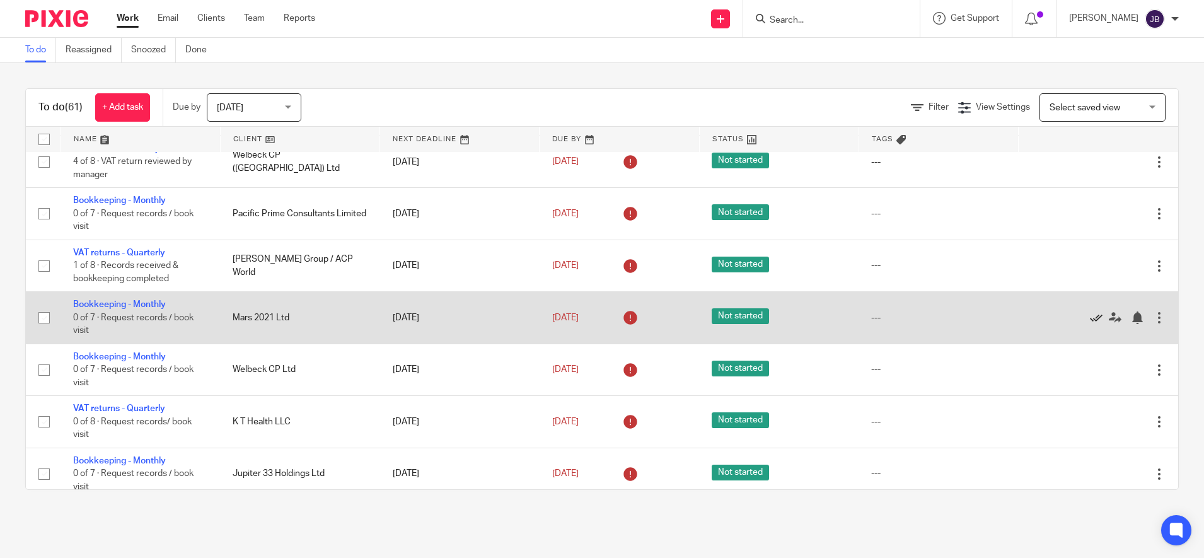
click at [1090, 324] on icon at bounding box center [1096, 317] width 13 height 13
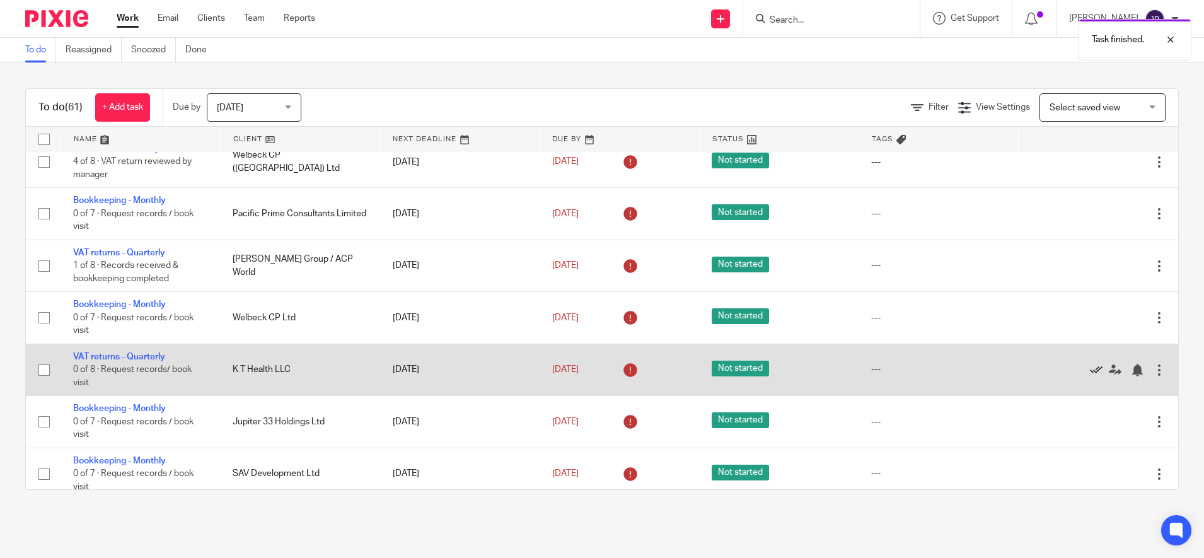
click at [1090, 376] on icon at bounding box center [1096, 370] width 13 height 13
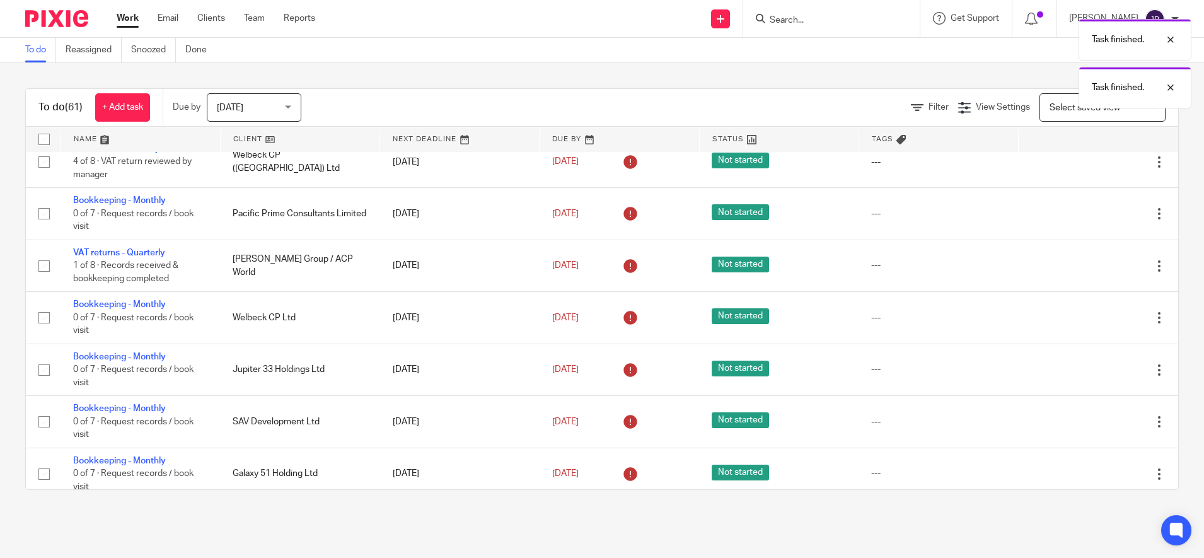
click at [794, 24] on div "Task finished. Task finished." at bounding box center [896, 61] width 589 height 96
click at [807, 18] on div "Task finished. Task finished." at bounding box center [896, 61] width 589 height 96
click at [807, 18] on div "Task finished." at bounding box center [896, 37] width 589 height 48
click at [804, 16] on input "Search" at bounding box center [824, 20] width 113 height 11
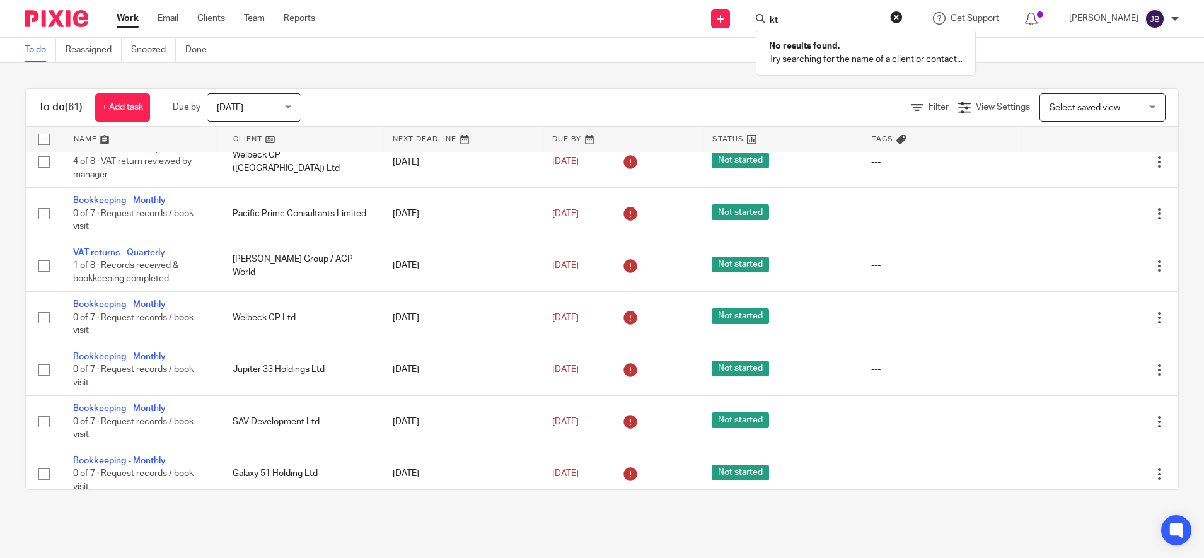
type input "k"
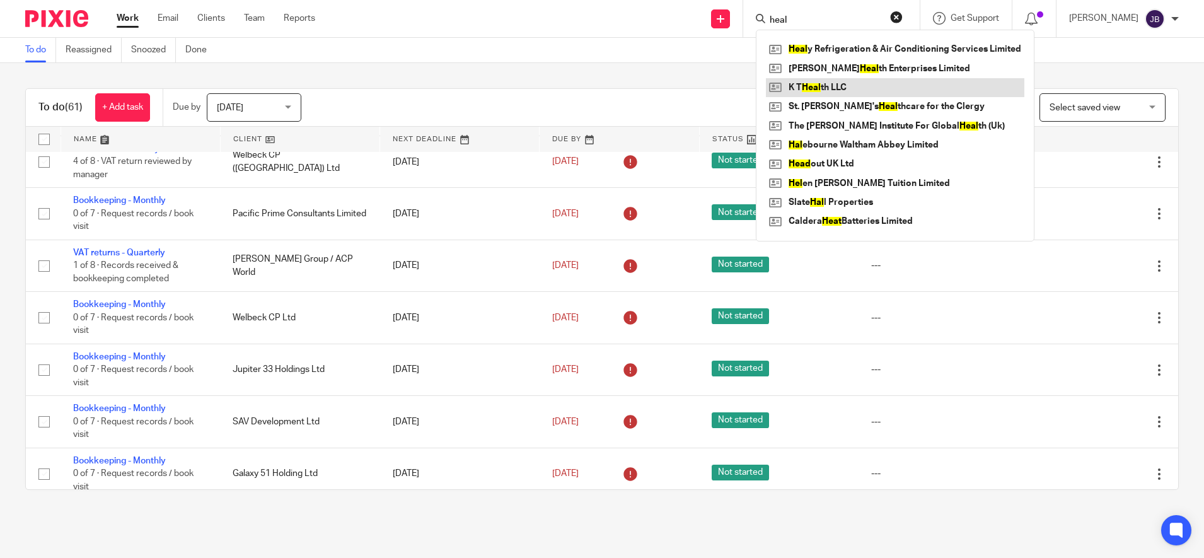
type input "heal"
click at [846, 80] on link at bounding box center [895, 87] width 258 height 19
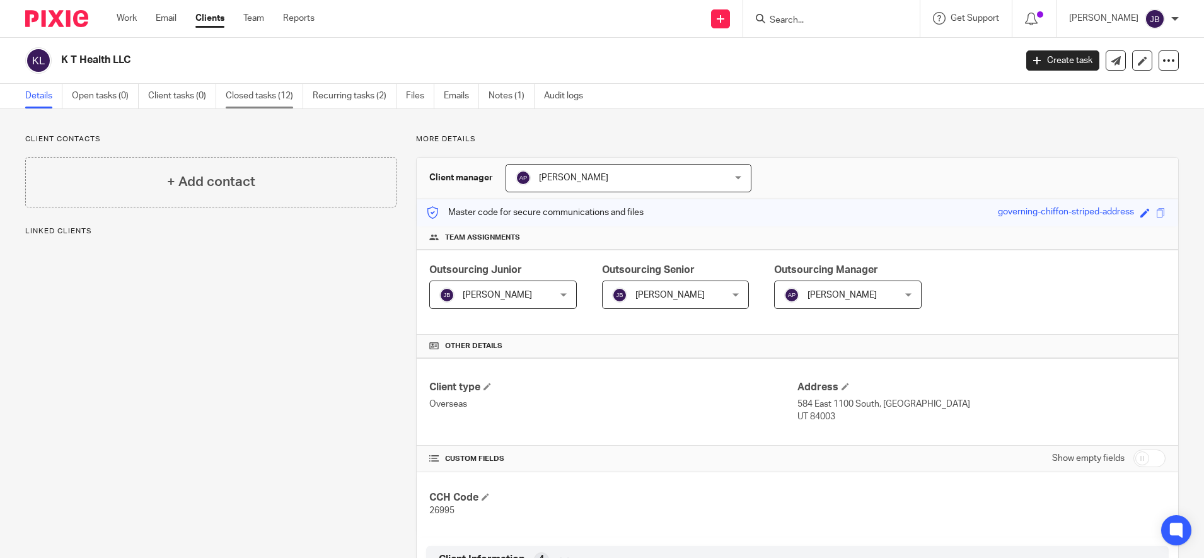
click at [247, 88] on link "Closed tasks (12)" at bounding box center [265, 96] width 78 height 25
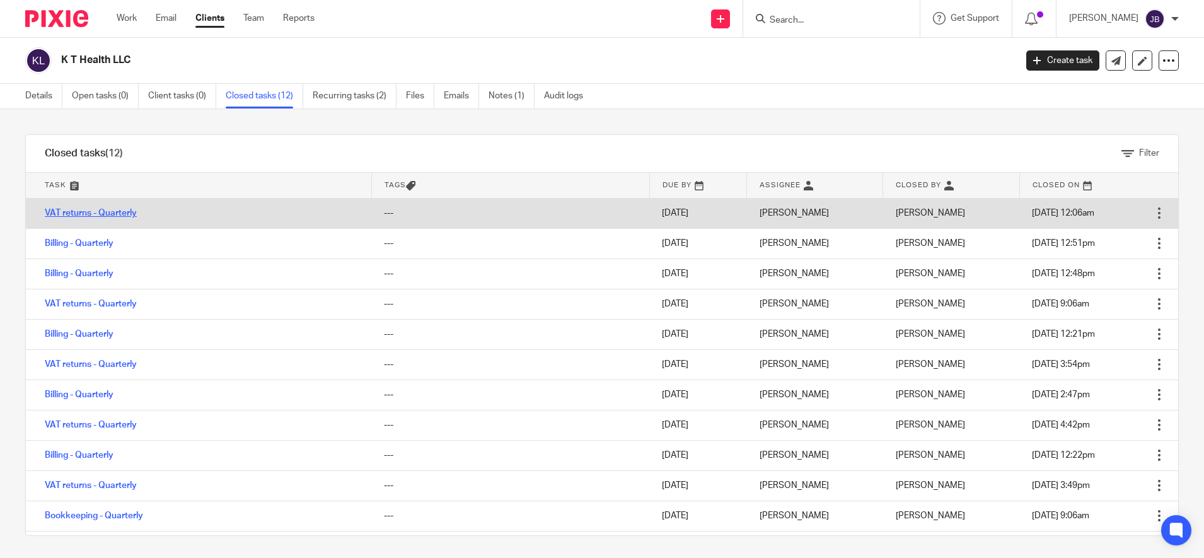
click at [126, 212] on link "VAT returns - Quarterly" at bounding box center [91, 213] width 92 height 9
click at [1153, 209] on div at bounding box center [1159, 213] width 13 height 13
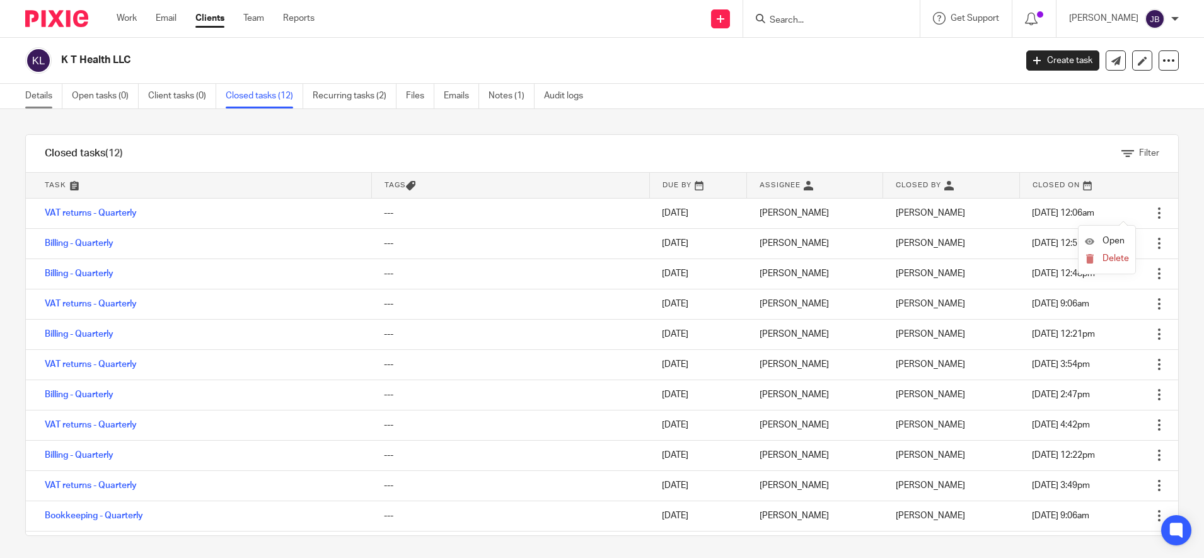
click at [51, 94] on link "Details" at bounding box center [43, 96] width 37 height 25
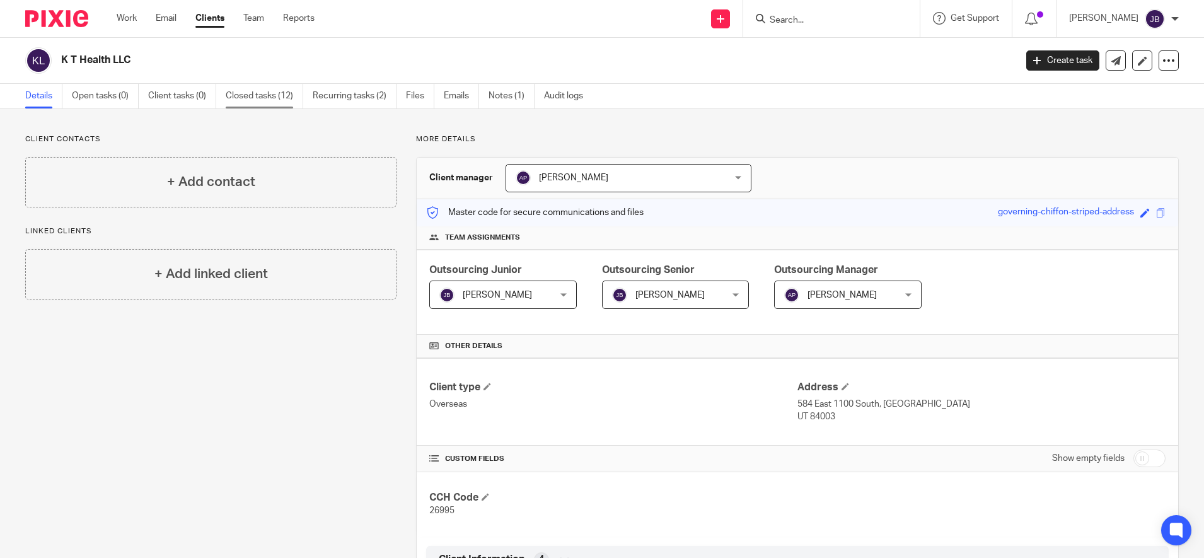
click at [278, 91] on link "Closed tasks (12)" at bounding box center [265, 96] width 78 height 25
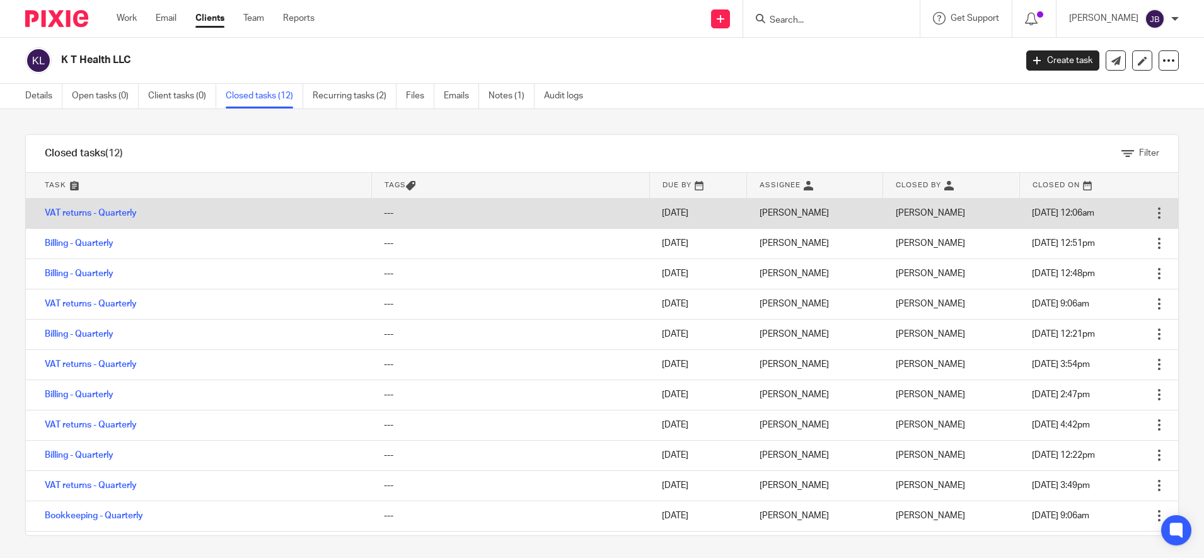
click at [1153, 213] on div at bounding box center [1159, 213] width 13 height 13
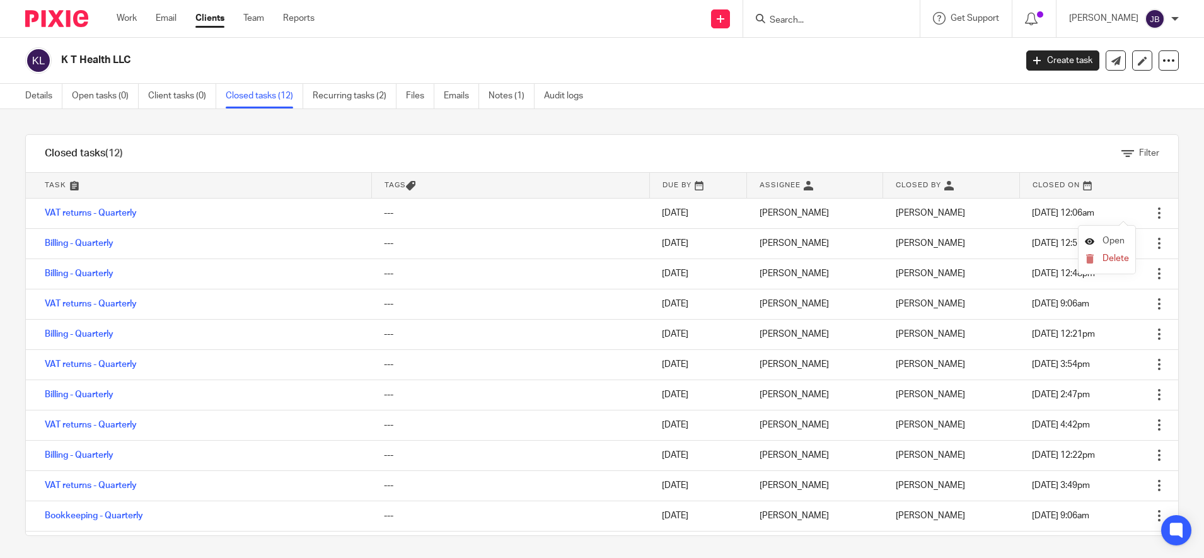
click at [1110, 237] on span "Open" at bounding box center [1113, 240] width 22 height 9
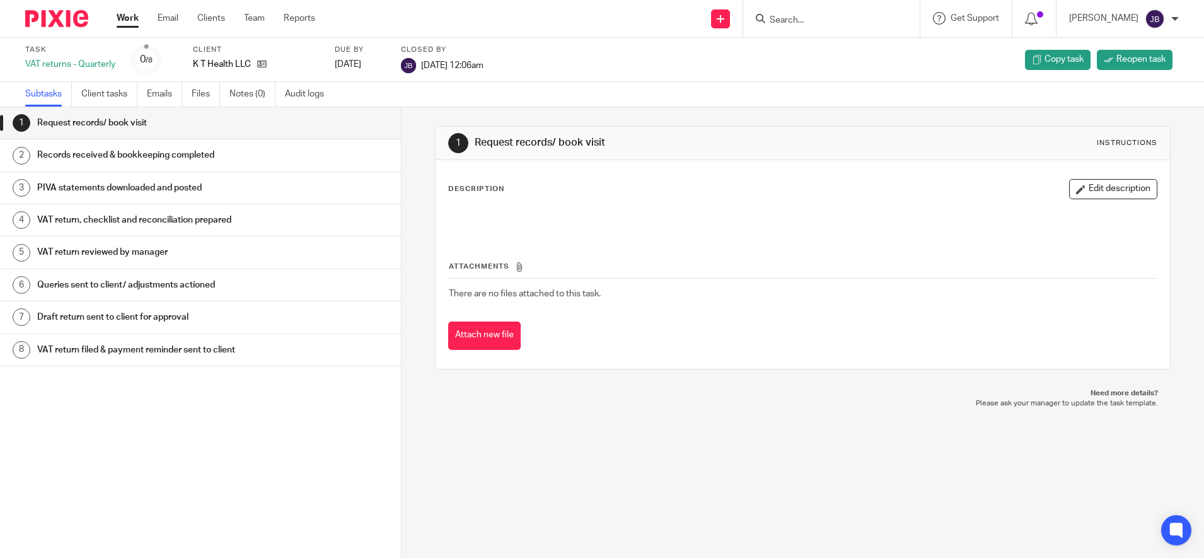
click at [129, 18] on link "Work" at bounding box center [128, 18] width 22 height 13
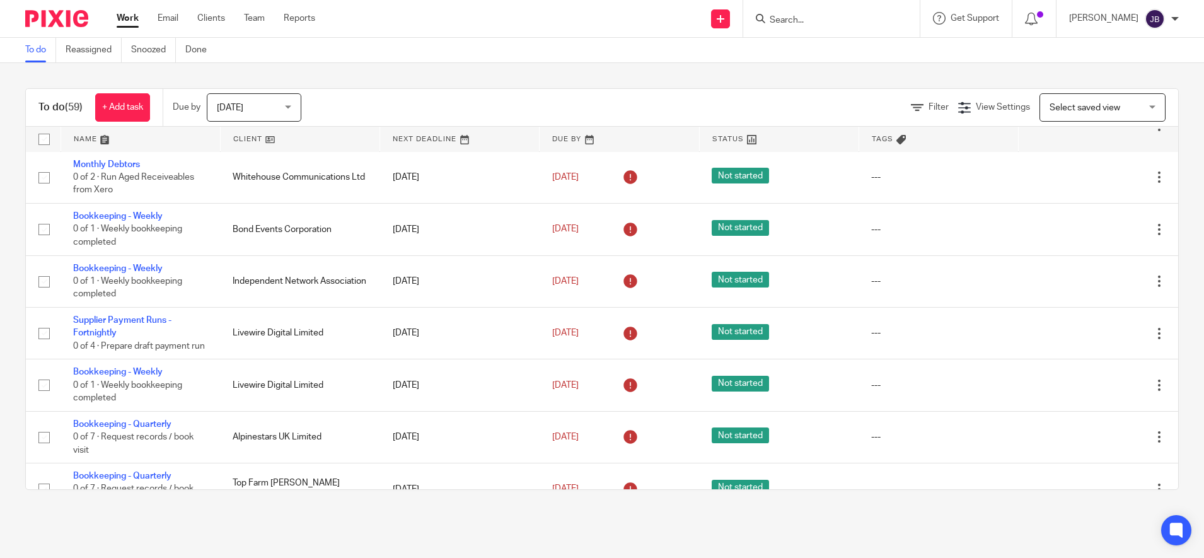
scroll to position [93, 0]
